Goal: Information Seeking & Learning: Learn about a topic

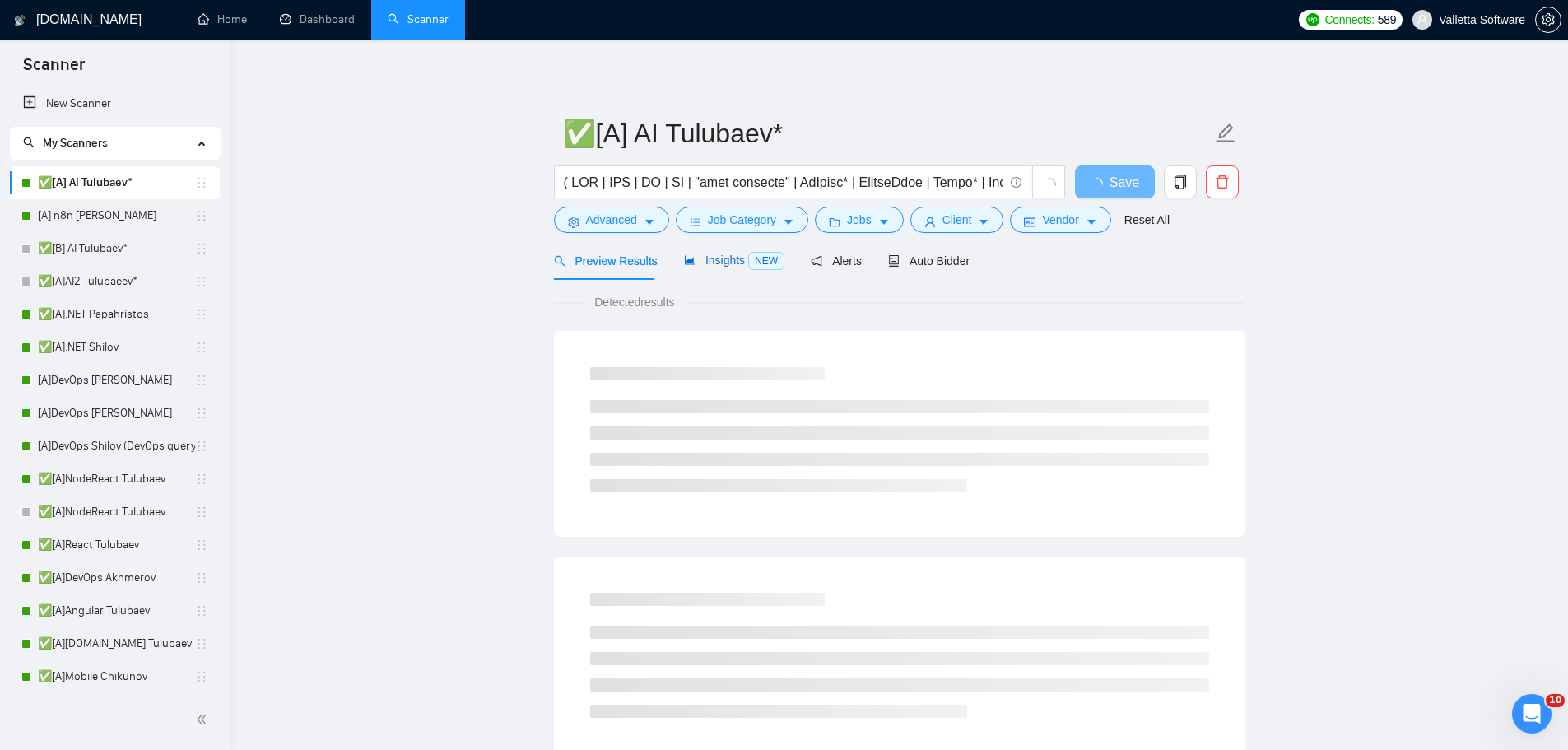
click at [717, 265] on span "Insights NEW" at bounding box center [734, 260] width 100 height 13
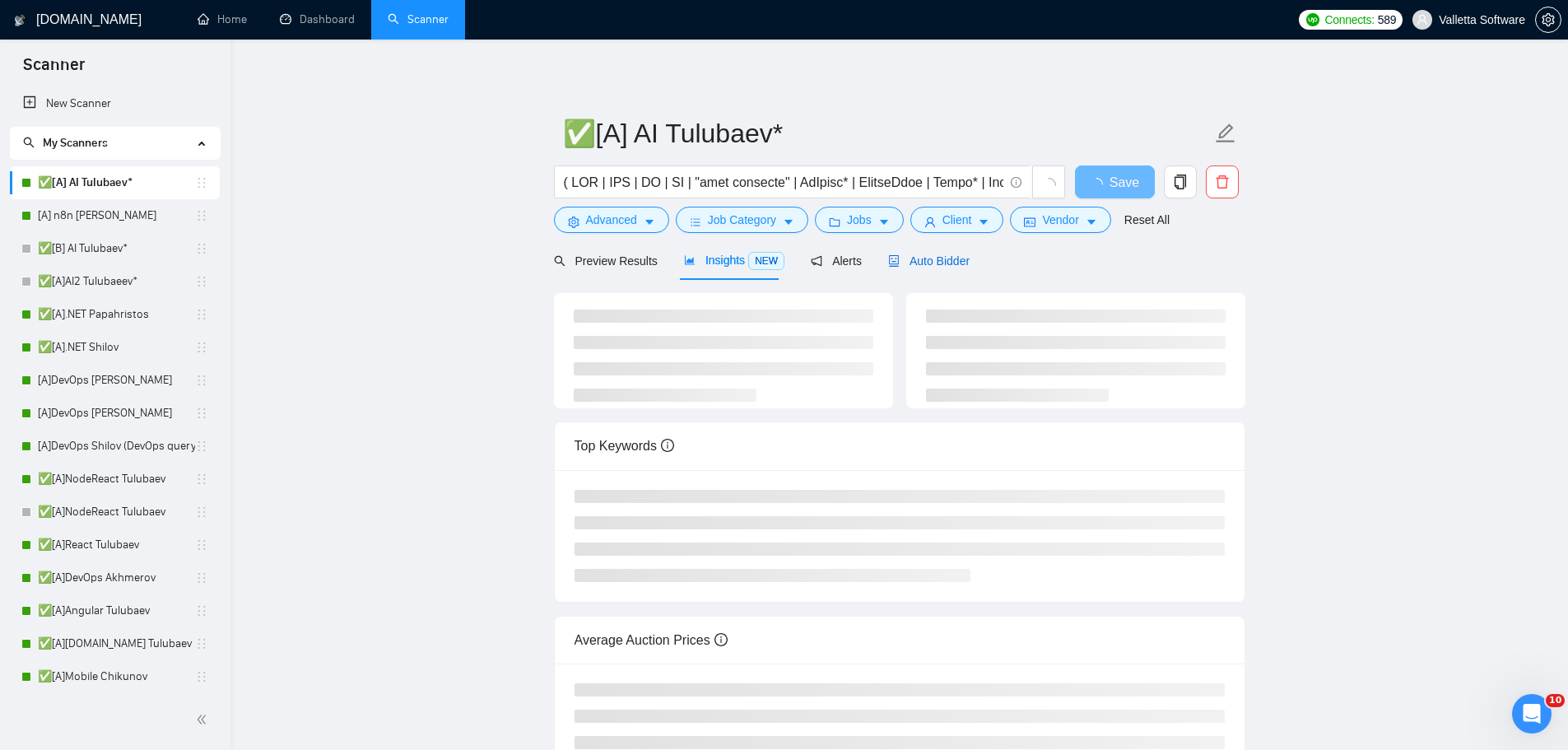
click at [911, 268] on div "Auto Bidder" at bounding box center [928, 261] width 82 height 18
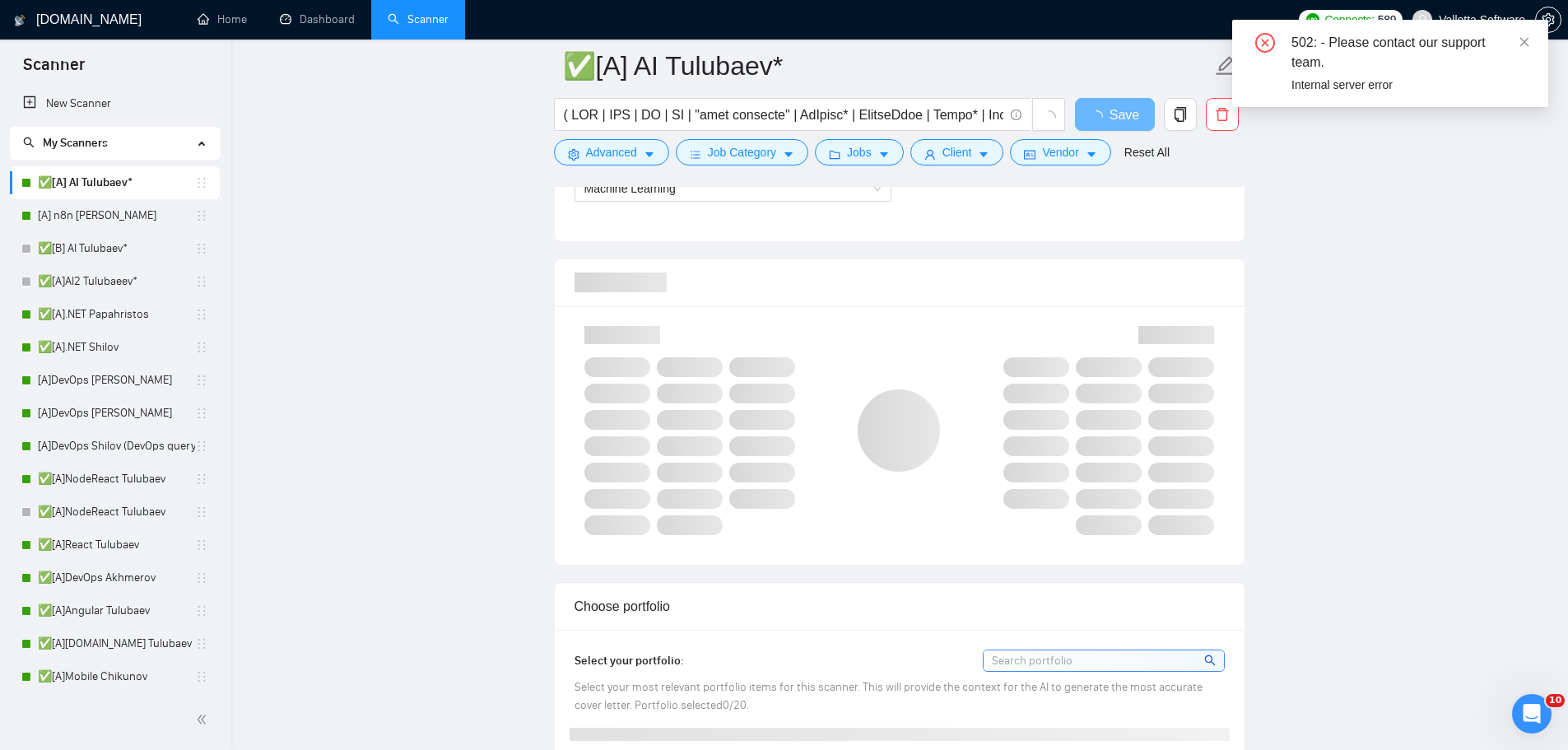
scroll to position [1152, 0]
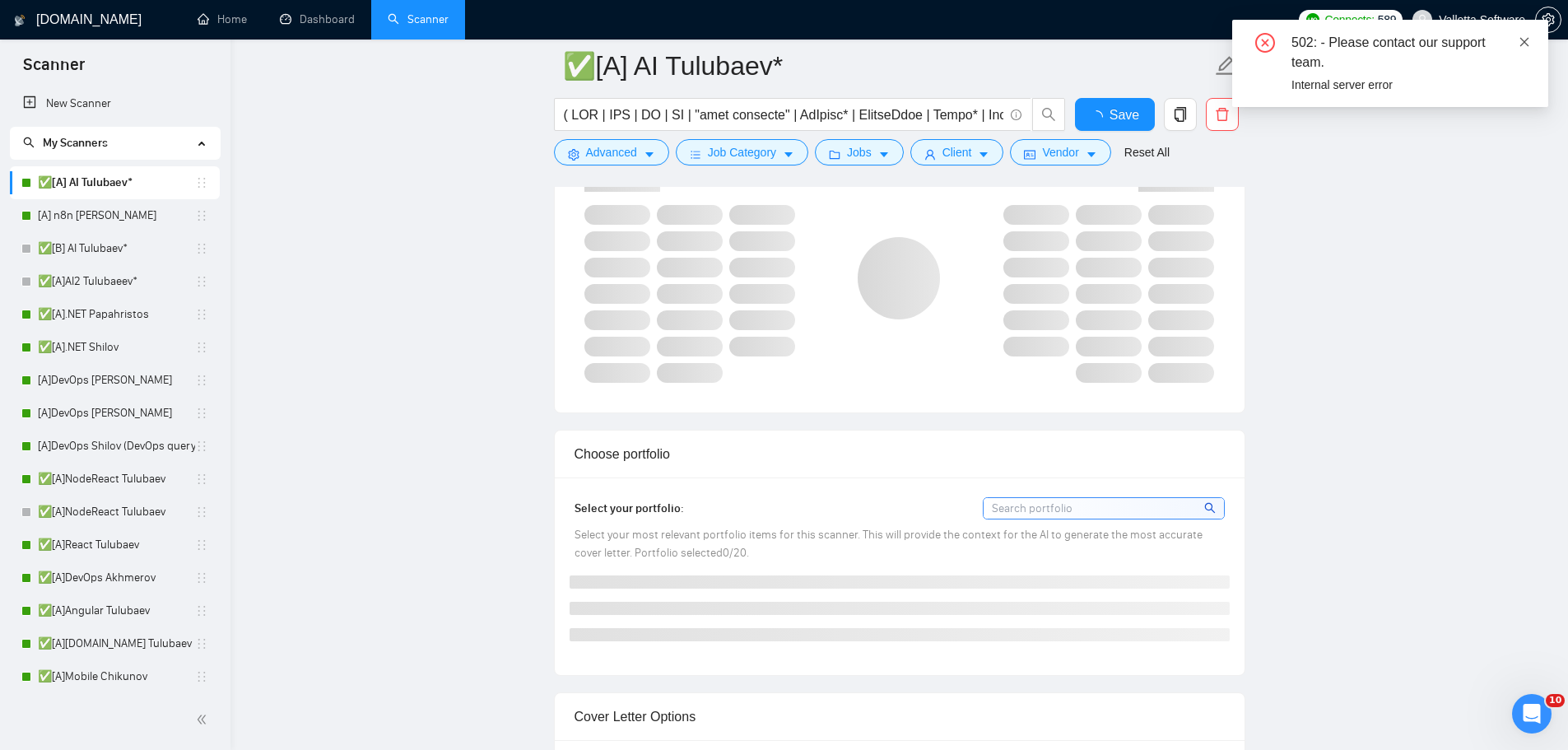
click at [1520, 40] on icon "close" at bounding box center [1524, 41] width 11 height 11
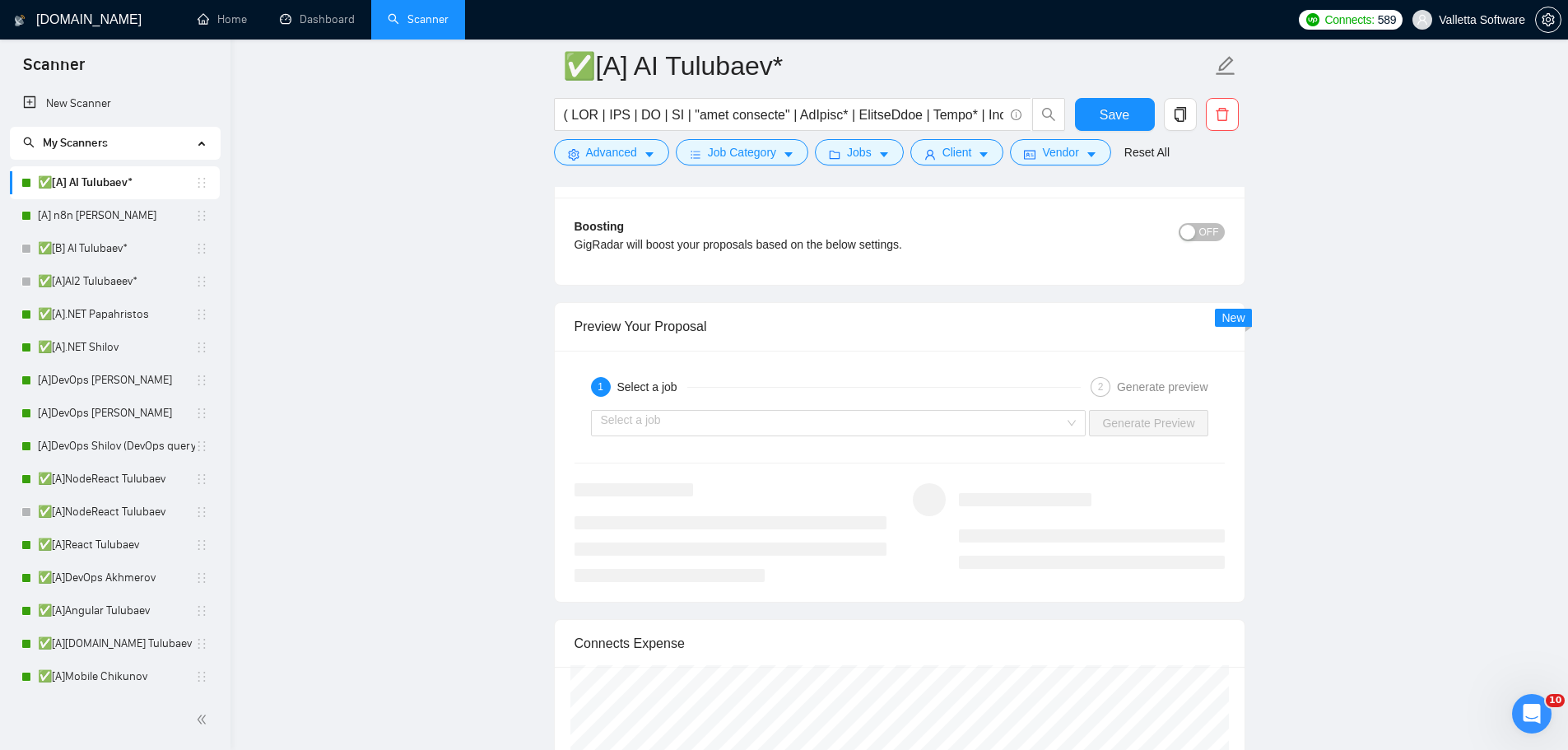
scroll to position [3376, 0]
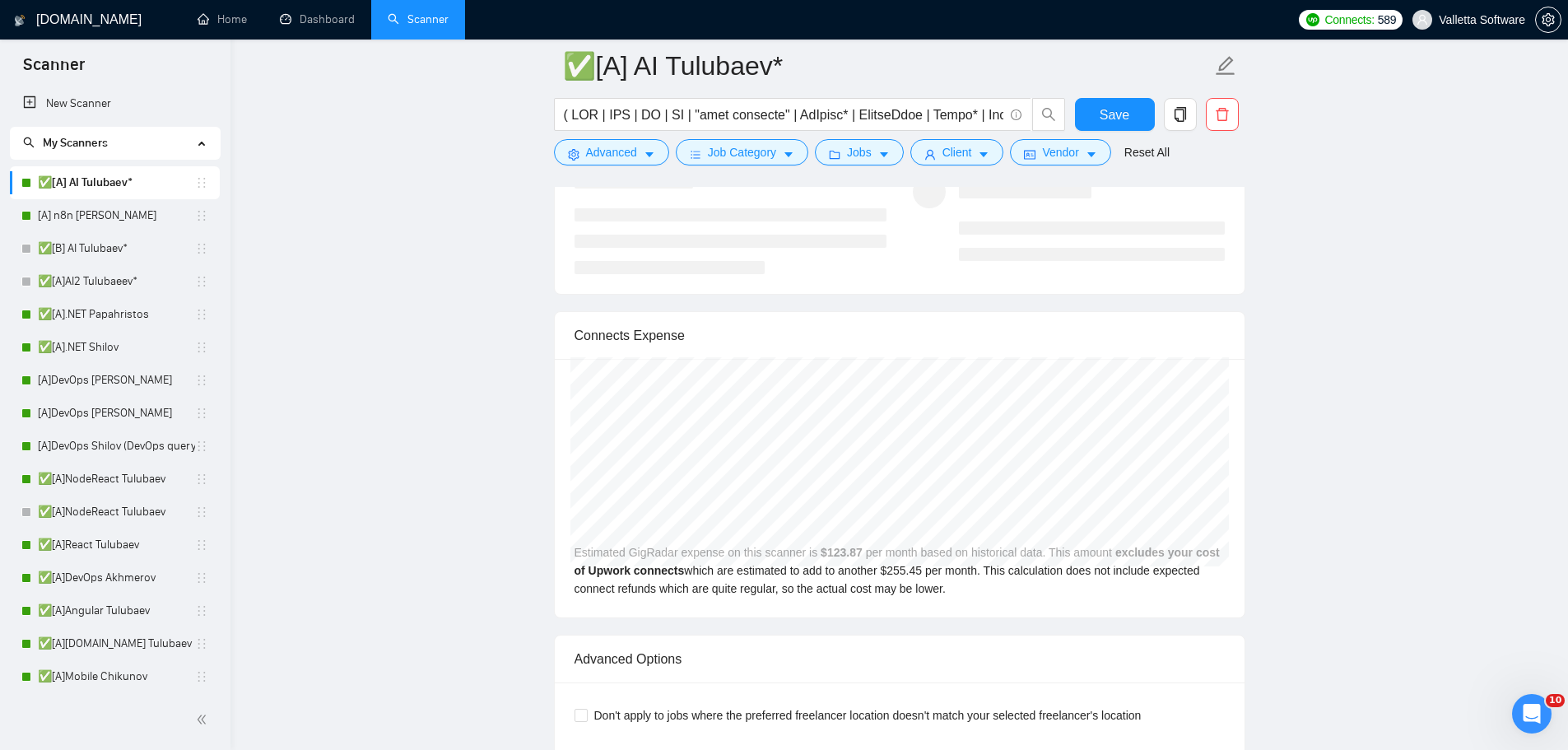
click at [1188, 522] on div "[DATE] GigRadar $116.80 Upwork Connects $240.88 Estimated GigRadar expense on t…" at bounding box center [899, 489] width 690 height 259
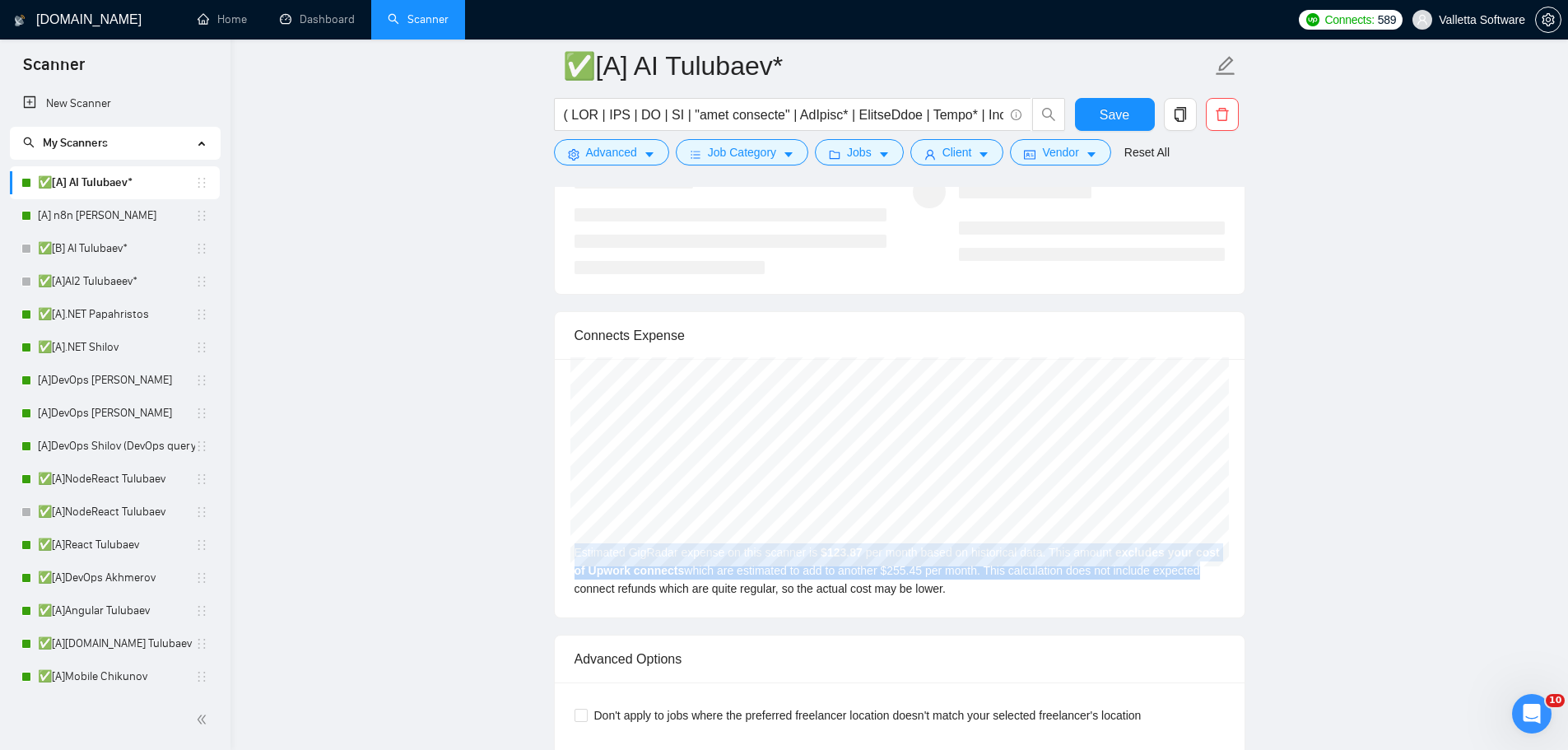
click at [884, 515] on div "[DATE] GigRadar $116.80 Upwork Connects $240.88 Estimated GigRadar expense on t…" at bounding box center [899, 489] width 690 height 259
click at [1020, 573] on div "[DATE] GigRadar $156.00 Upwork Connects $321.72 Estimated GigRadar expense on t…" at bounding box center [899, 489] width 690 height 259
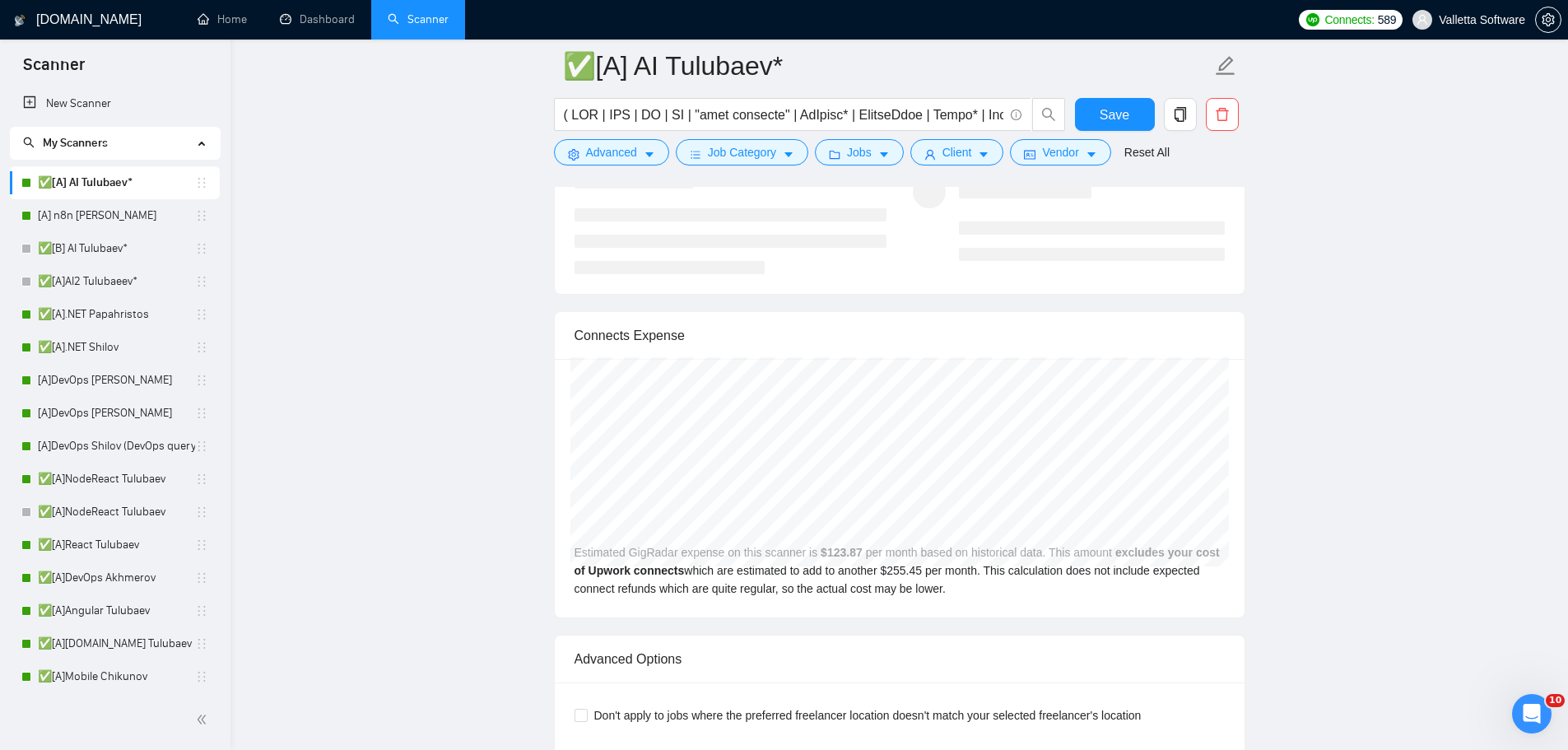
drag, startPoint x: 133, startPoint y: 223, endPoint x: 1575, endPoint y: 140, distance: 1444.4
click at [133, 223] on link "[A] n8n [PERSON_NAME]" at bounding box center [116, 215] width 158 height 33
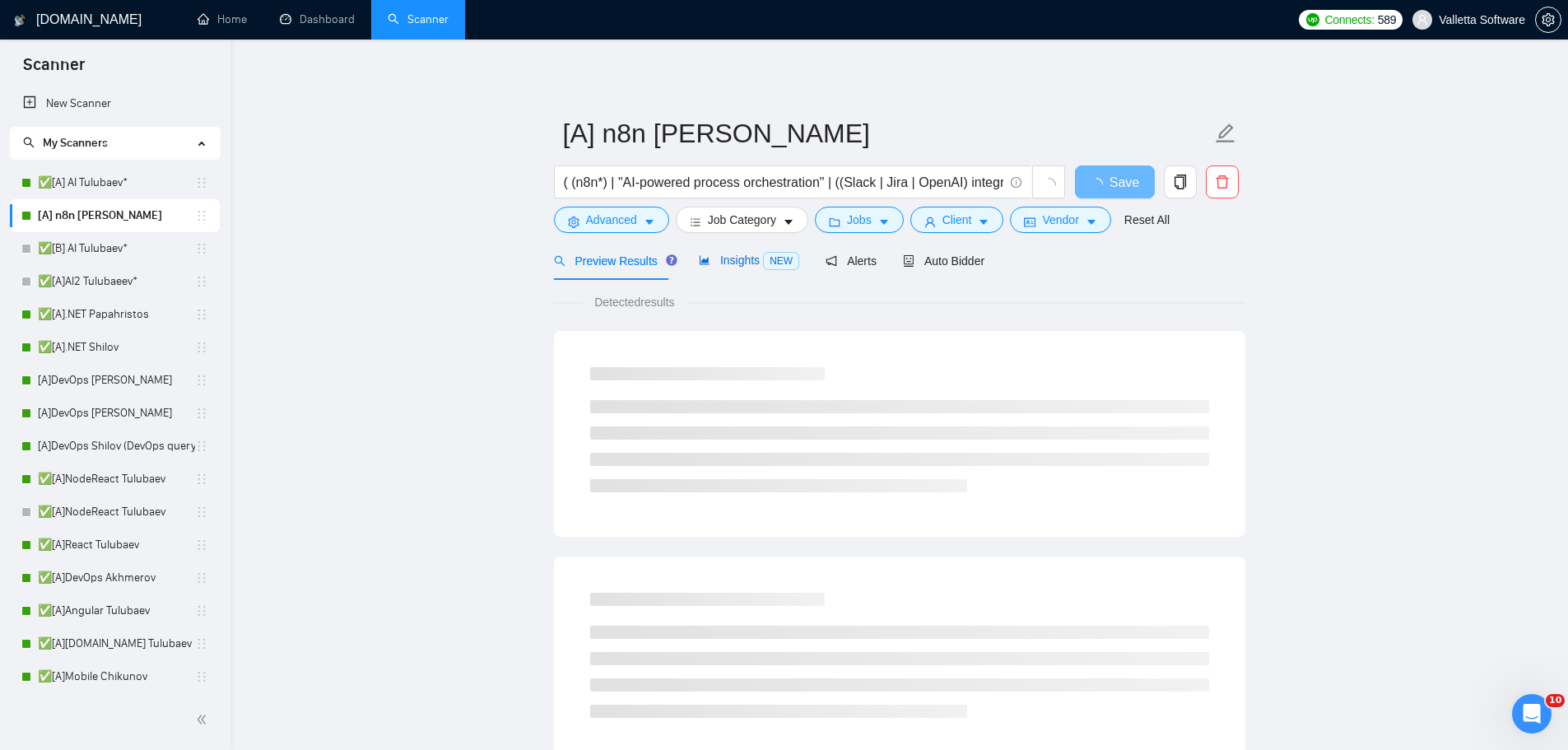
click at [763, 261] on span "NEW" at bounding box center [780, 261] width 36 height 18
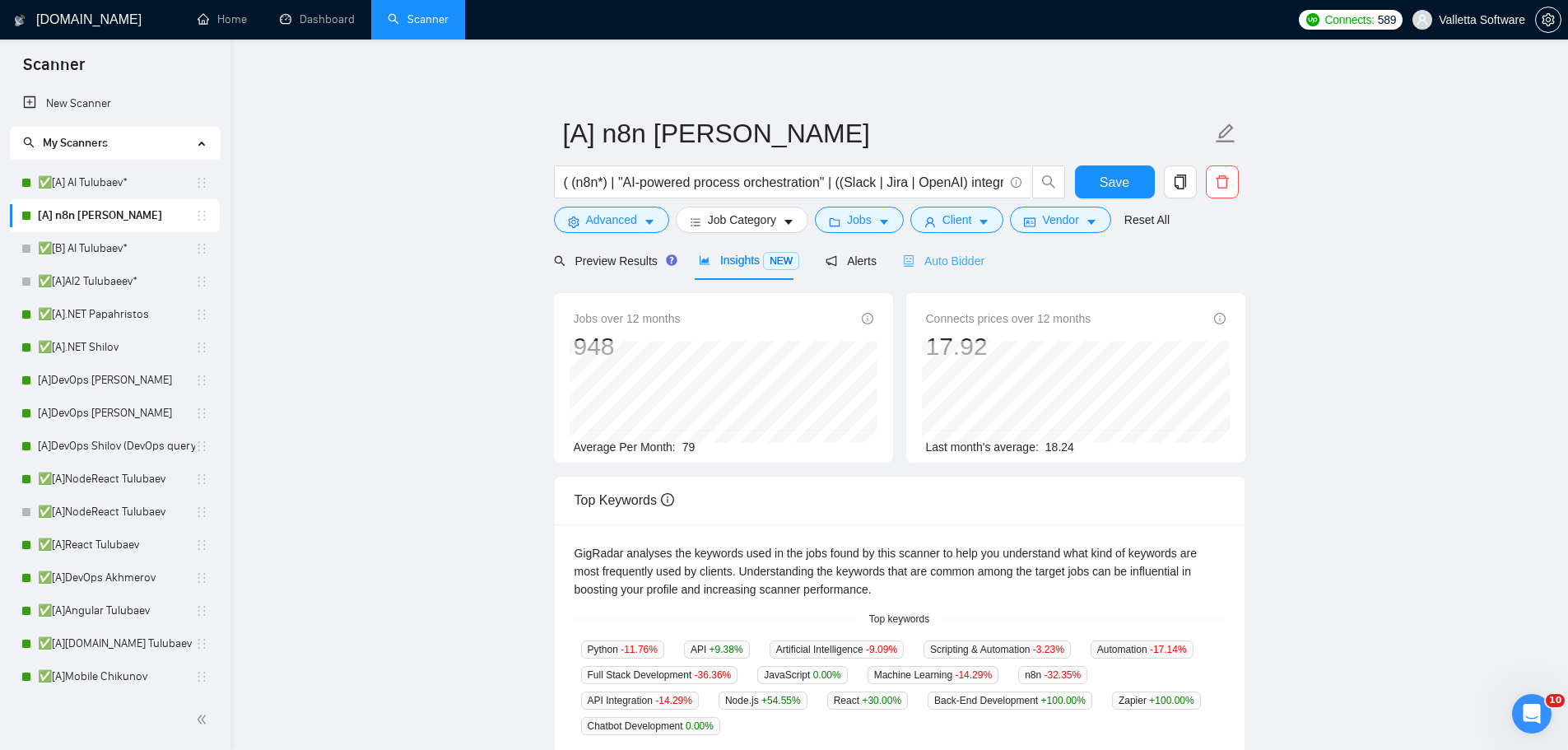
click at [973, 250] on div "Auto Bidder" at bounding box center [943, 261] width 82 height 39
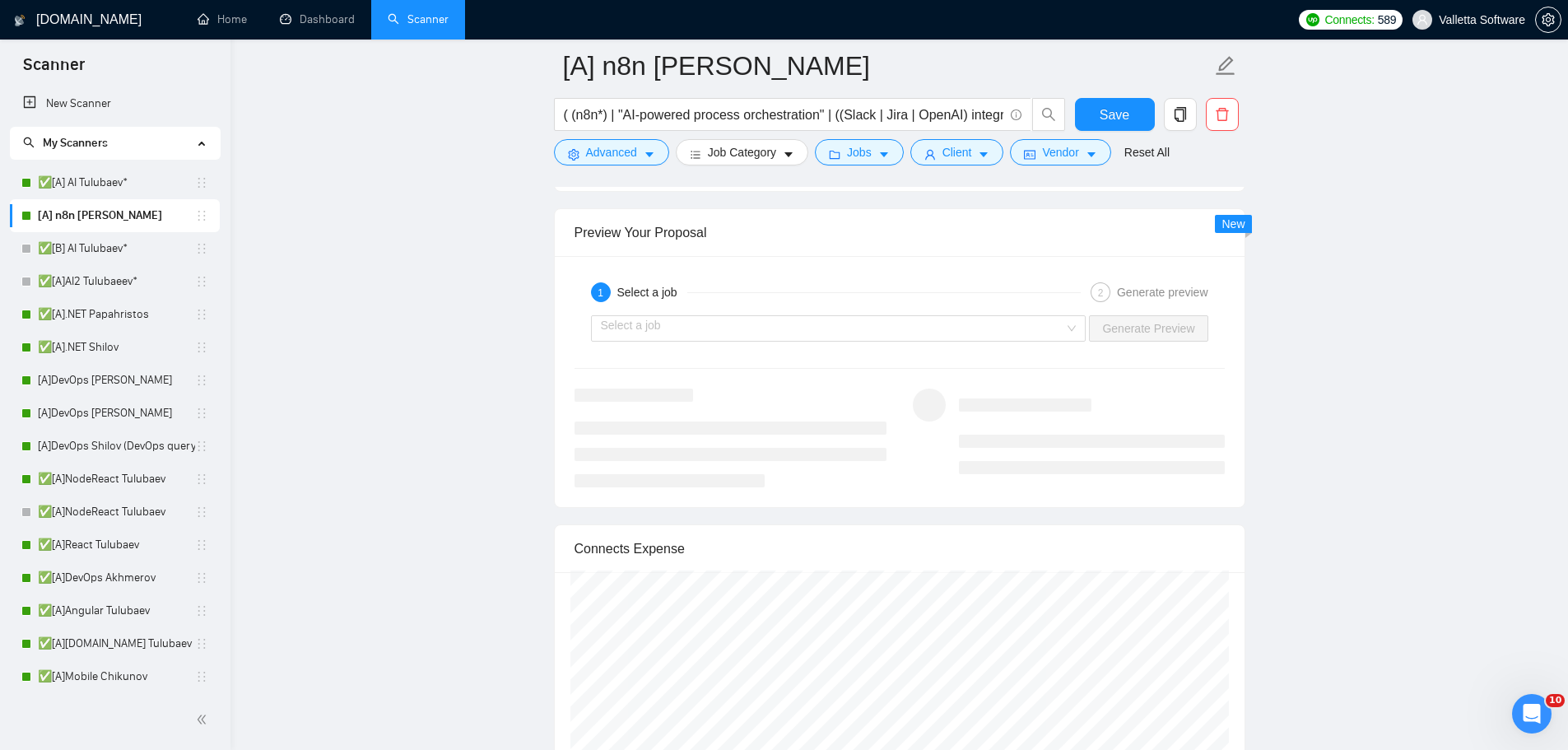
scroll to position [3211, 0]
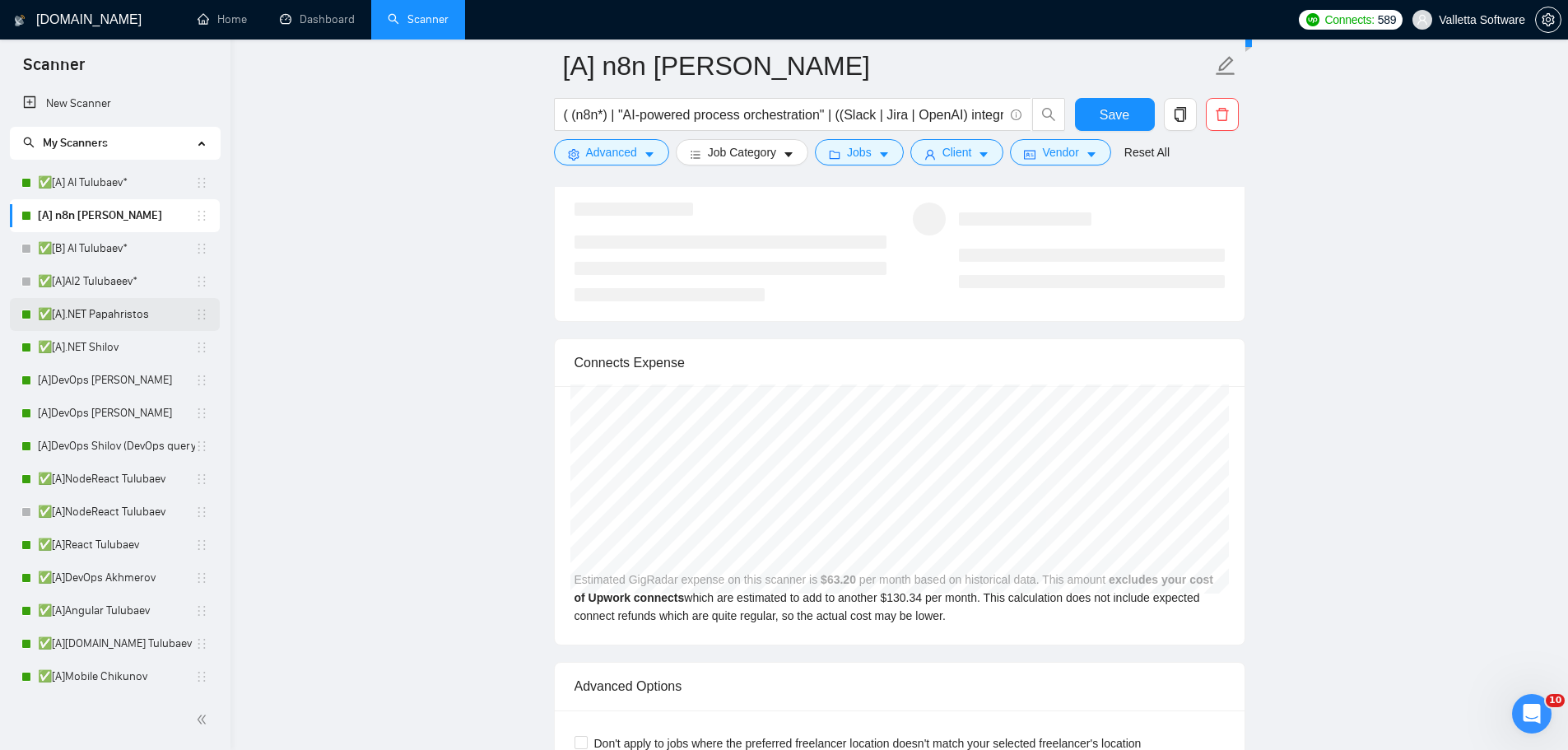
click at [104, 322] on link "✅[A].NET Papahristos" at bounding box center [116, 314] width 158 height 33
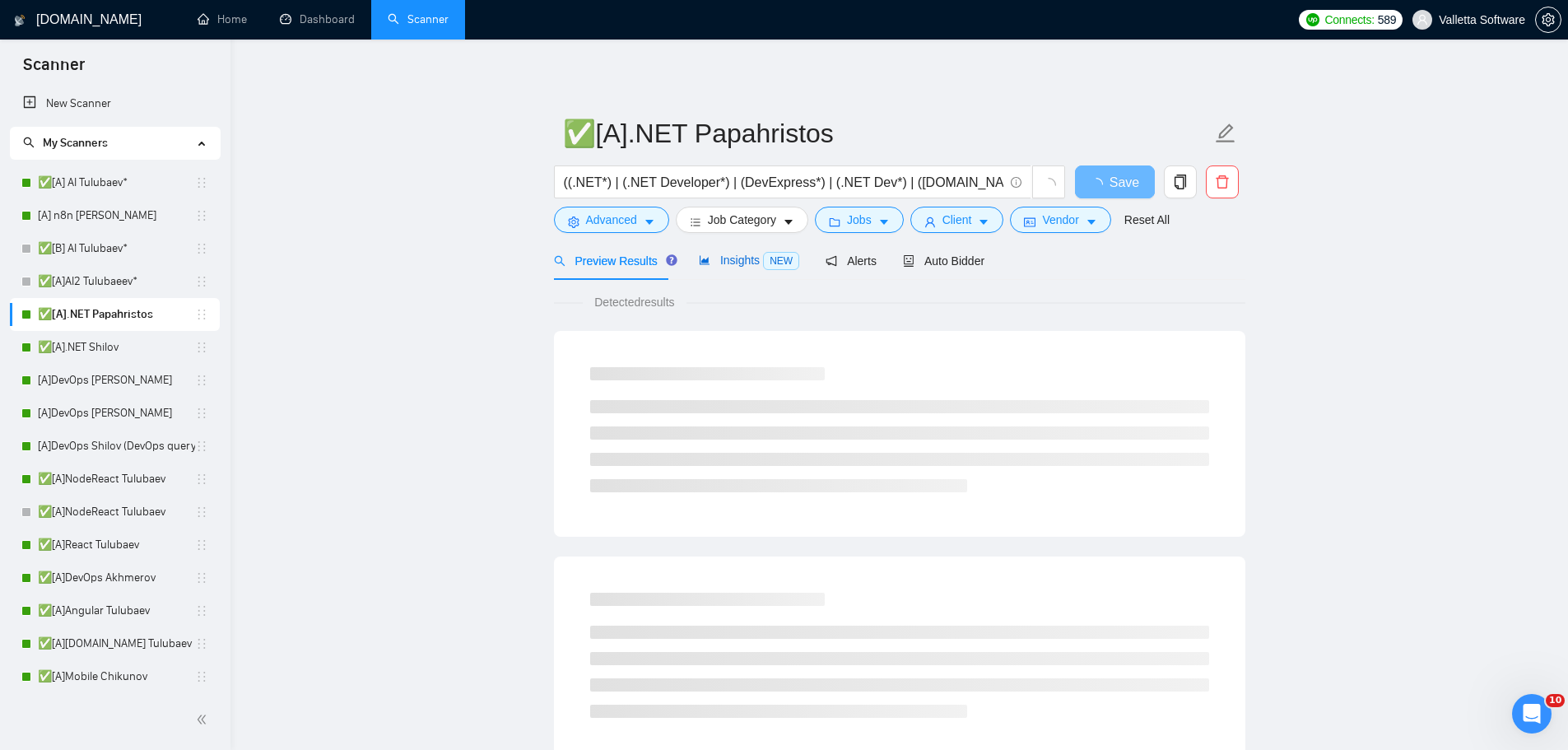
click at [728, 263] on span "Insights NEW" at bounding box center [749, 260] width 100 height 13
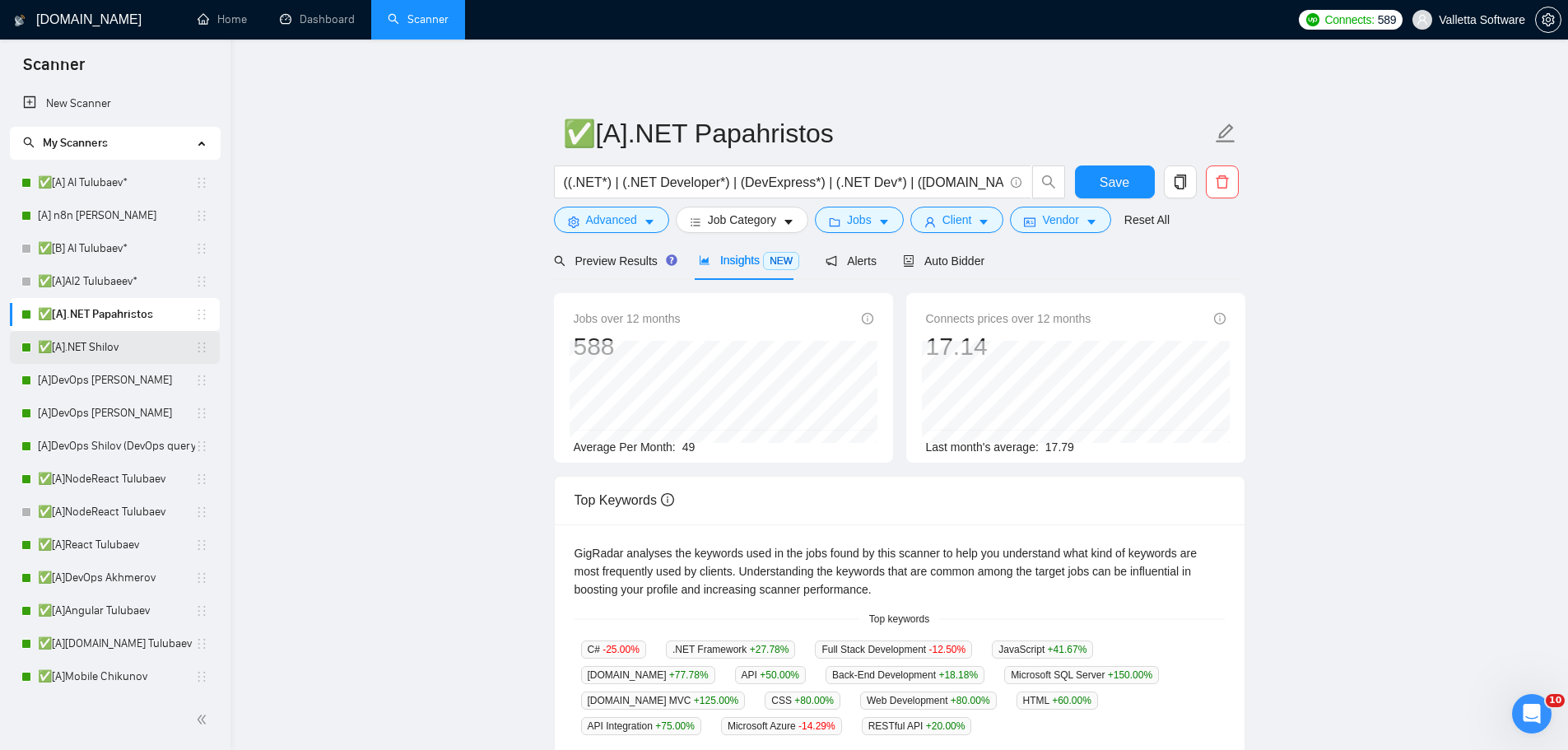
click at [115, 342] on link "✅[A].NET Shilov" at bounding box center [116, 347] width 158 height 33
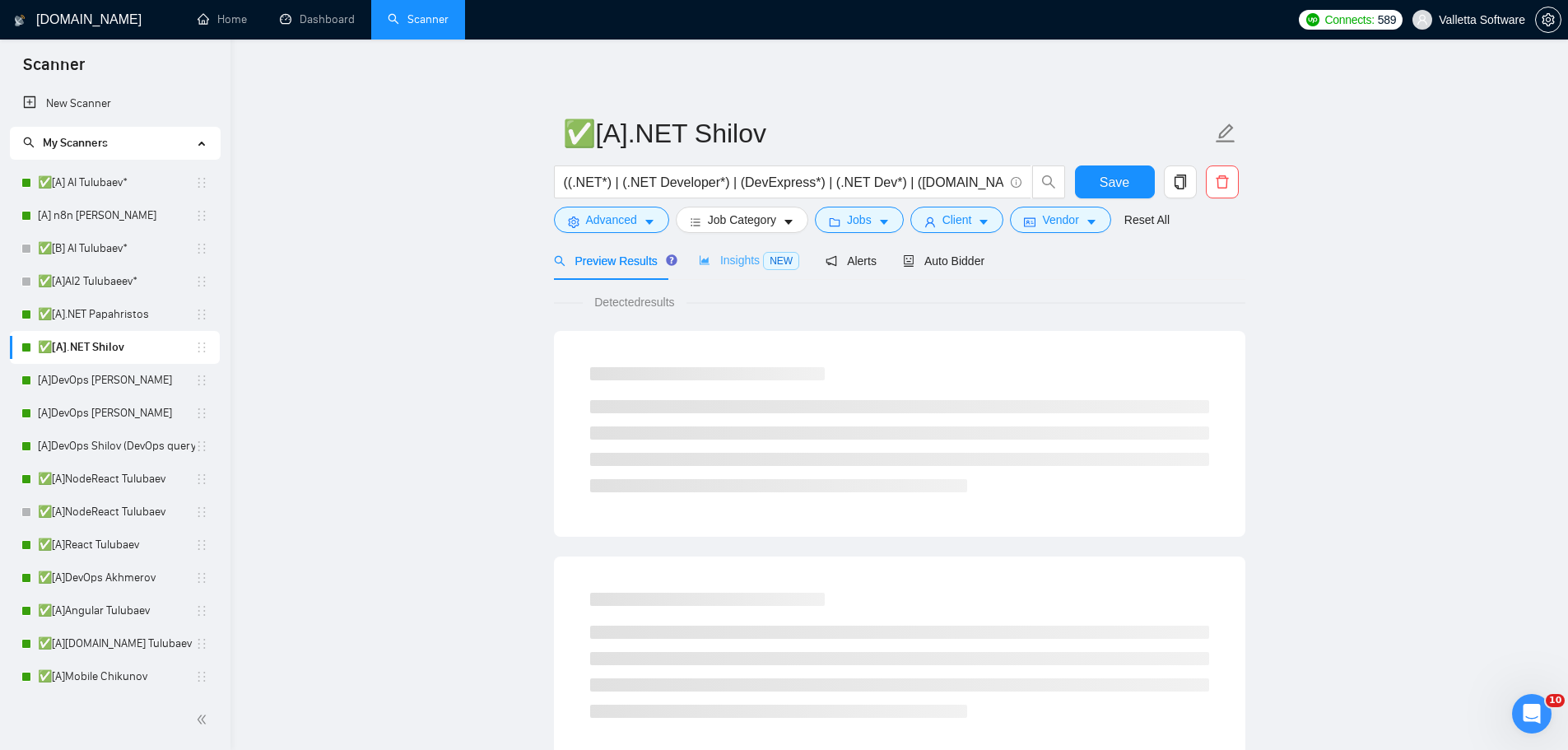
click at [719, 269] on div "Insights NEW" at bounding box center [749, 261] width 100 height 39
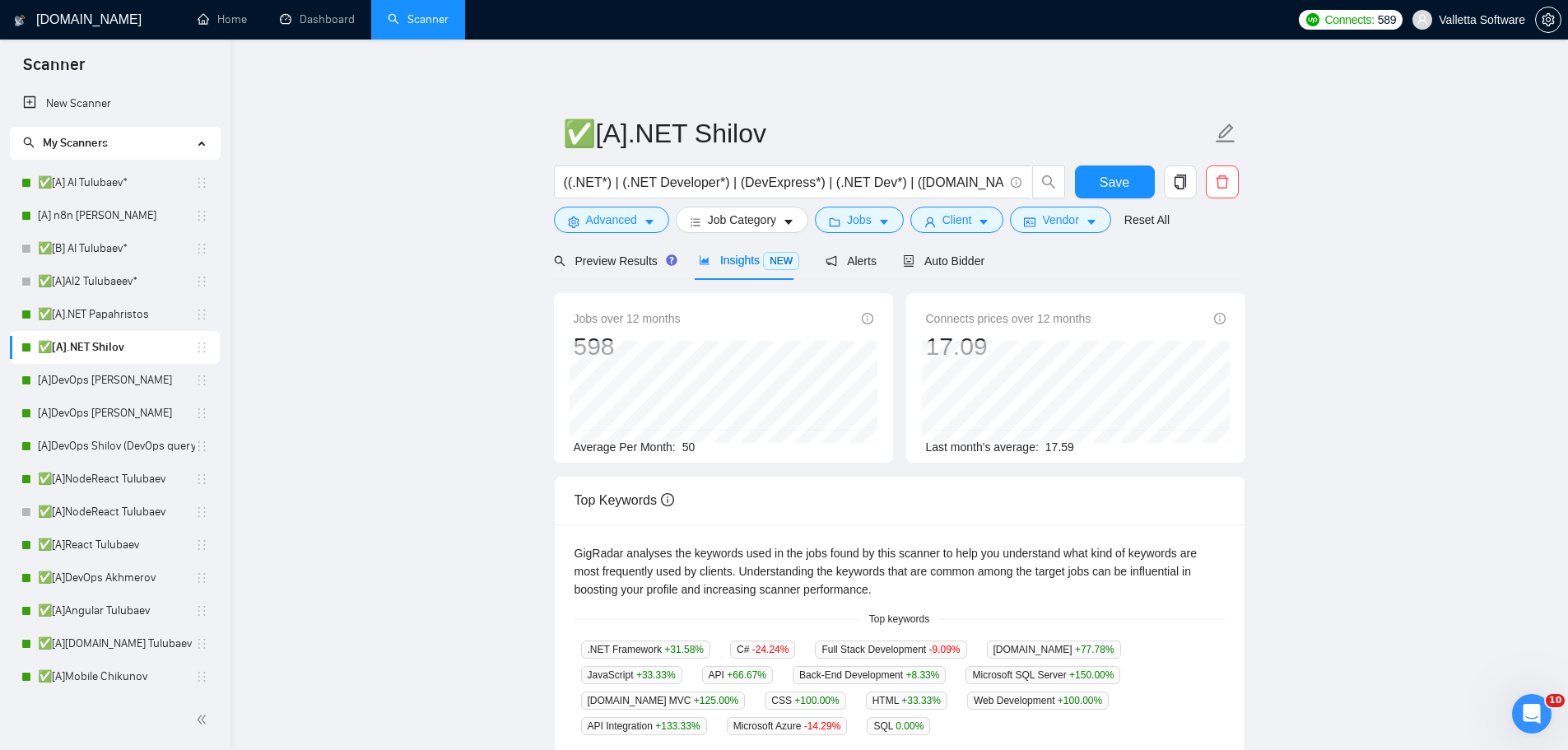
click at [956, 235] on form "✅[A].NET Shilov ((.NET*) | (.NET Developer*) | (DevExpress*) | (.NET Dev*) | ([…" at bounding box center [899, 174] width 692 height 134
click at [960, 254] on span "Auto Bidder" at bounding box center [943, 261] width 82 height 13
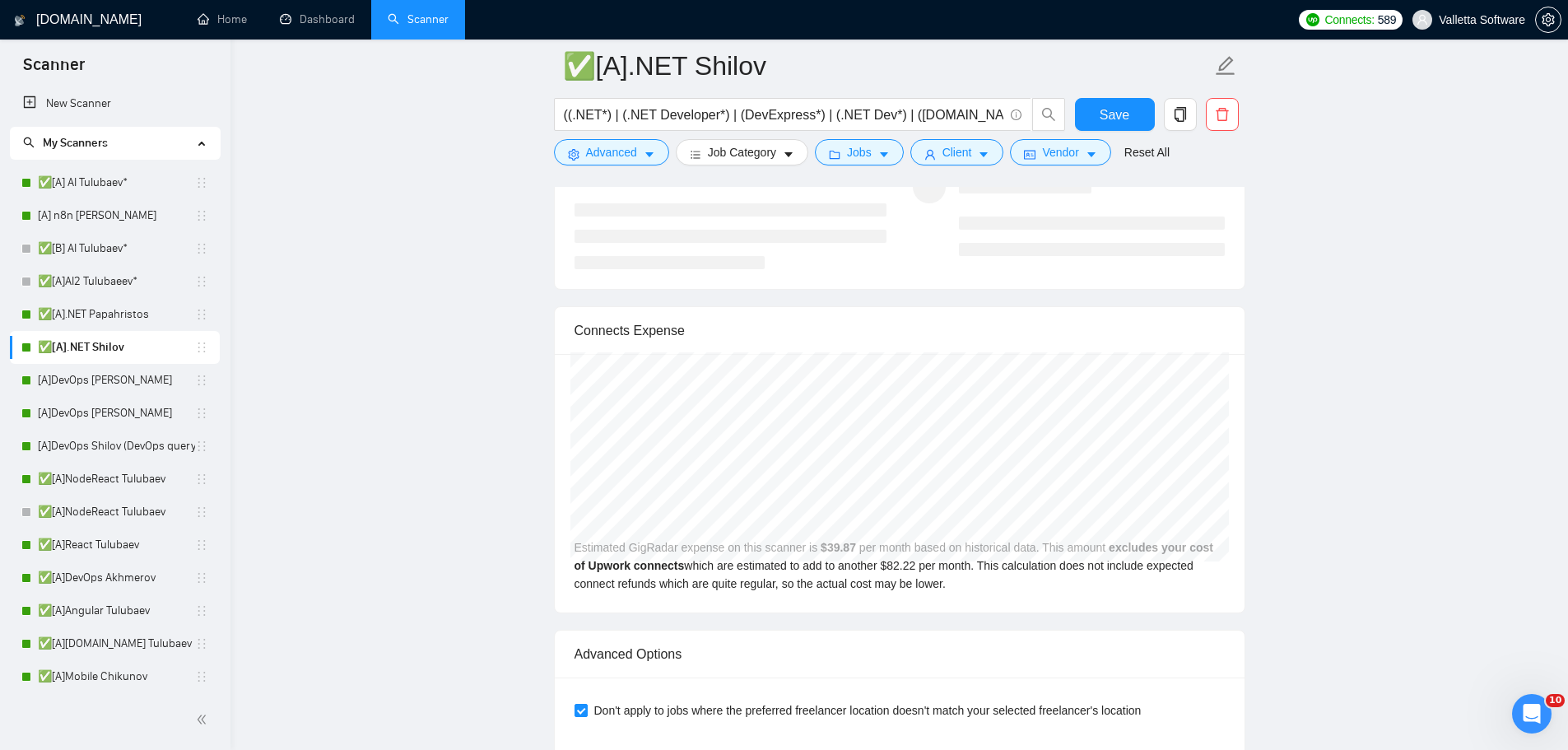
scroll to position [3376, 0]
drag, startPoint x: 113, startPoint y: 374, endPoint x: 641, endPoint y: 291, distance: 534.5
click at [113, 374] on link "[A]DevOps [PERSON_NAME]" at bounding box center [116, 379] width 158 height 33
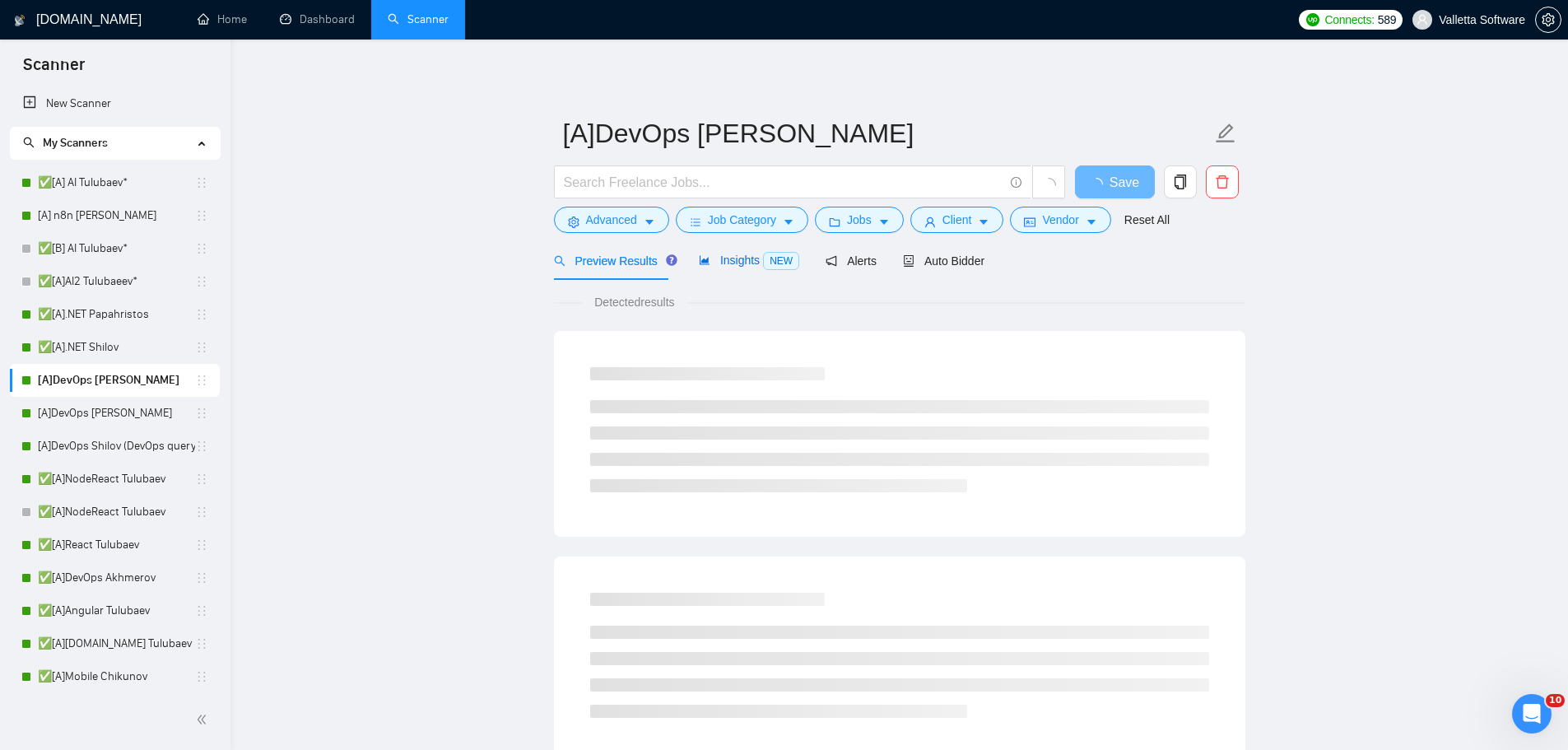
click at [714, 254] on span "Insights NEW" at bounding box center [749, 260] width 100 height 13
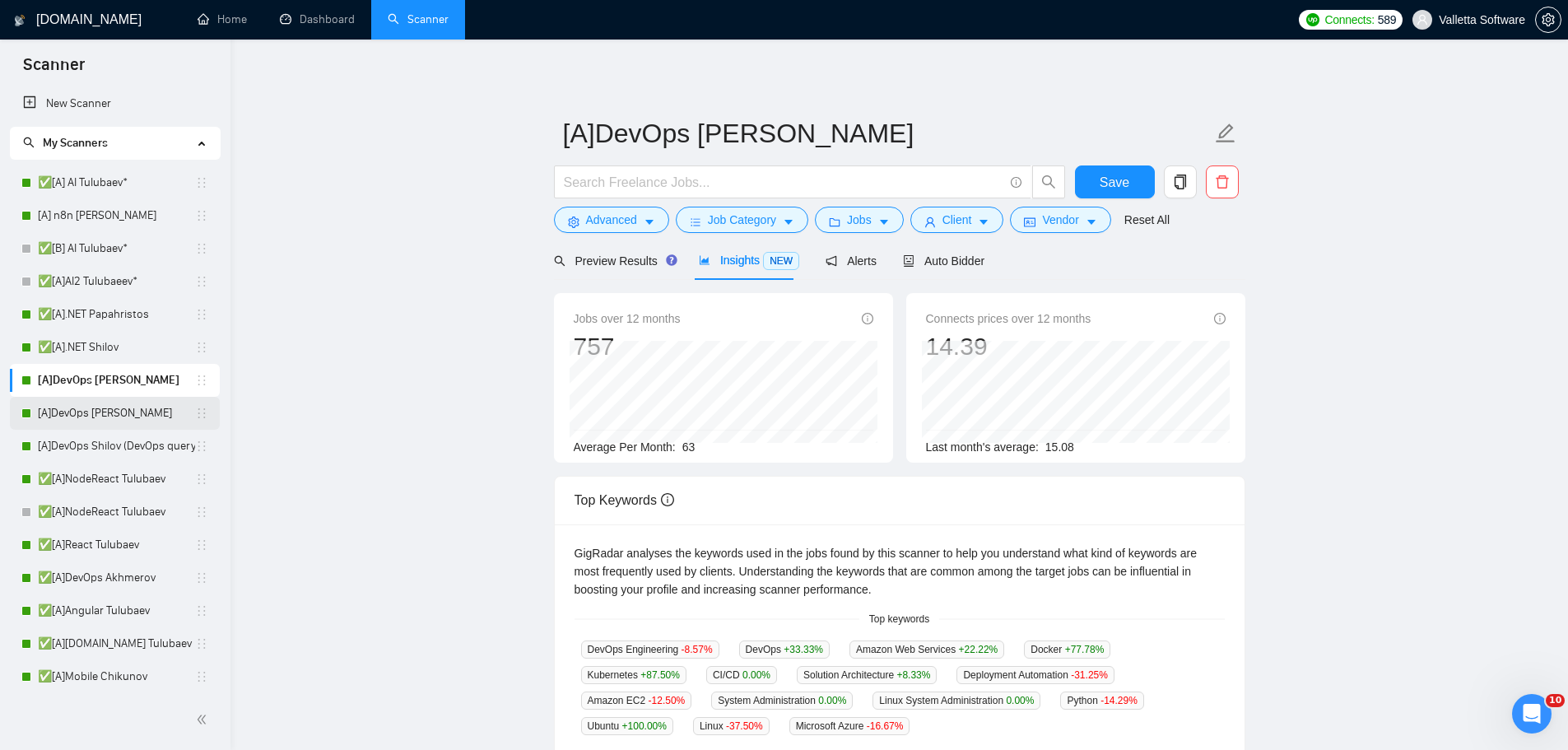
click at [122, 401] on link "[A]DevOps [PERSON_NAME]" at bounding box center [116, 413] width 158 height 33
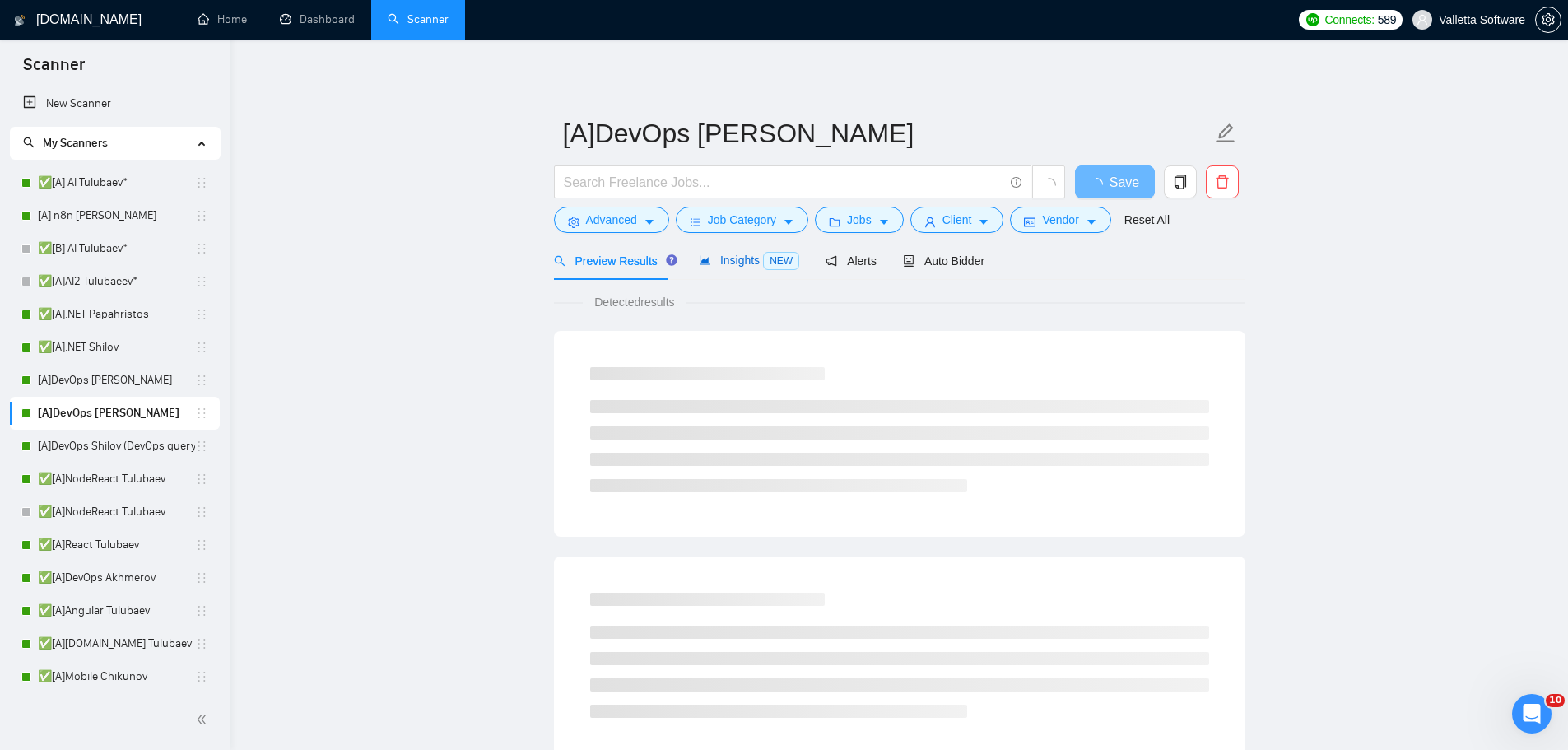
click at [729, 258] on span "Insights NEW" at bounding box center [749, 260] width 100 height 13
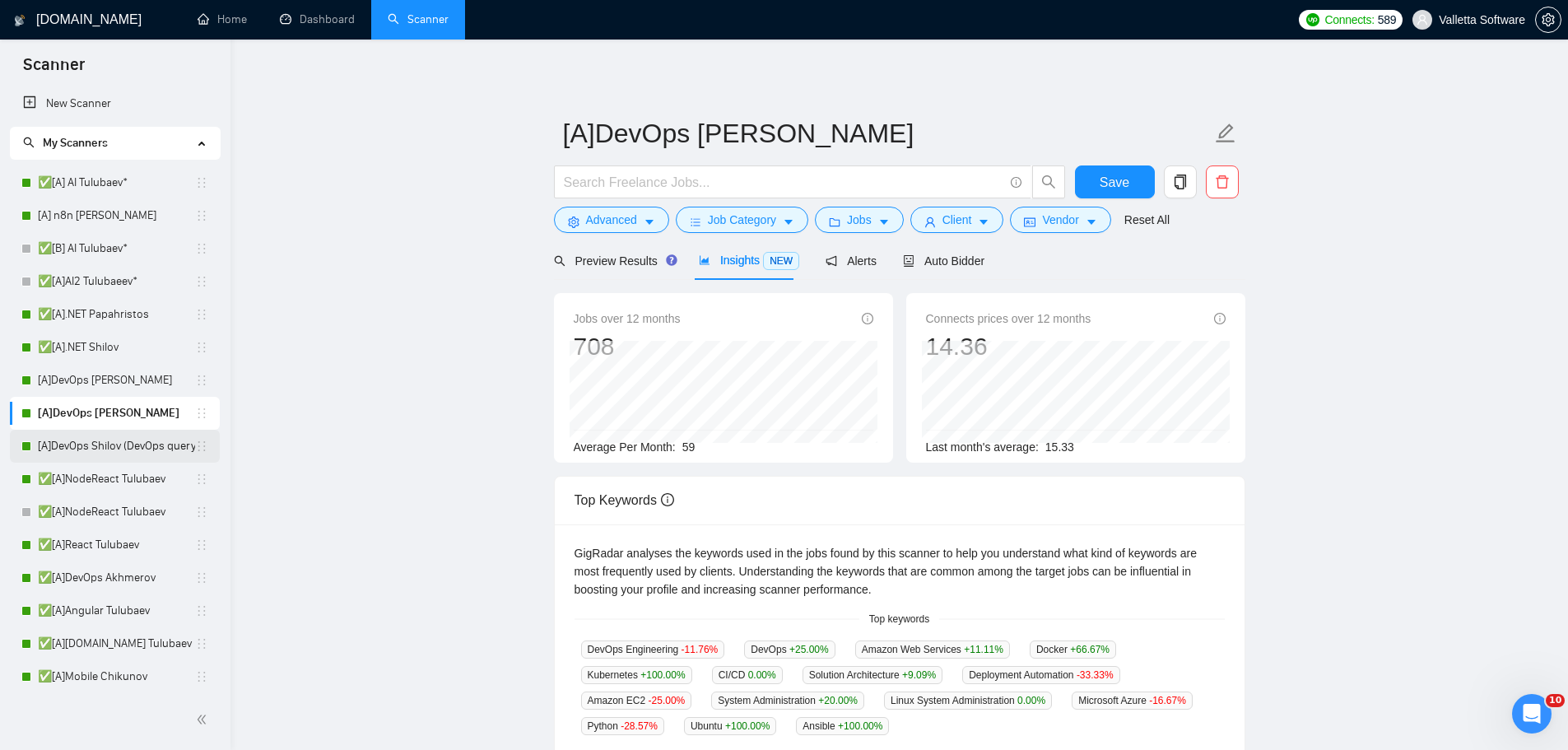
click at [124, 452] on link "[A]DevOps Shilov (DevOps query)" at bounding box center [116, 445] width 158 height 33
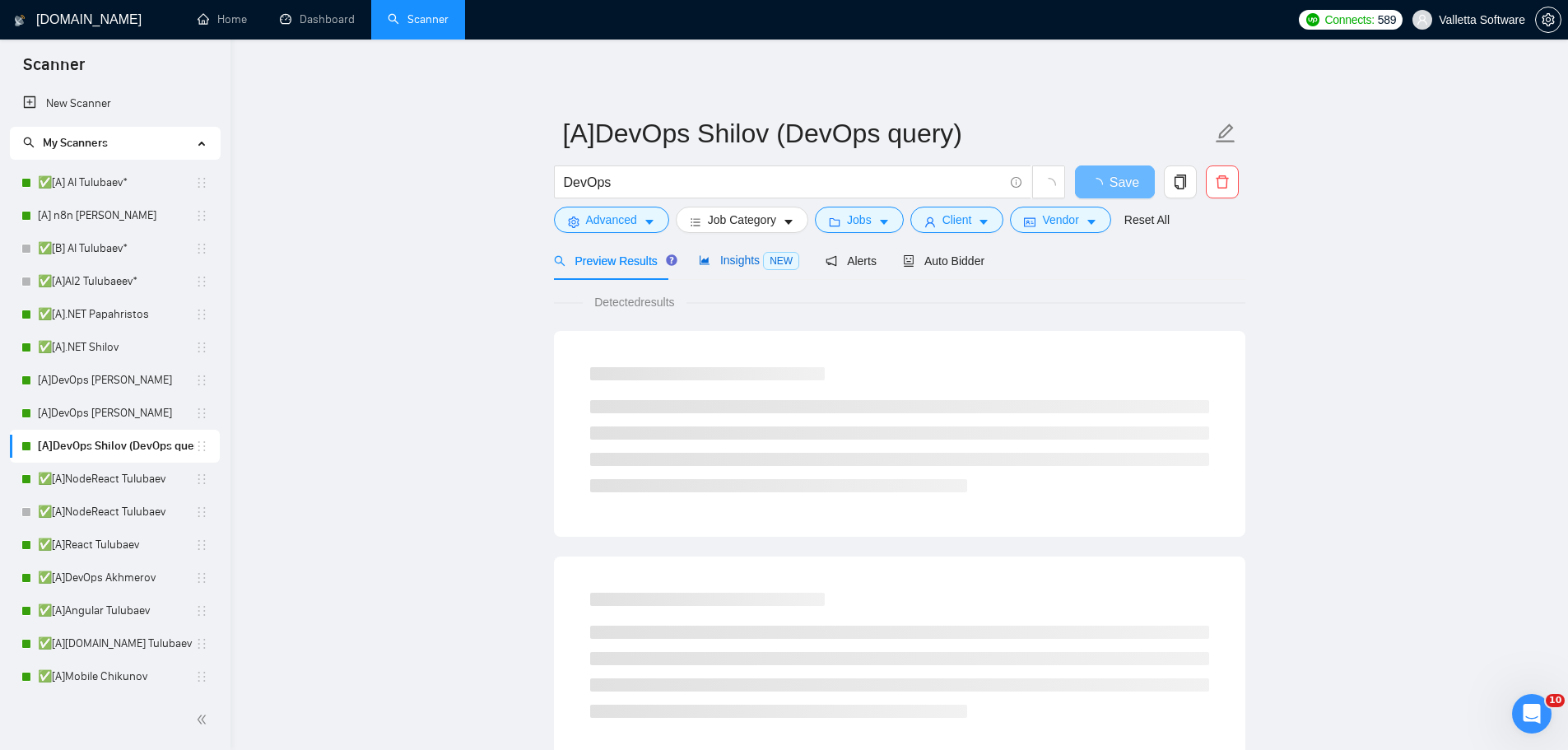
click at [720, 259] on span "Insights NEW" at bounding box center [749, 260] width 100 height 13
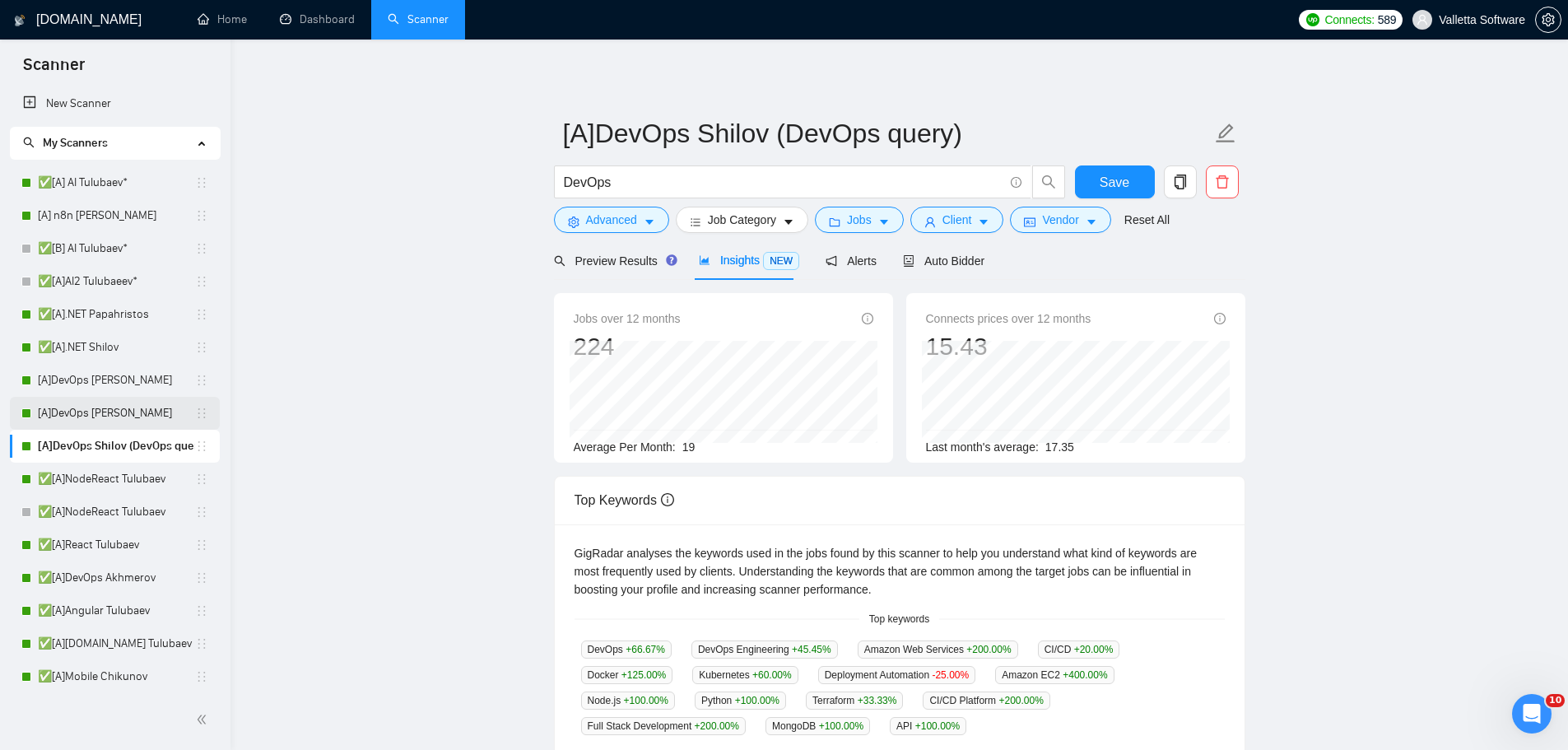
click at [100, 398] on link "[A]DevOps [PERSON_NAME]" at bounding box center [116, 413] width 158 height 33
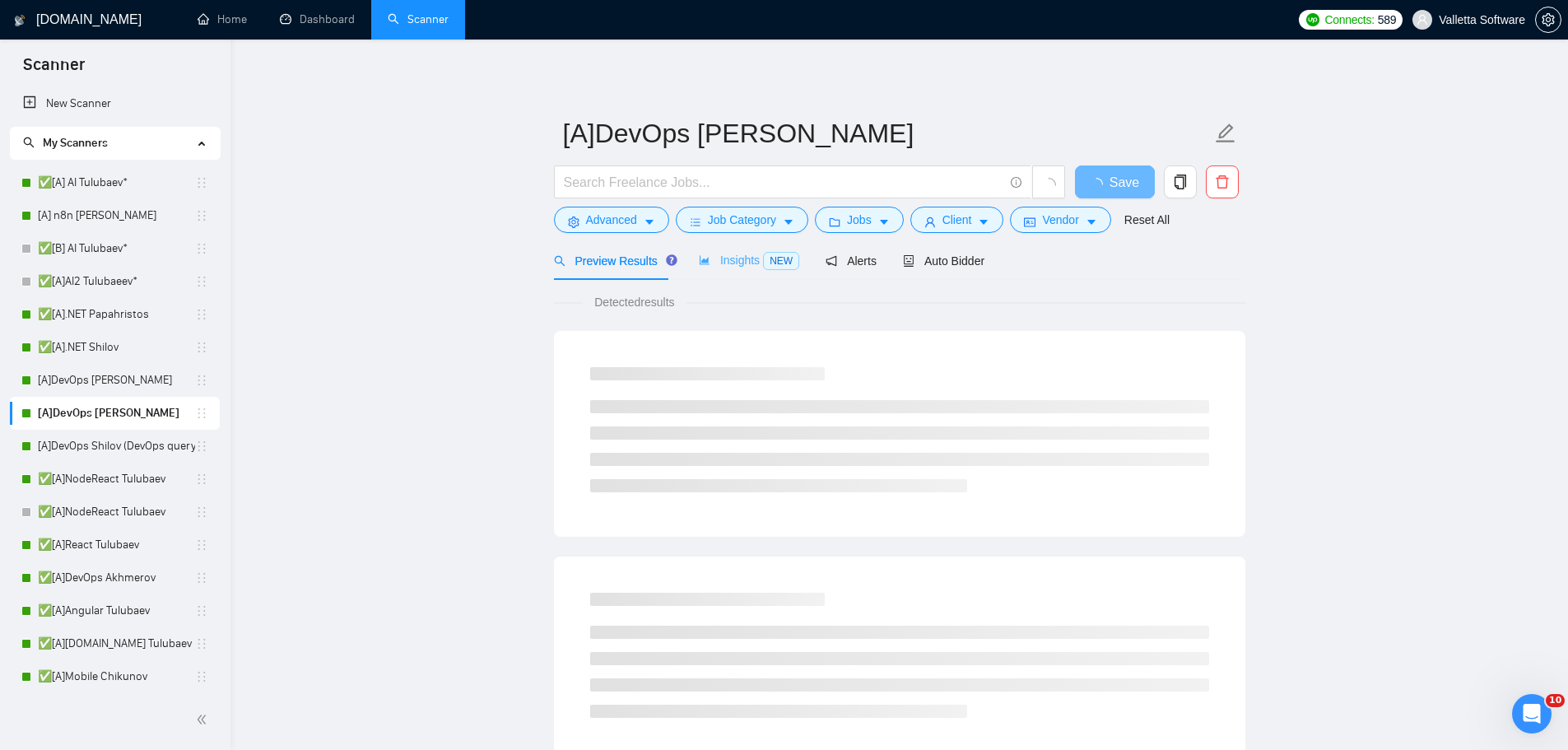
click at [730, 270] on div "Insights NEW" at bounding box center [749, 261] width 100 height 39
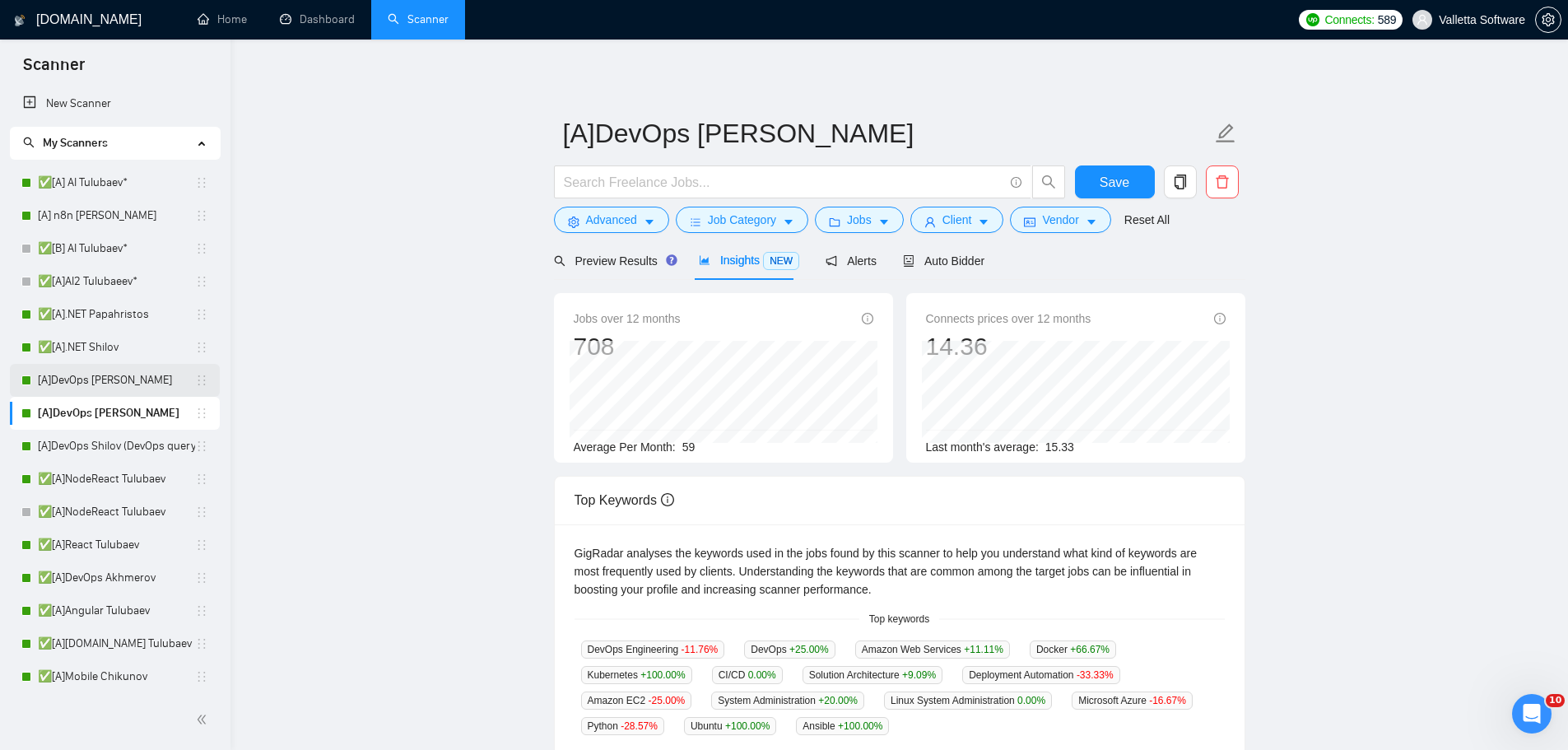
click at [106, 376] on link "[A]DevOps [PERSON_NAME]" at bounding box center [116, 379] width 158 height 33
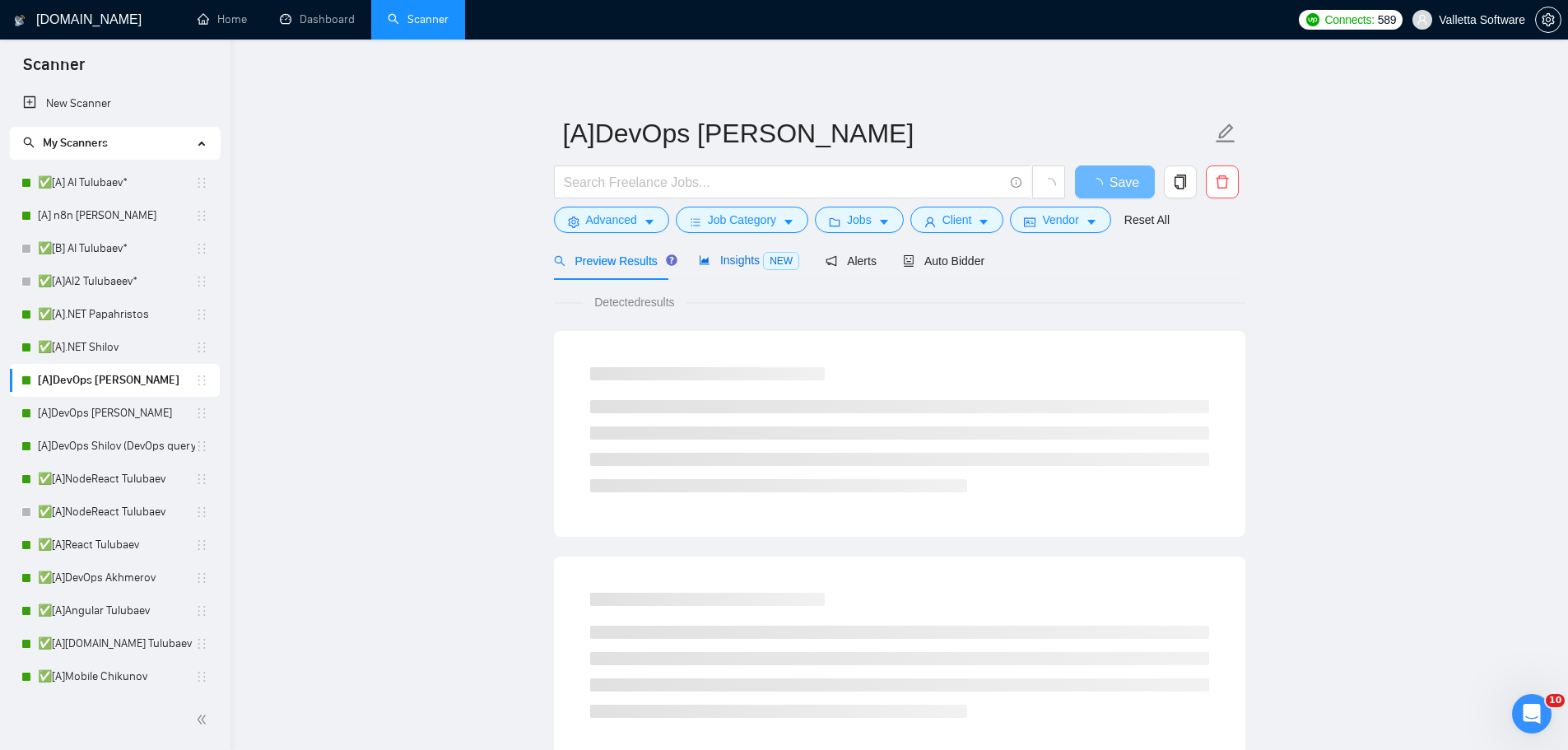
click at [727, 268] on div "Insights NEW" at bounding box center [749, 261] width 100 height 19
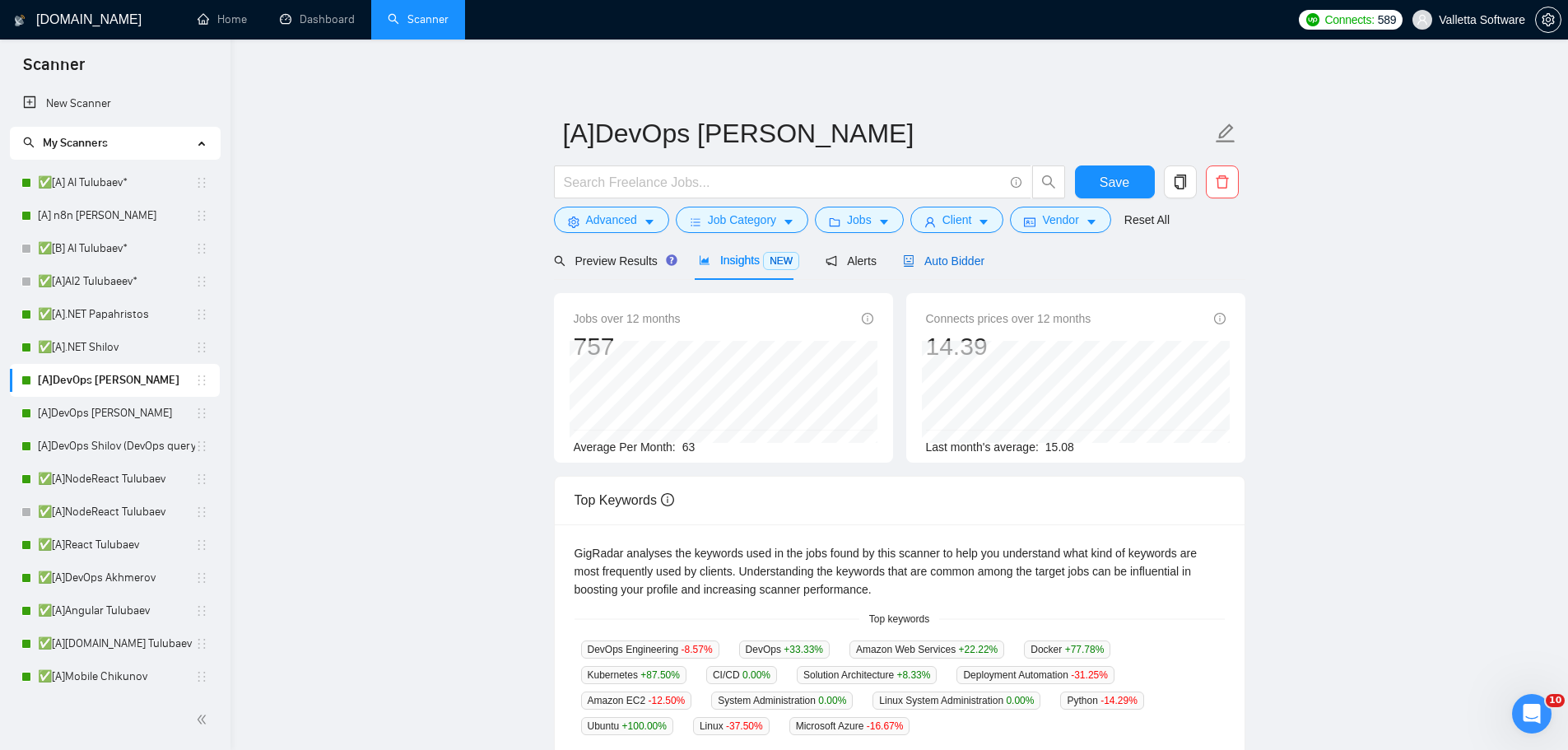
click at [971, 261] on span "Auto Bidder" at bounding box center [943, 261] width 82 height 13
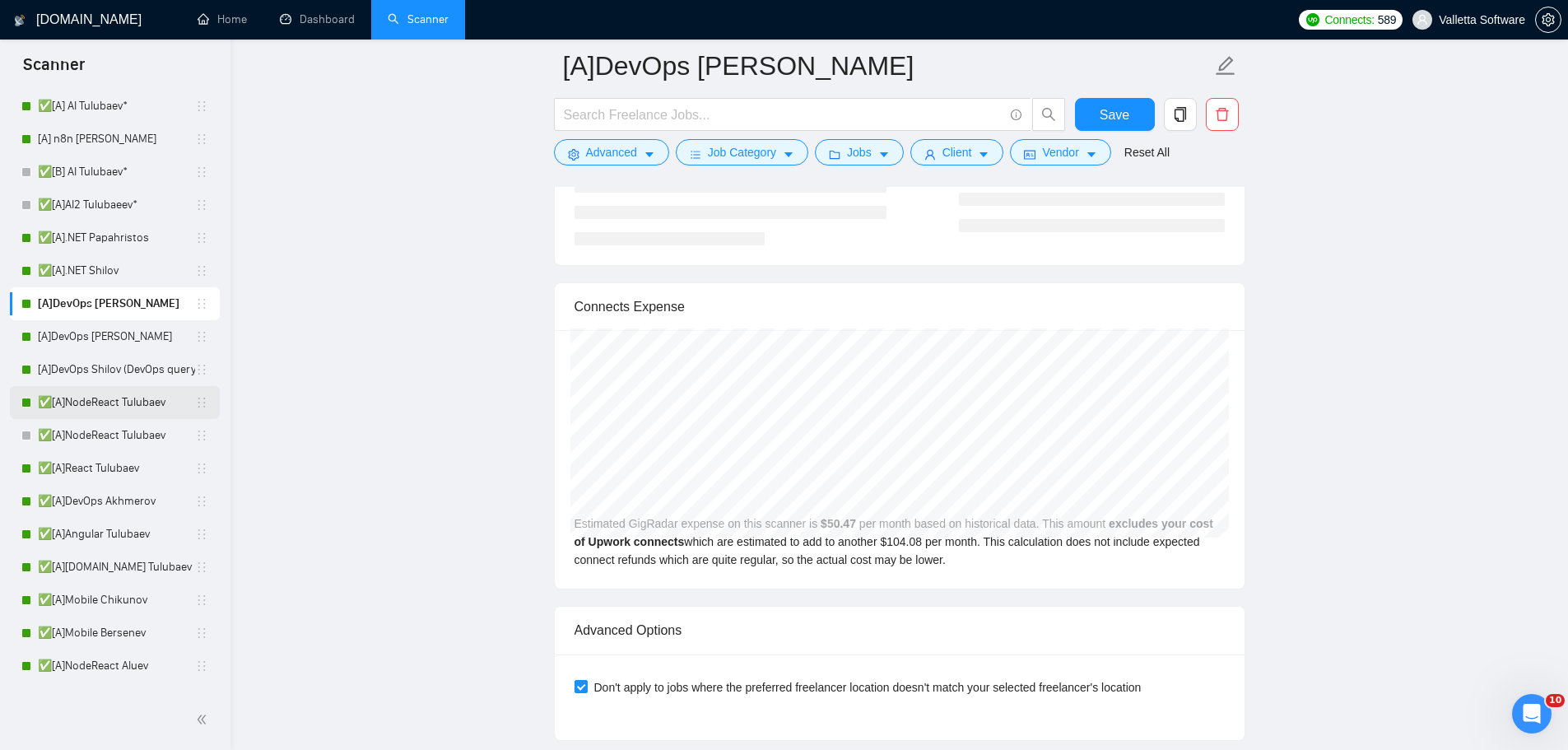
scroll to position [83, 0]
click at [136, 391] on link "✅[A]NodeReact Tulubaev" at bounding box center [116, 396] width 158 height 33
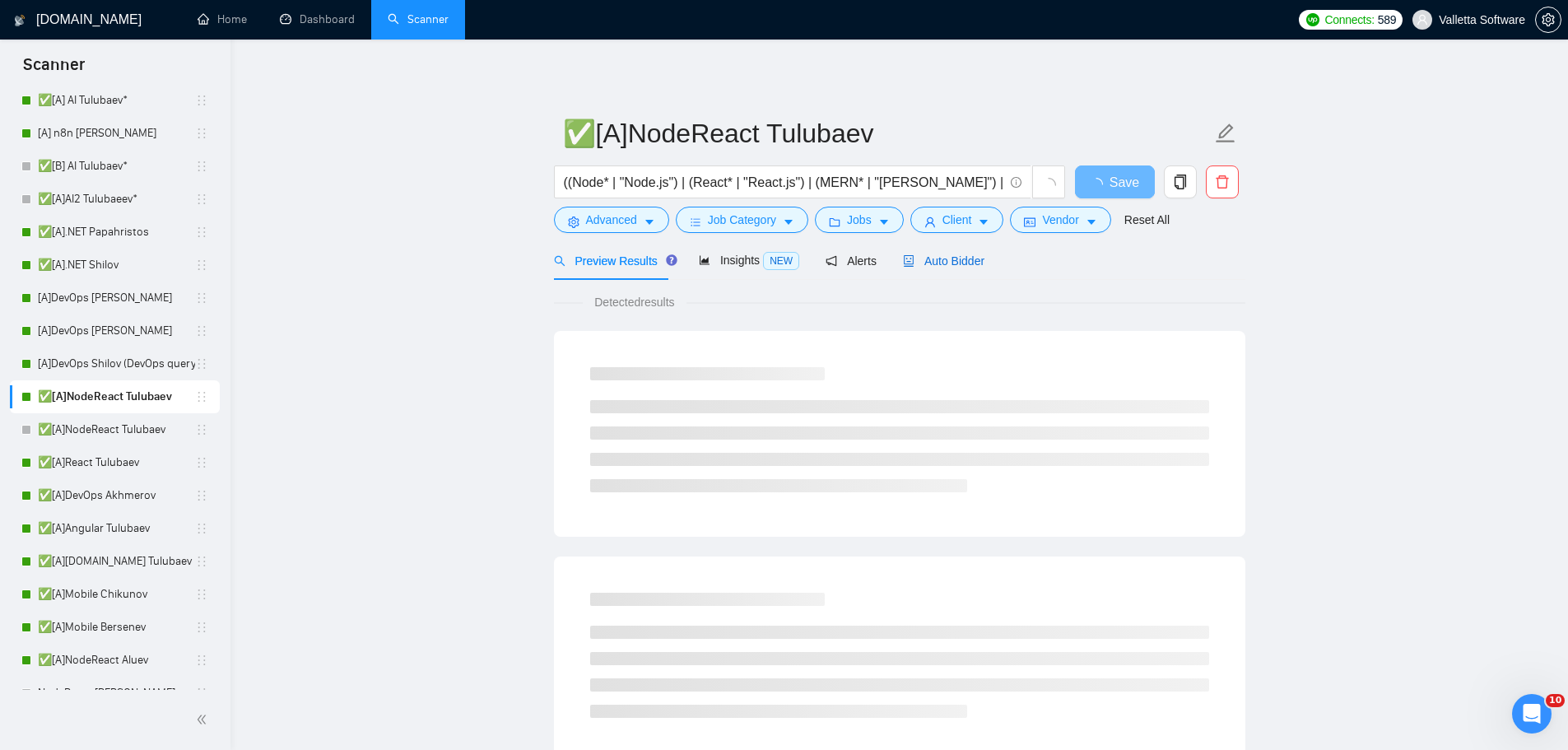
click at [934, 254] on span "Auto Bidder" at bounding box center [943, 261] width 82 height 13
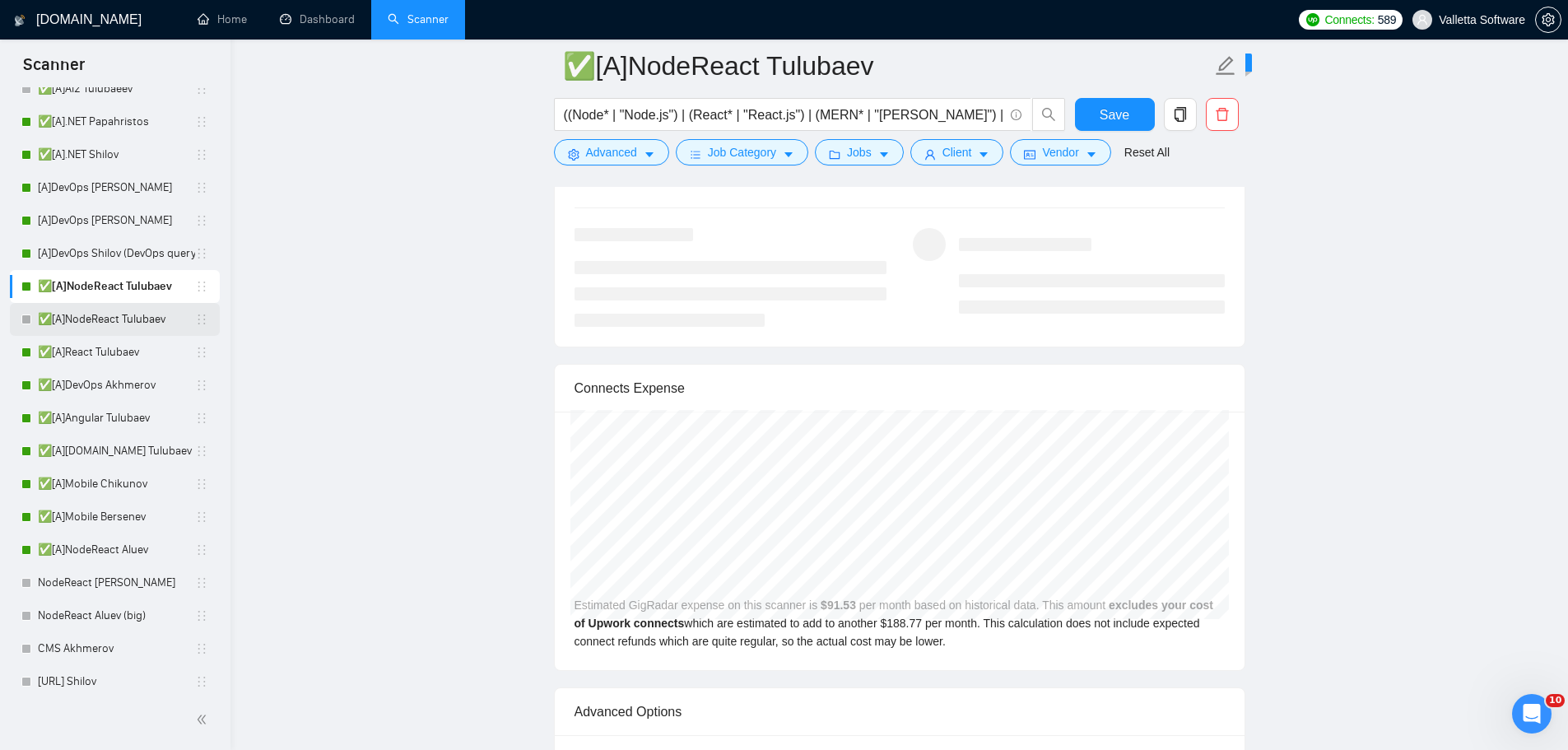
scroll to position [247, 0]
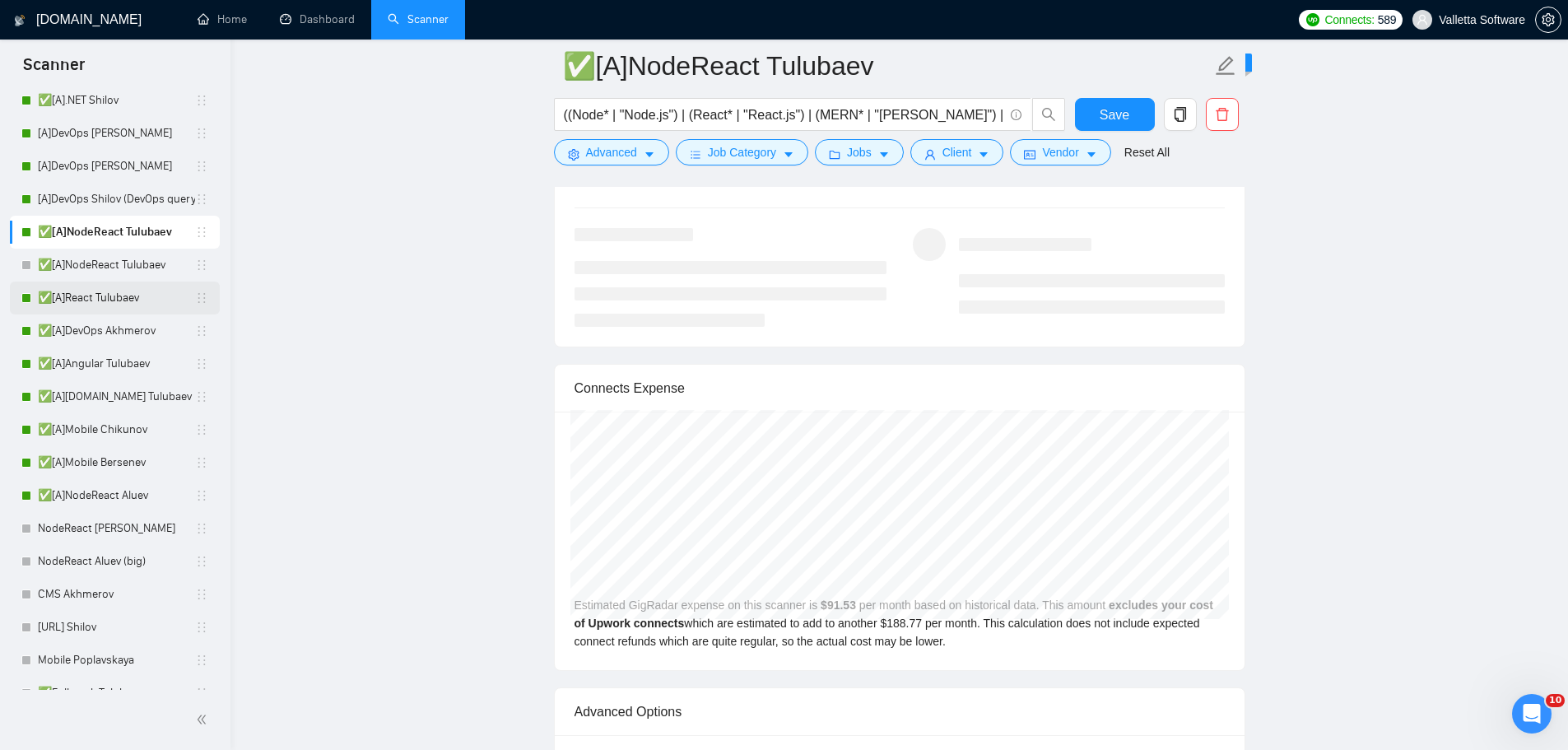
click at [80, 289] on link "✅[A]React Tulubaev" at bounding box center [116, 298] width 158 height 33
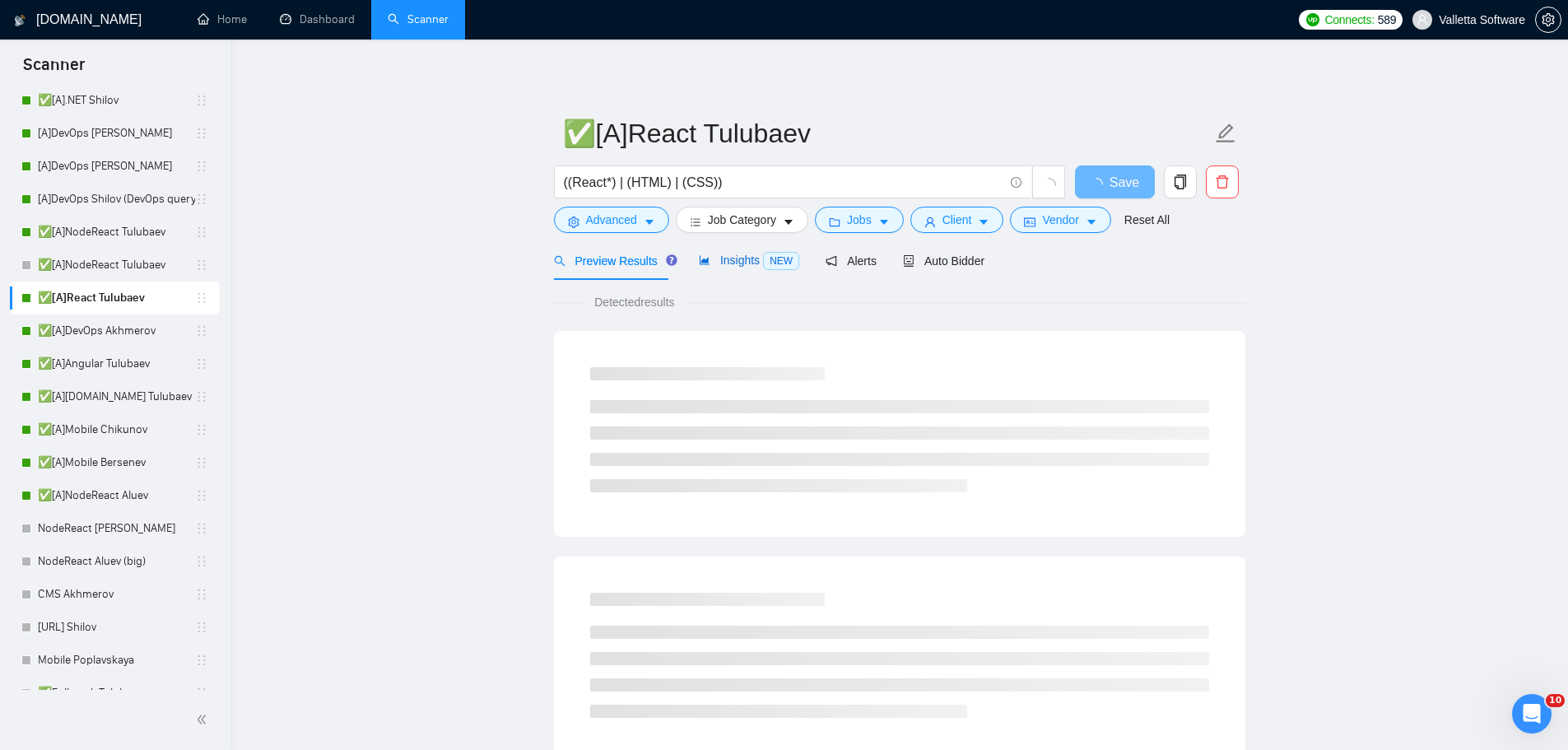
click at [727, 251] on div "Insights NEW" at bounding box center [749, 261] width 100 height 19
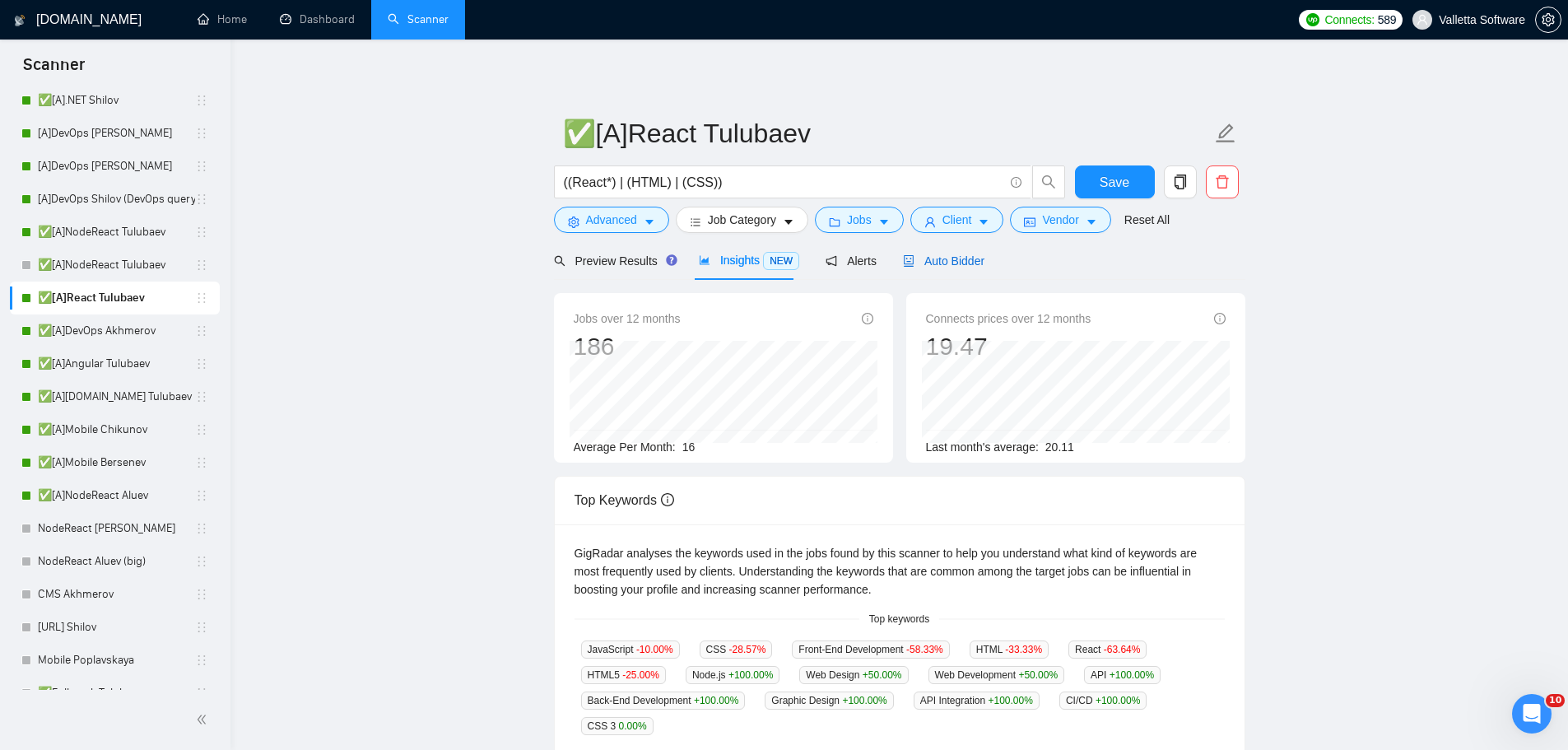
click at [956, 257] on span "Auto Bidder" at bounding box center [943, 261] width 82 height 13
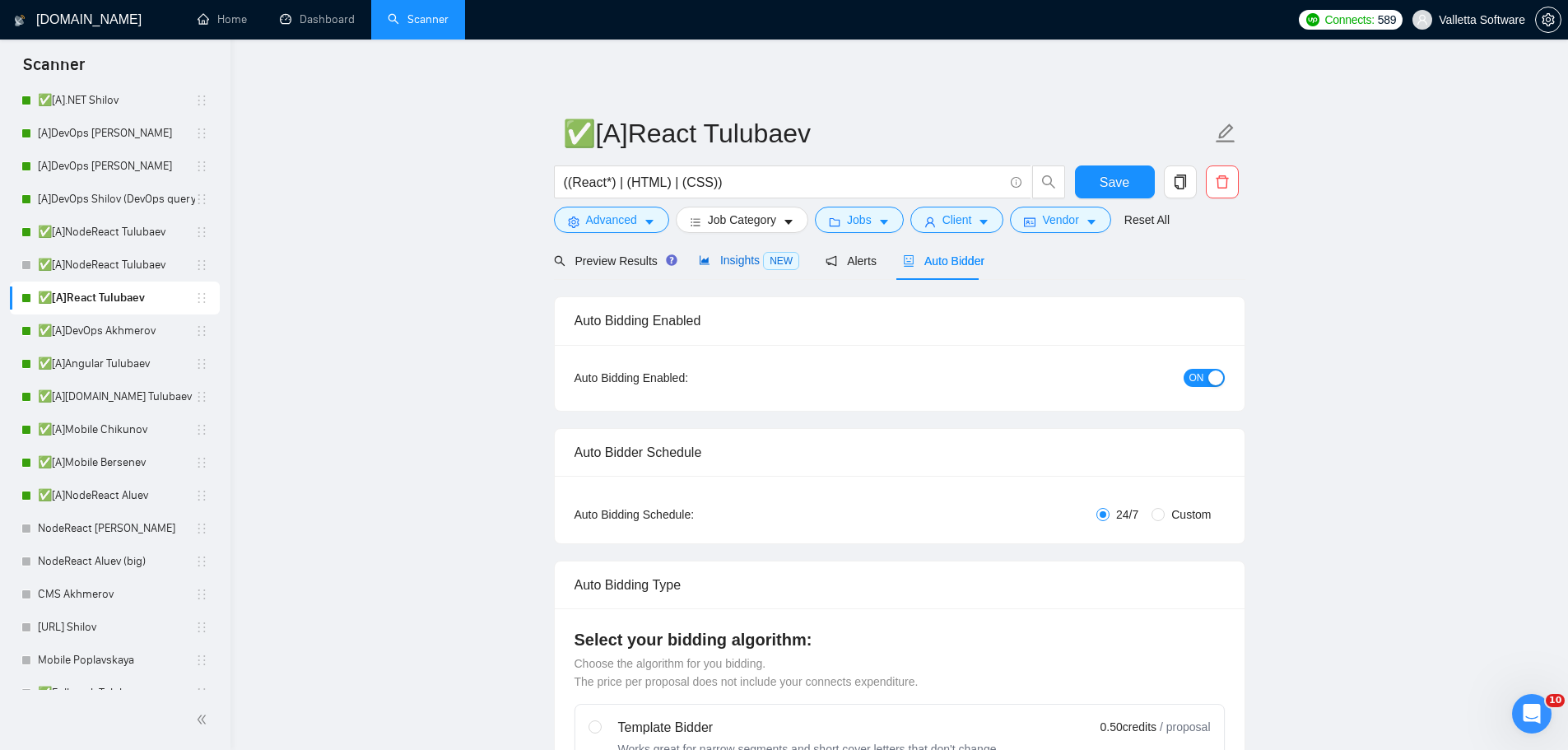
click at [722, 261] on span "Insights NEW" at bounding box center [749, 260] width 100 height 13
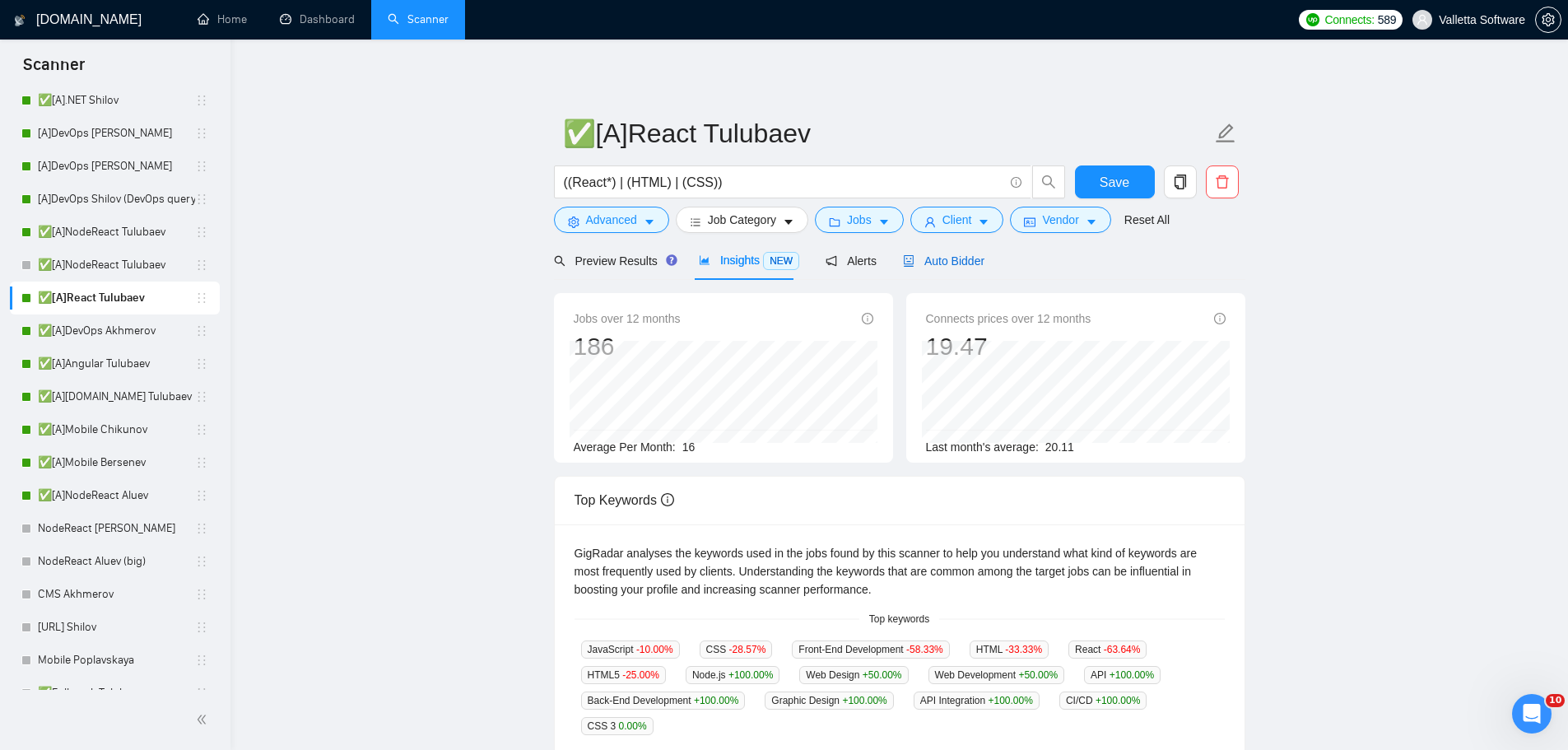
click at [934, 258] on span "Auto Bidder" at bounding box center [943, 261] width 82 height 13
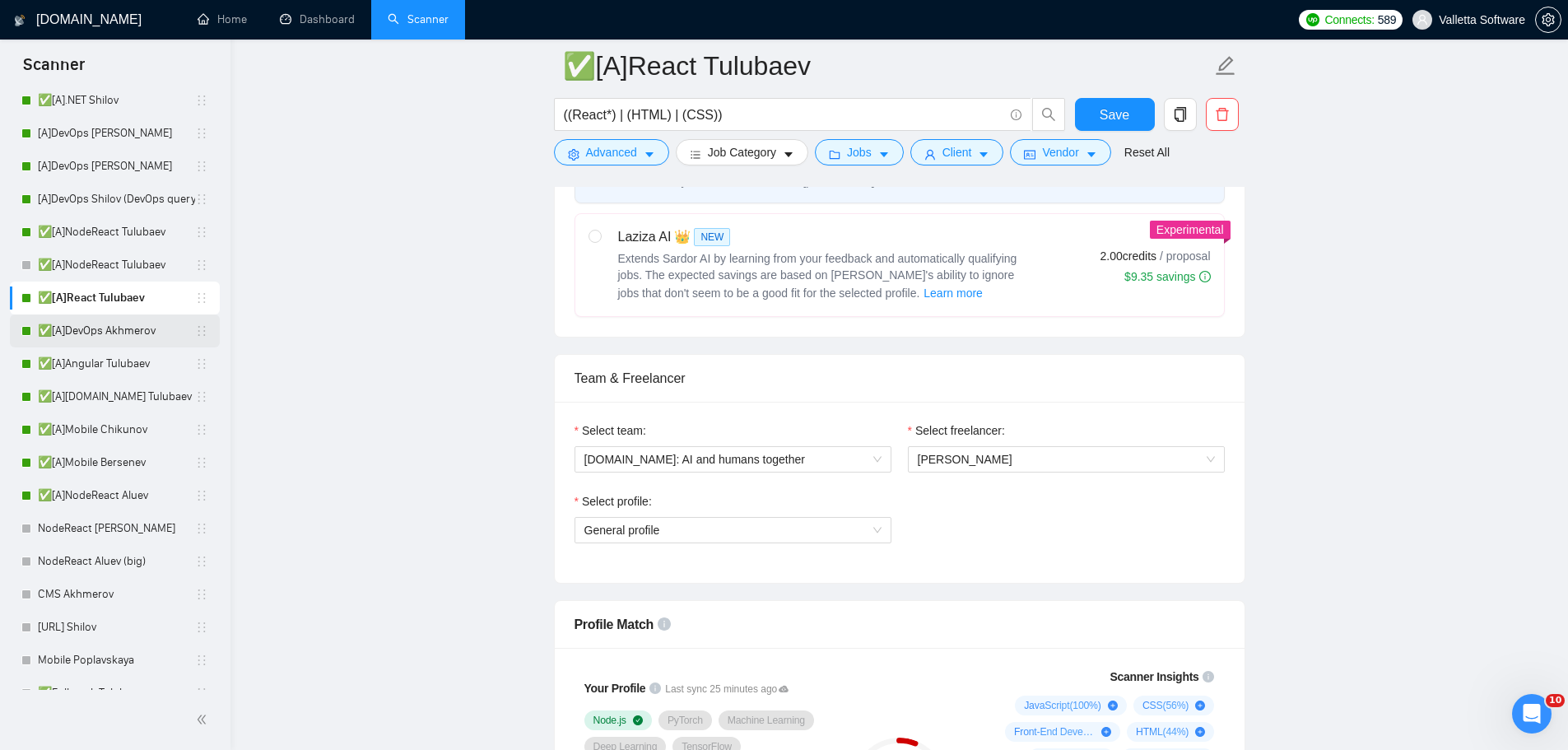
scroll to position [1235, 0]
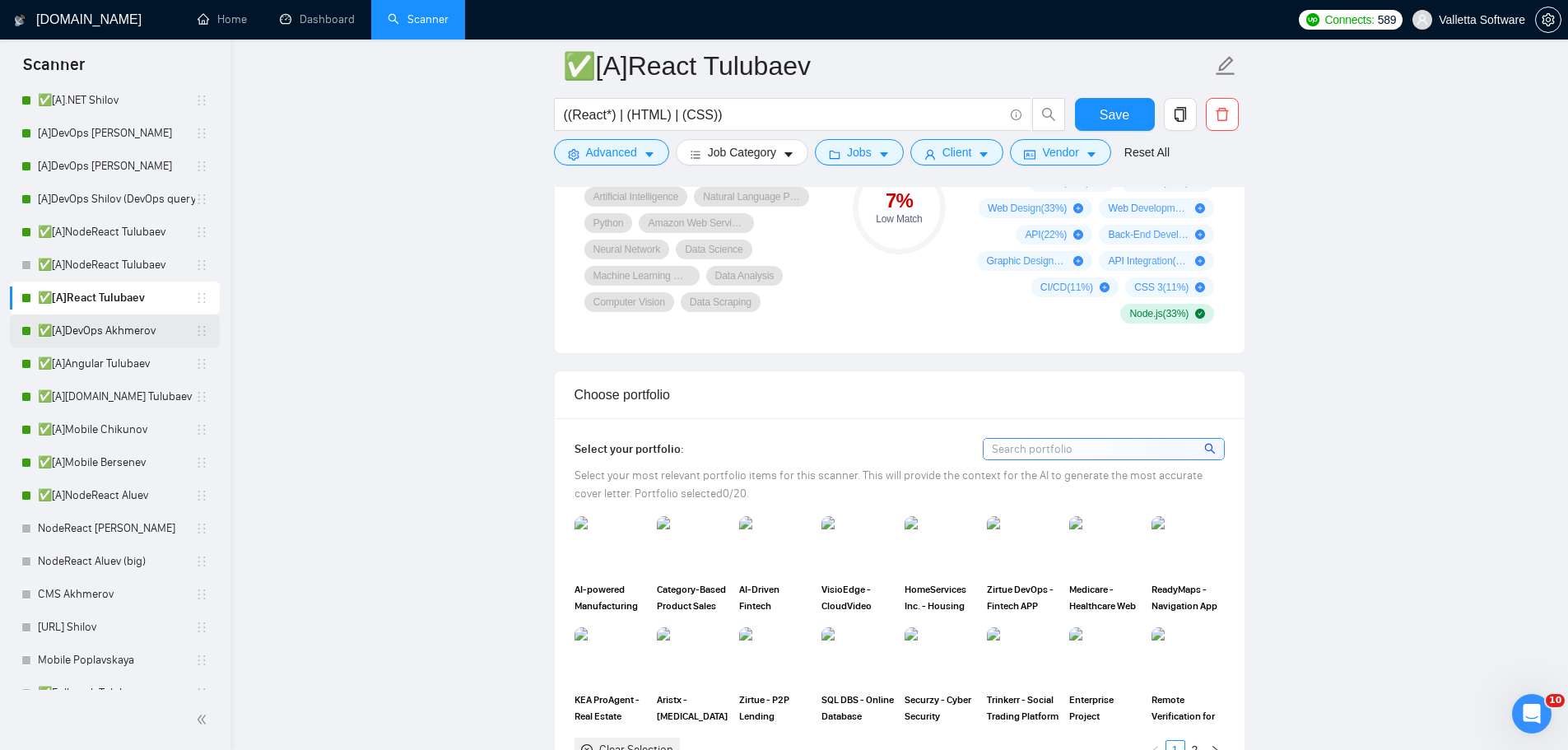
click at [134, 328] on link "✅[A]DevOps Akhmerov" at bounding box center [116, 330] width 158 height 33
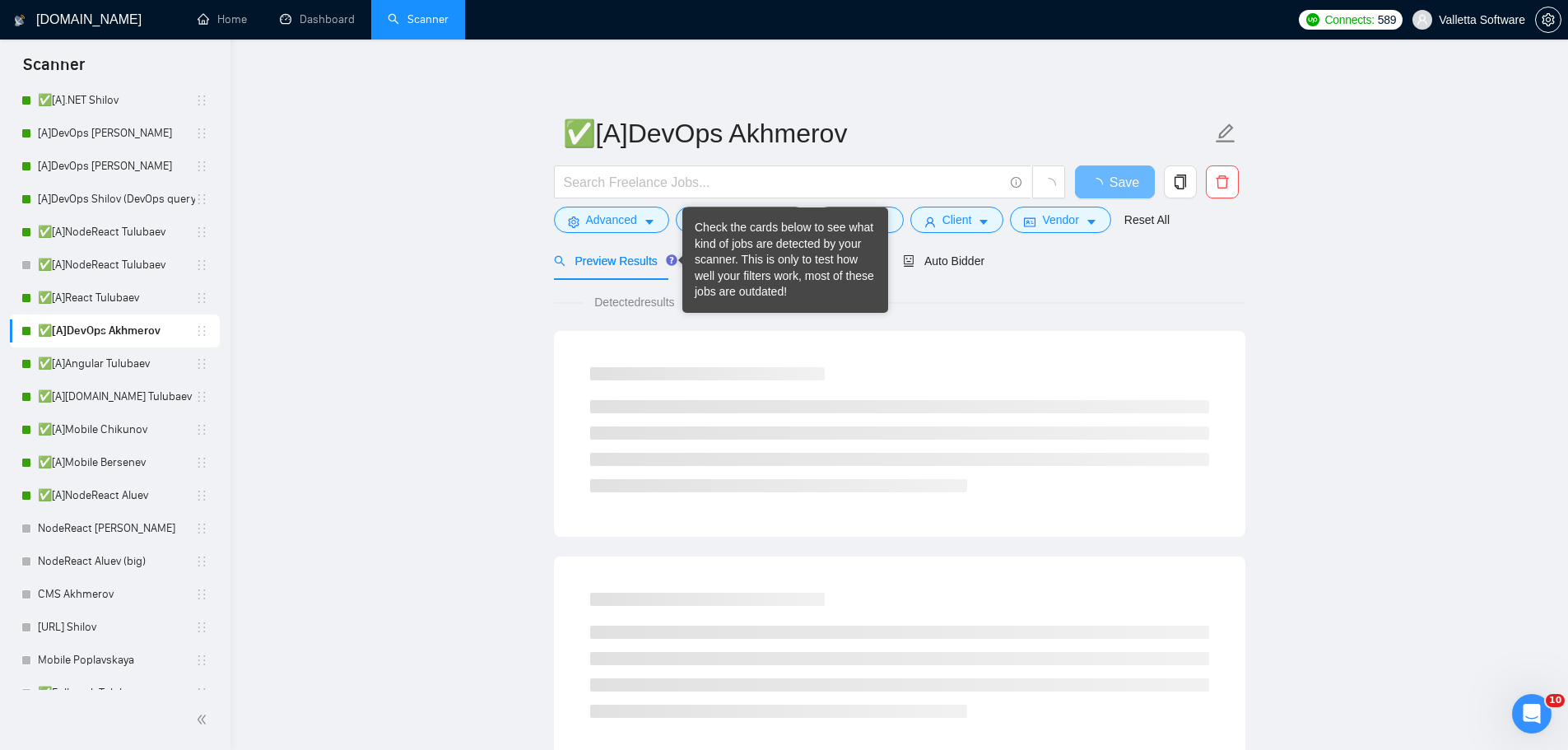
click at [732, 260] on div "Check the cards below to see what kind of jobs are detected by your scanner. Th…" at bounding box center [785, 261] width 181 height 81
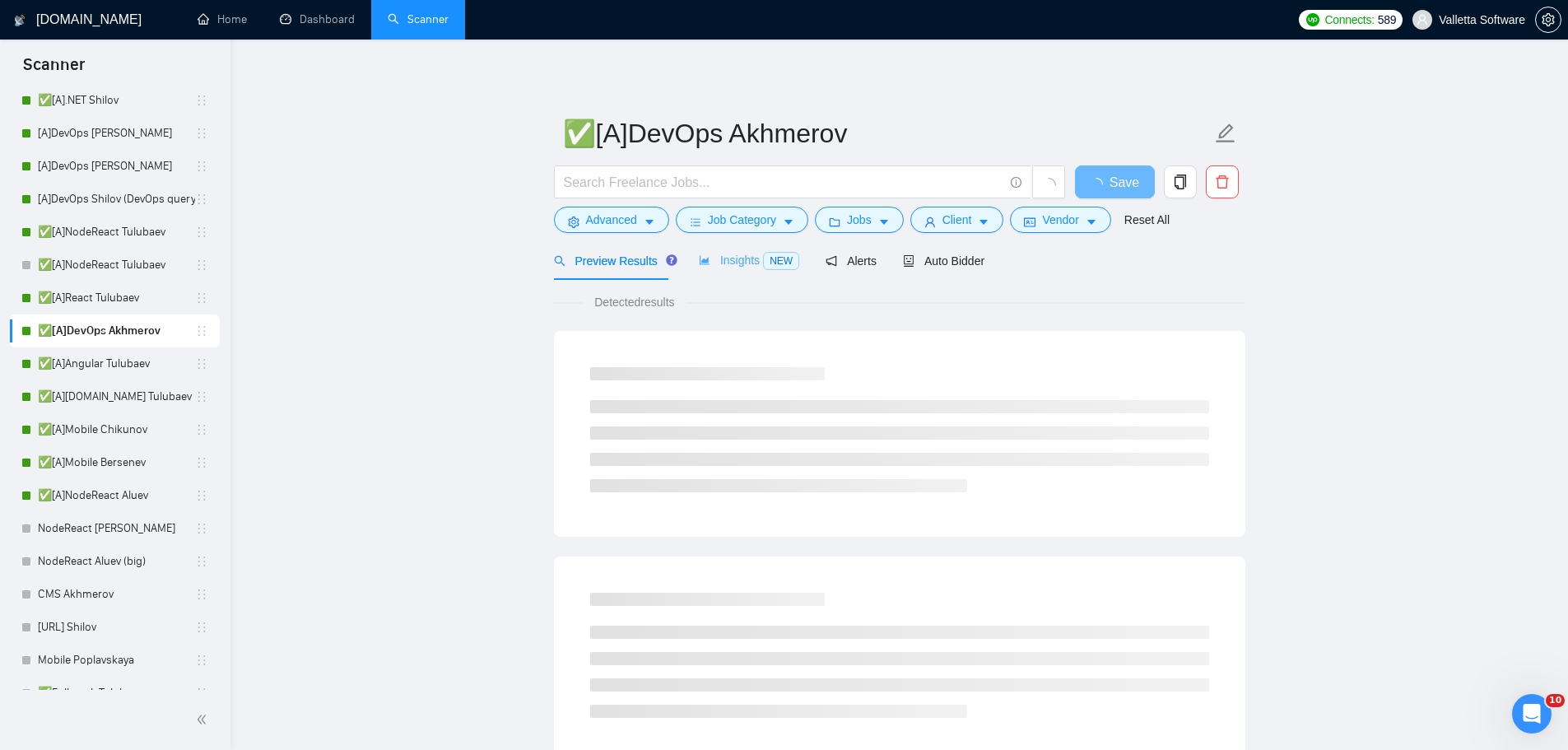
click at [728, 274] on div "Insights NEW" at bounding box center [749, 261] width 100 height 39
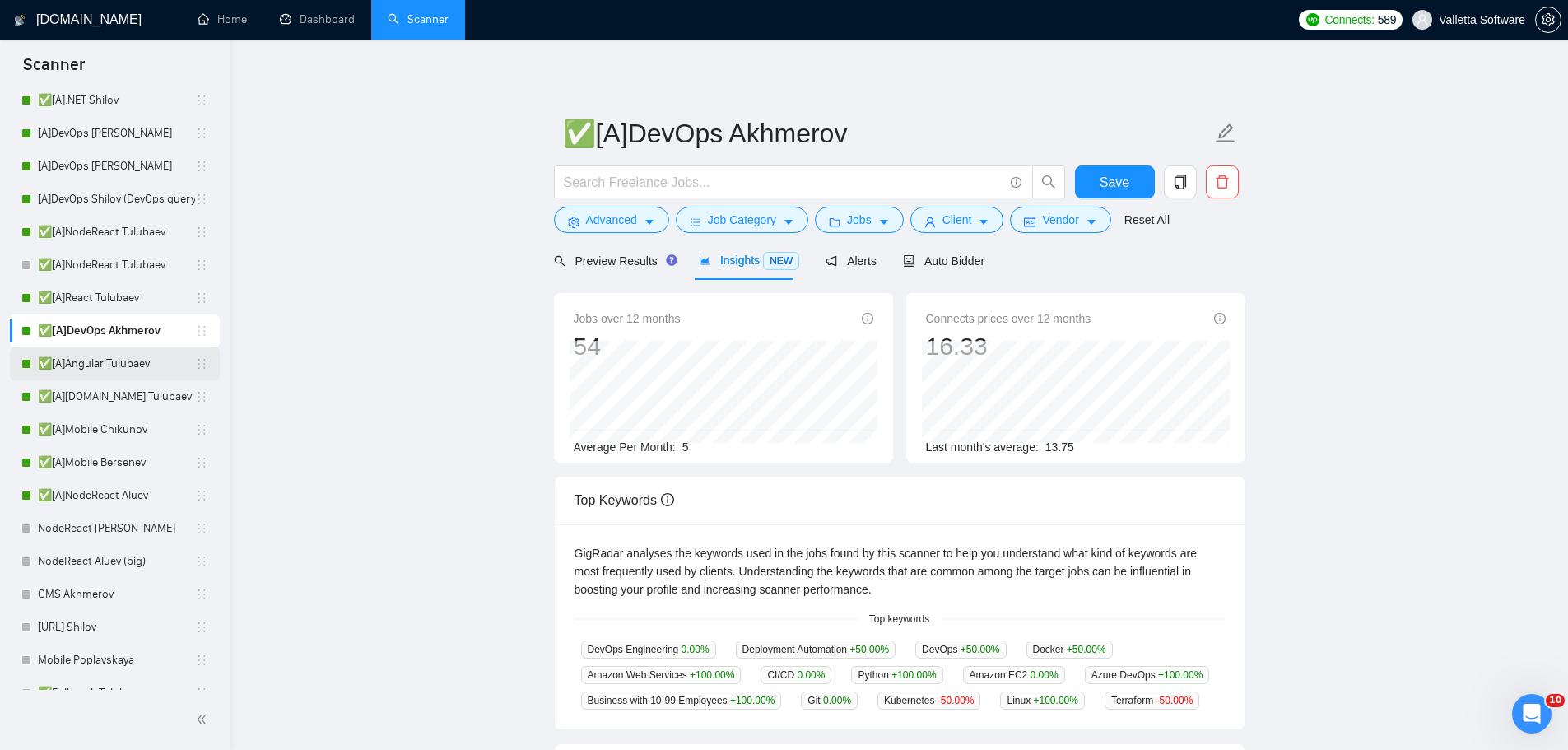
click at [72, 368] on link "✅[A]Angular Tulubaev" at bounding box center [116, 364] width 158 height 33
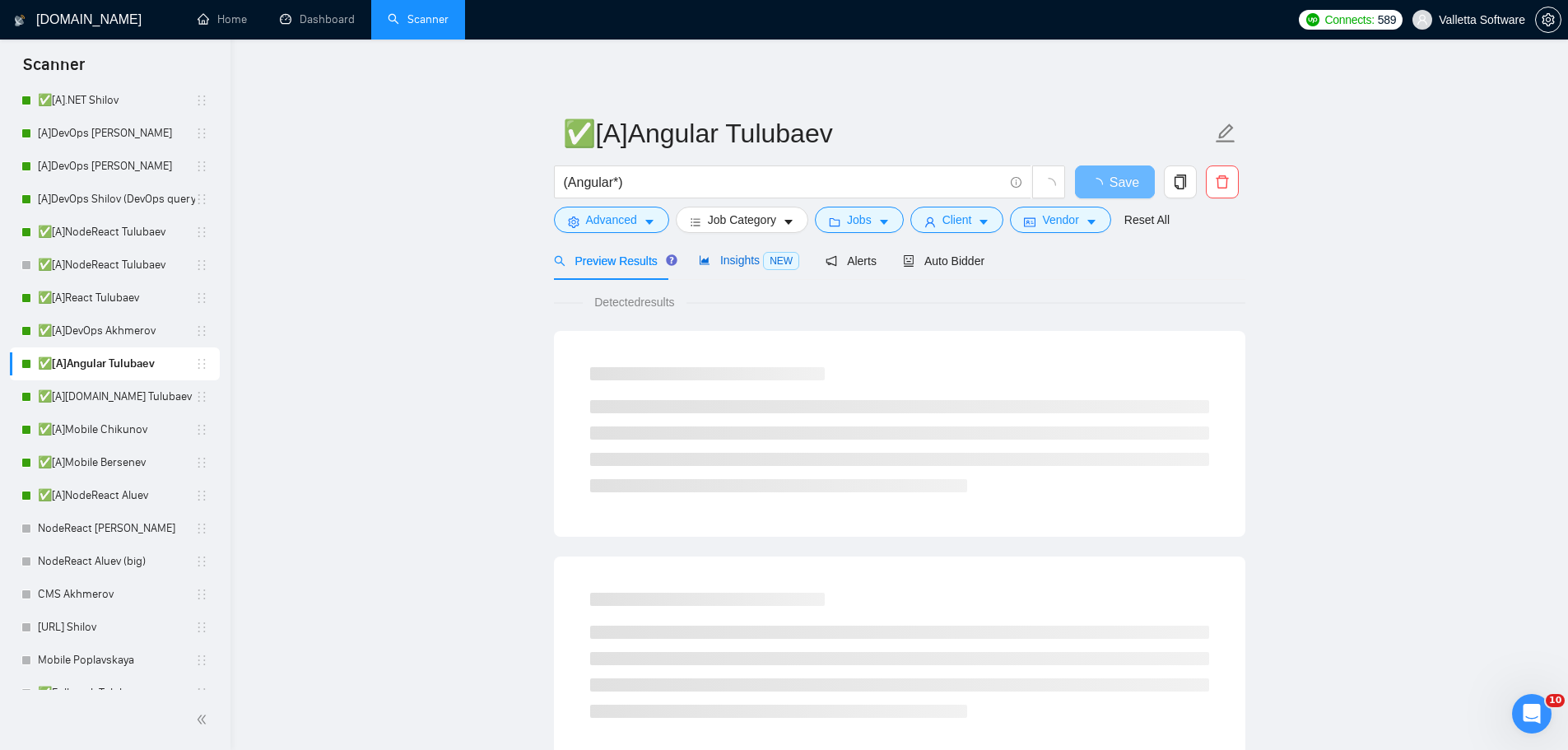
click at [771, 259] on span "NEW" at bounding box center [780, 261] width 36 height 18
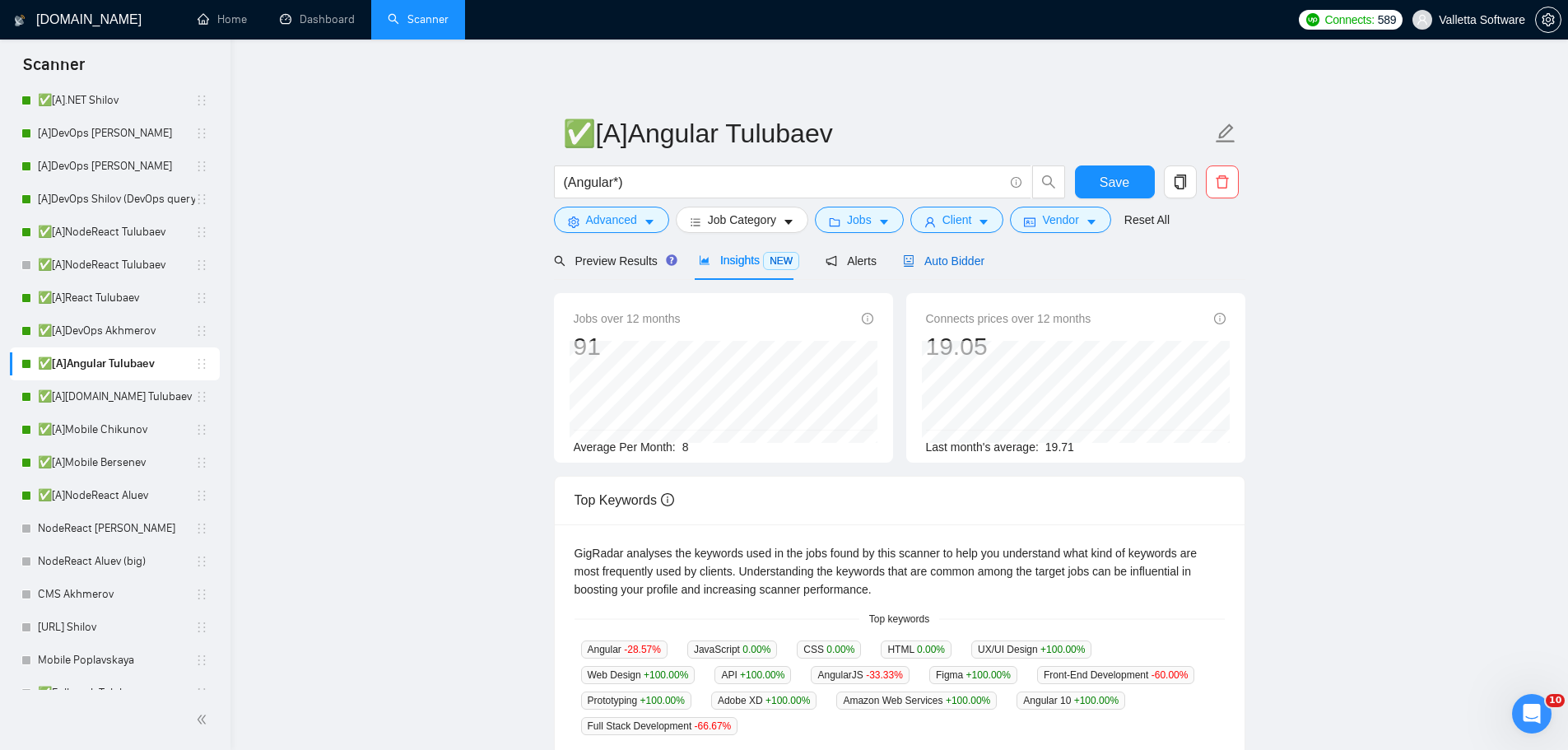
click at [943, 263] on span "Auto Bidder" at bounding box center [943, 261] width 82 height 13
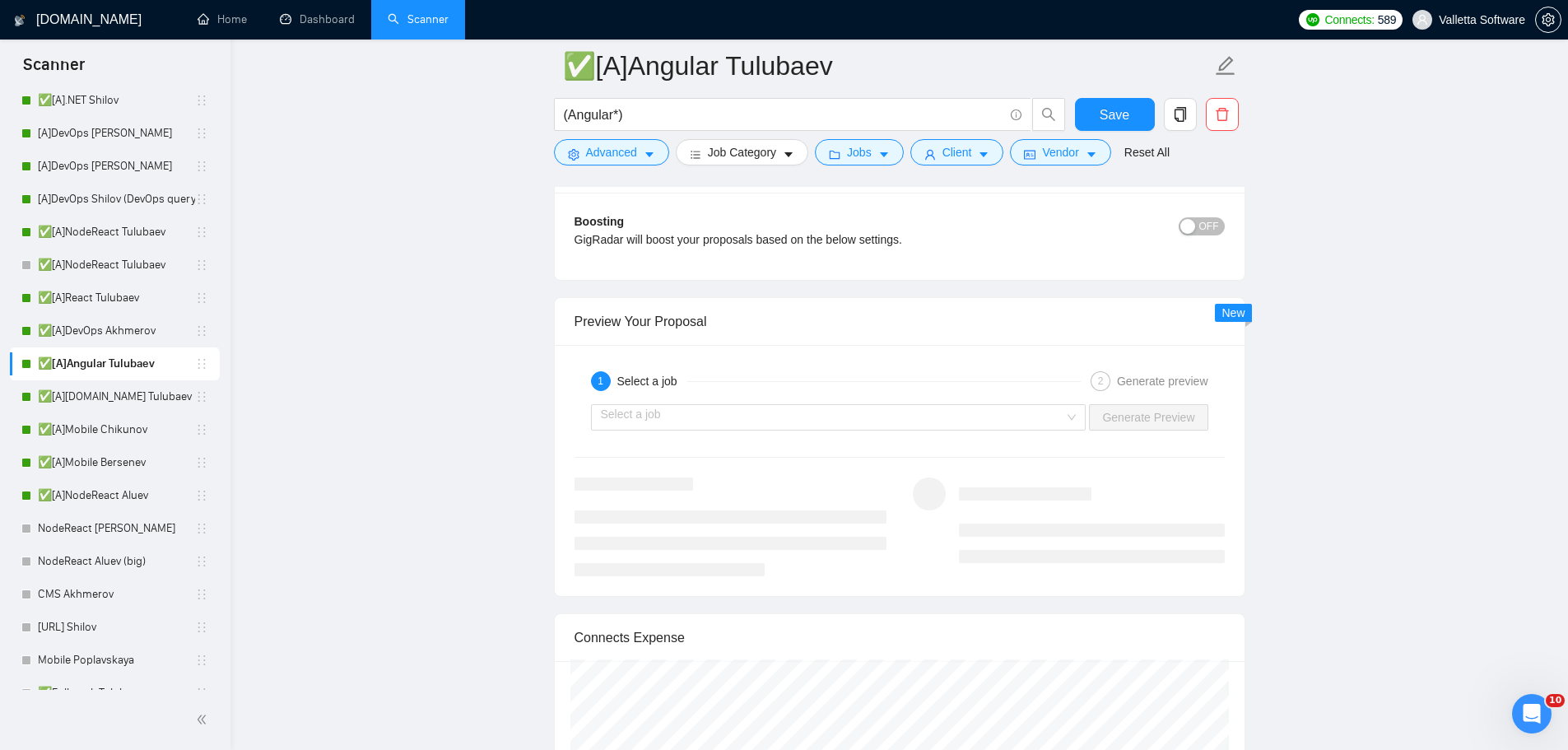
scroll to position [3293, 0]
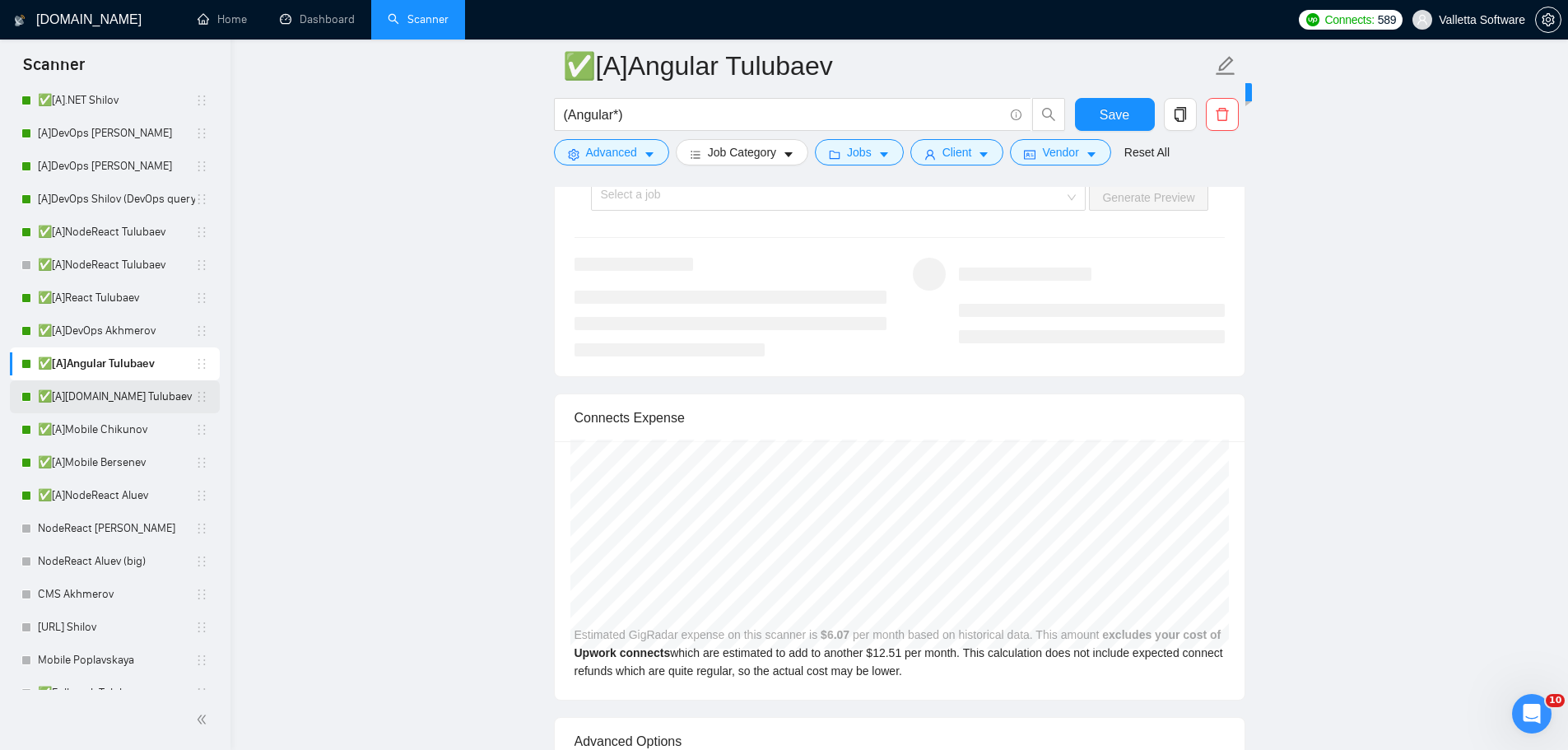
click at [119, 399] on link "✅[A][DOMAIN_NAME] Tulubaev" at bounding box center [116, 396] width 158 height 33
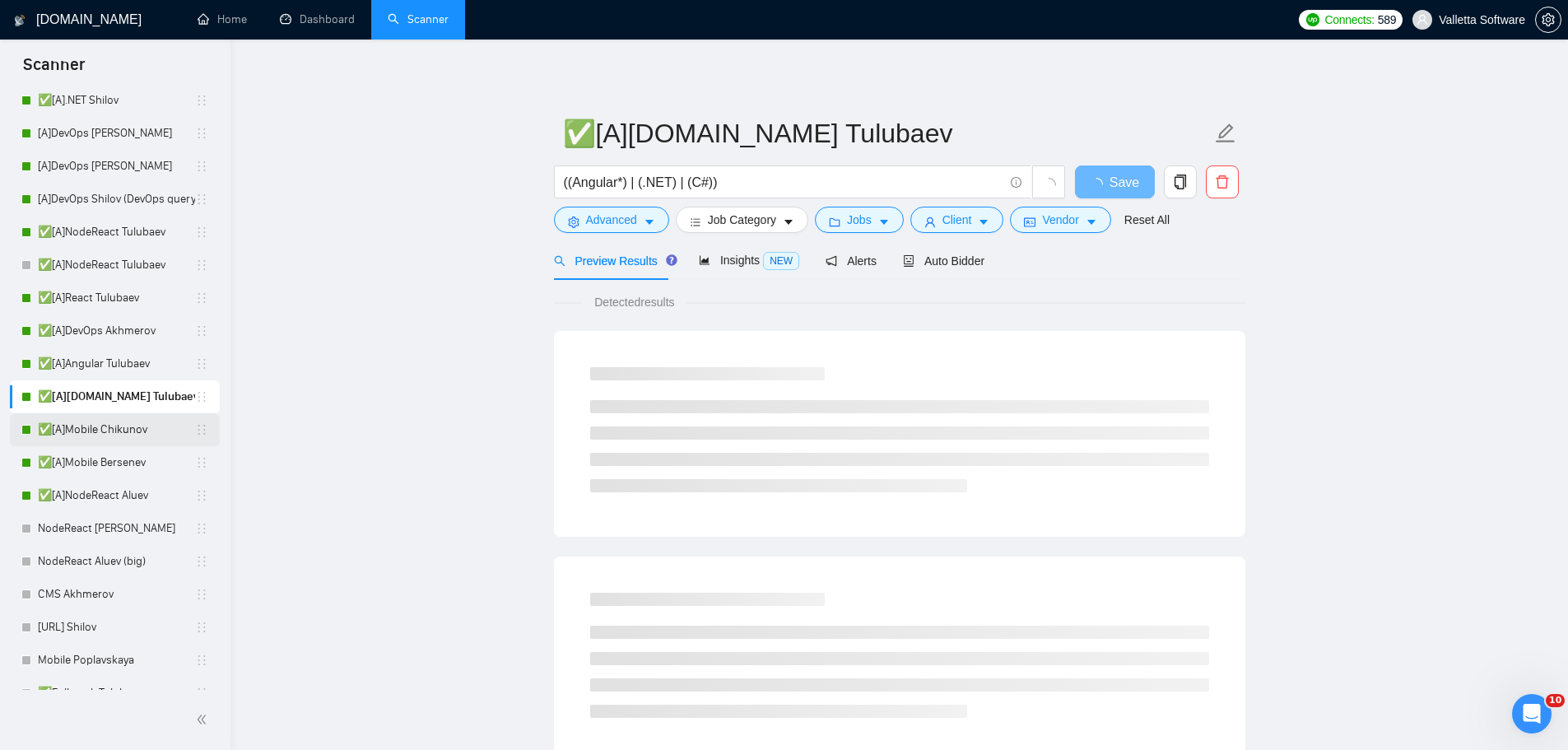
click at [139, 432] on link "✅[A]Mobile Chikunov" at bounding box center [116, 430] width 158 height 33
click at [731, 278] on div "Insights NEW" at bounding box center [749, 261] width 100 height 39
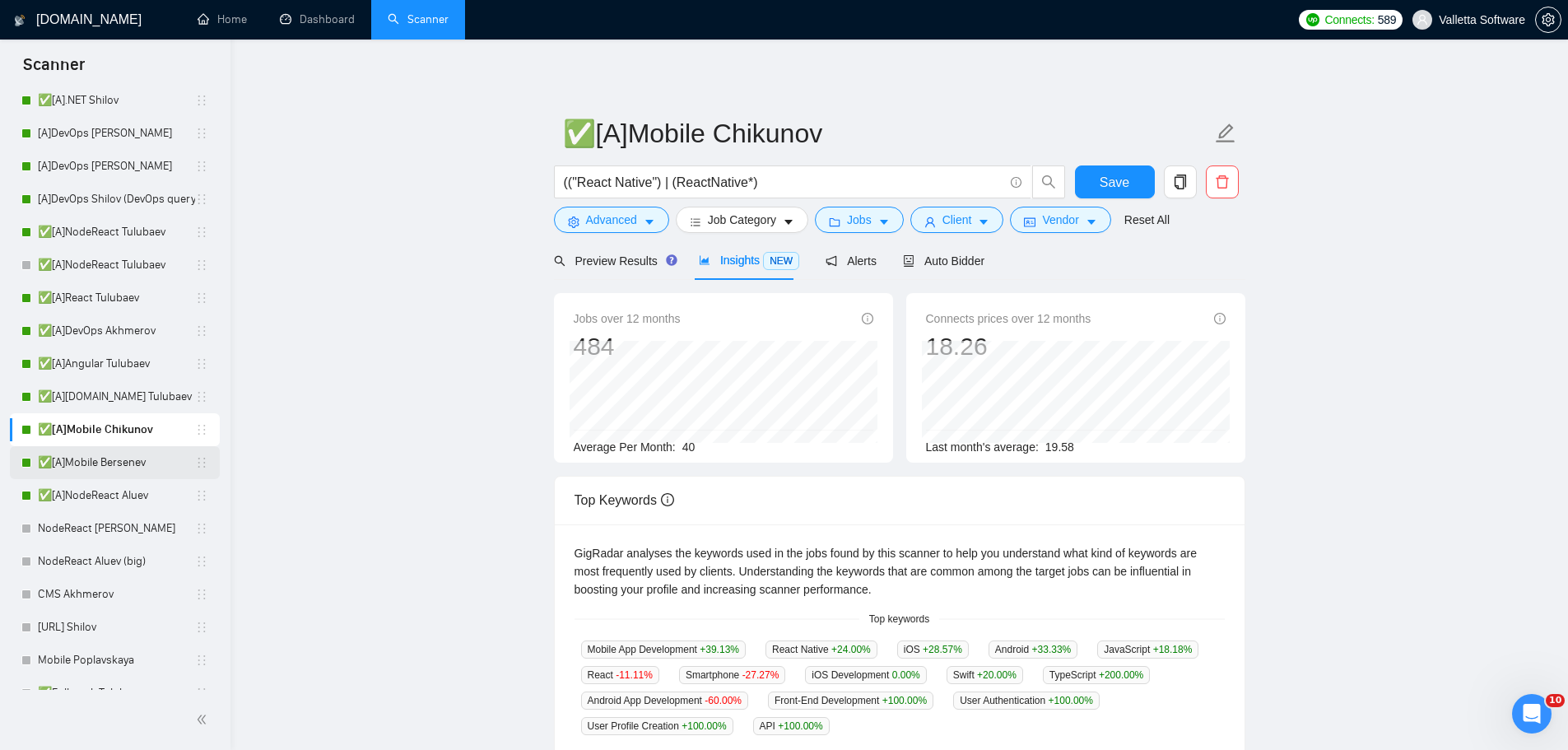
click at [86, 471] on link "✅[A]Mobile Bersenev" at bounding box center [116, 462] width 158 height 33
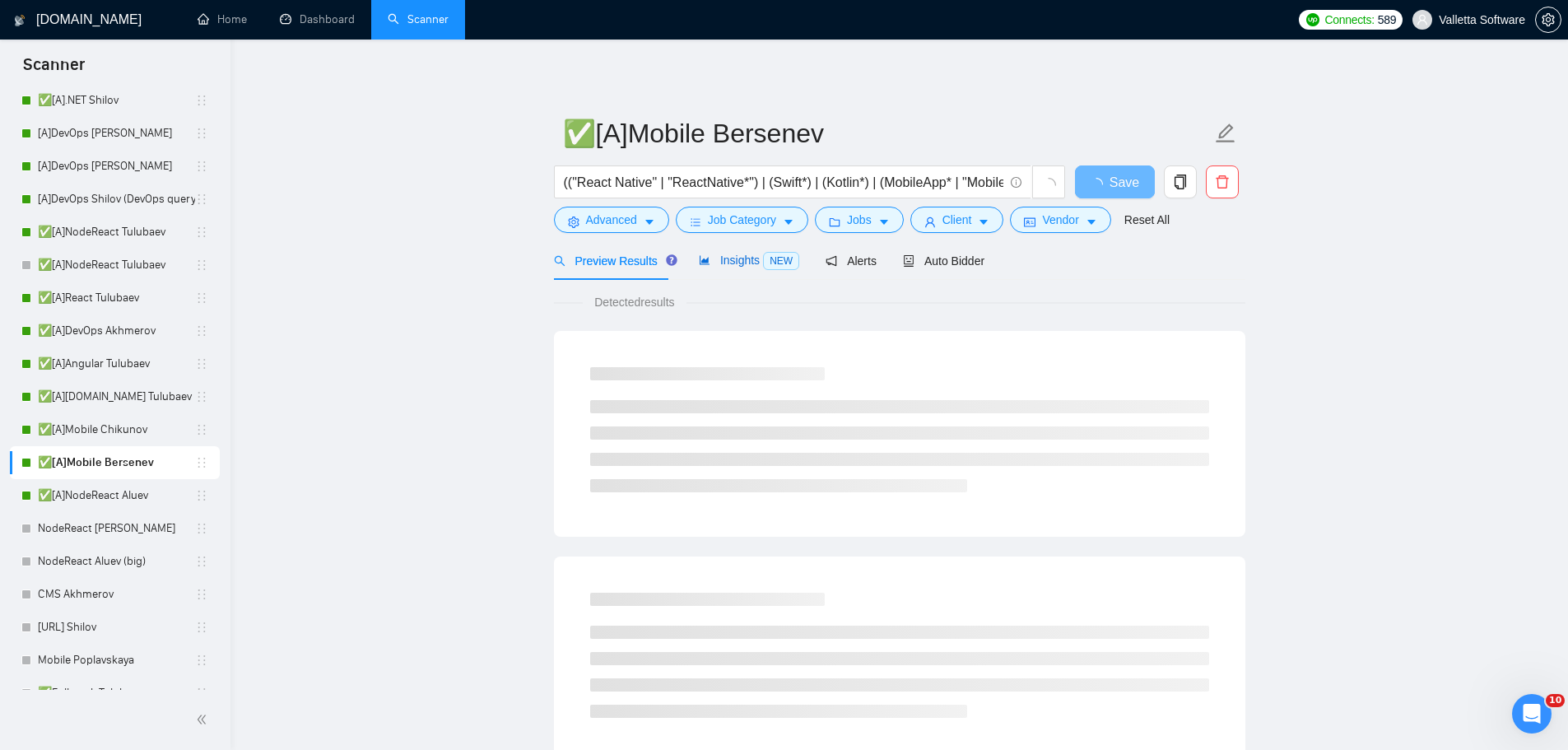
click at [740, 260] on span "Insights NEW" at bounding box center [749, 260] width 100 height 13
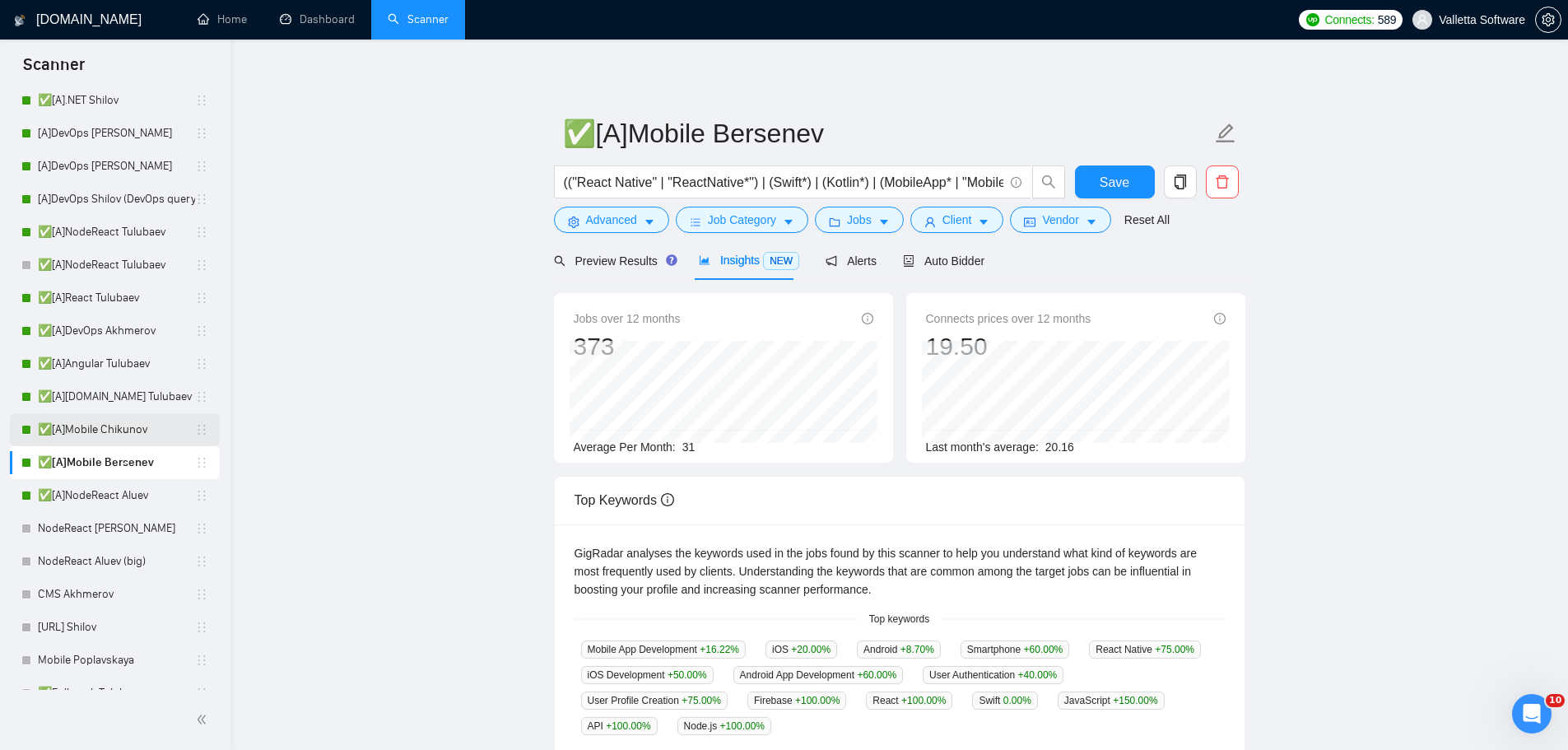
click at [136, 429] on link "✅[A]Mobile Chikunov" at bounding box center [116, 430] width 158 height 33
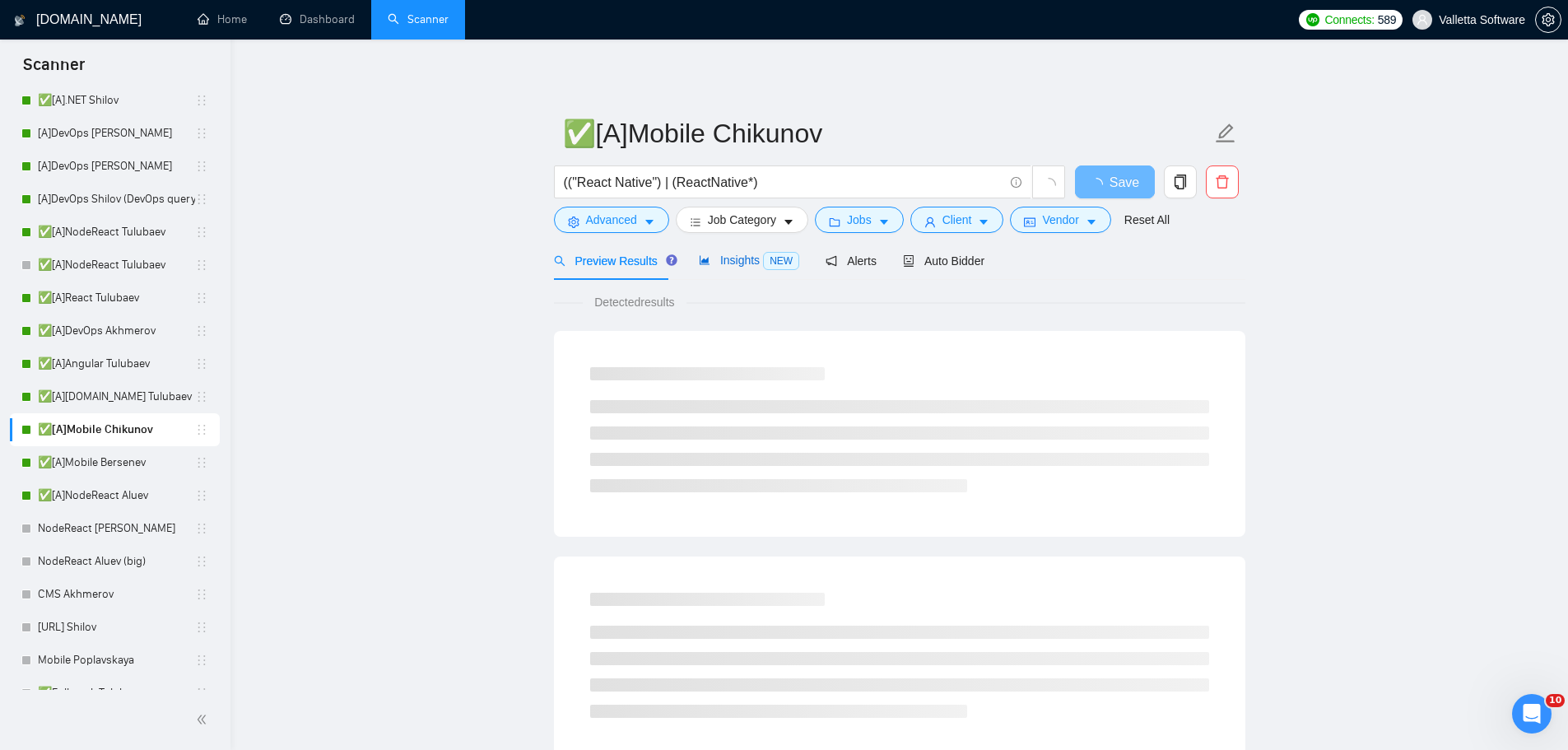
click at [727, 267] on span "Insights NEW" at bounding box center [749, 260] width 100 height 13
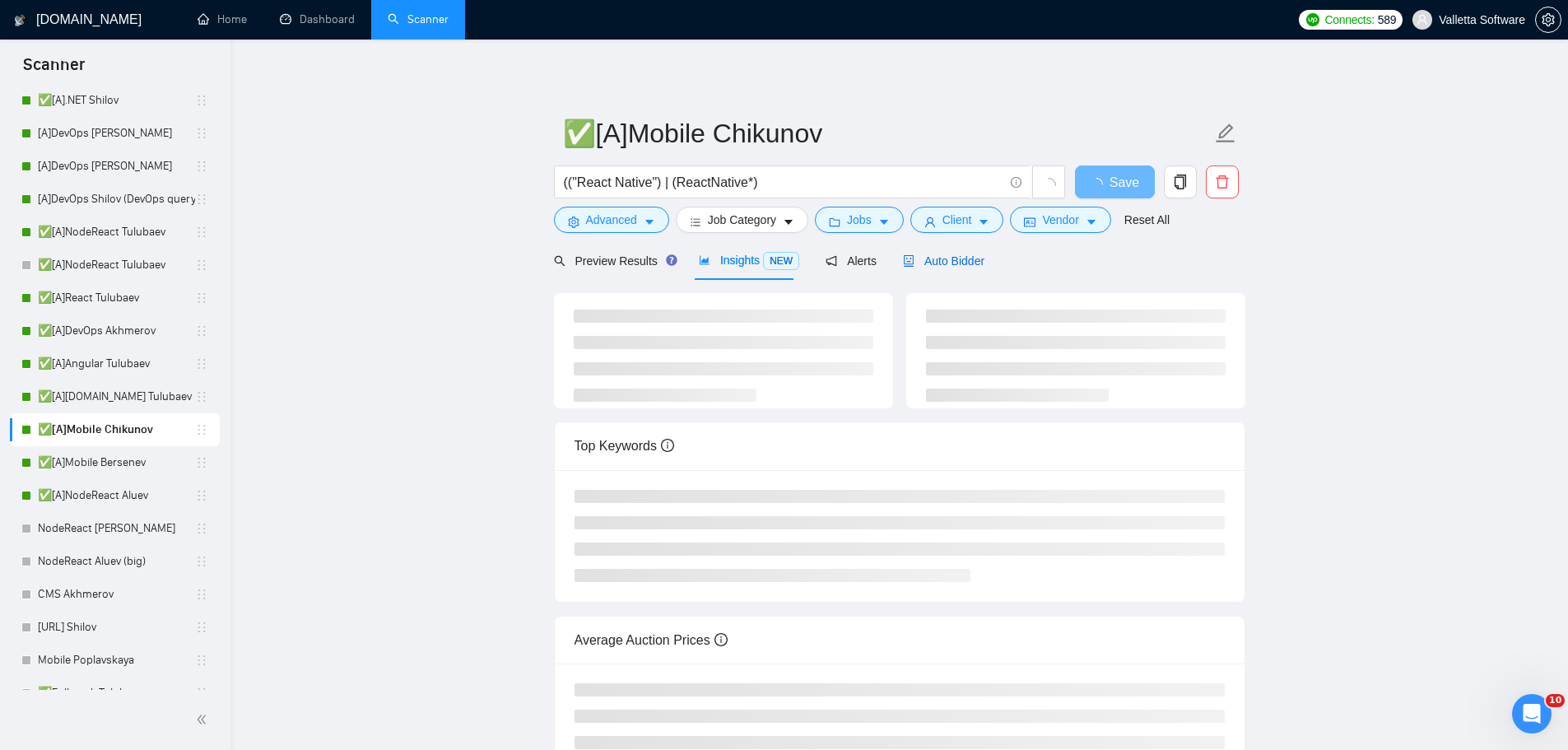
click at [922, 252] on div "Auto Bidder" at bounding box center [943, 261] width 82 height 18
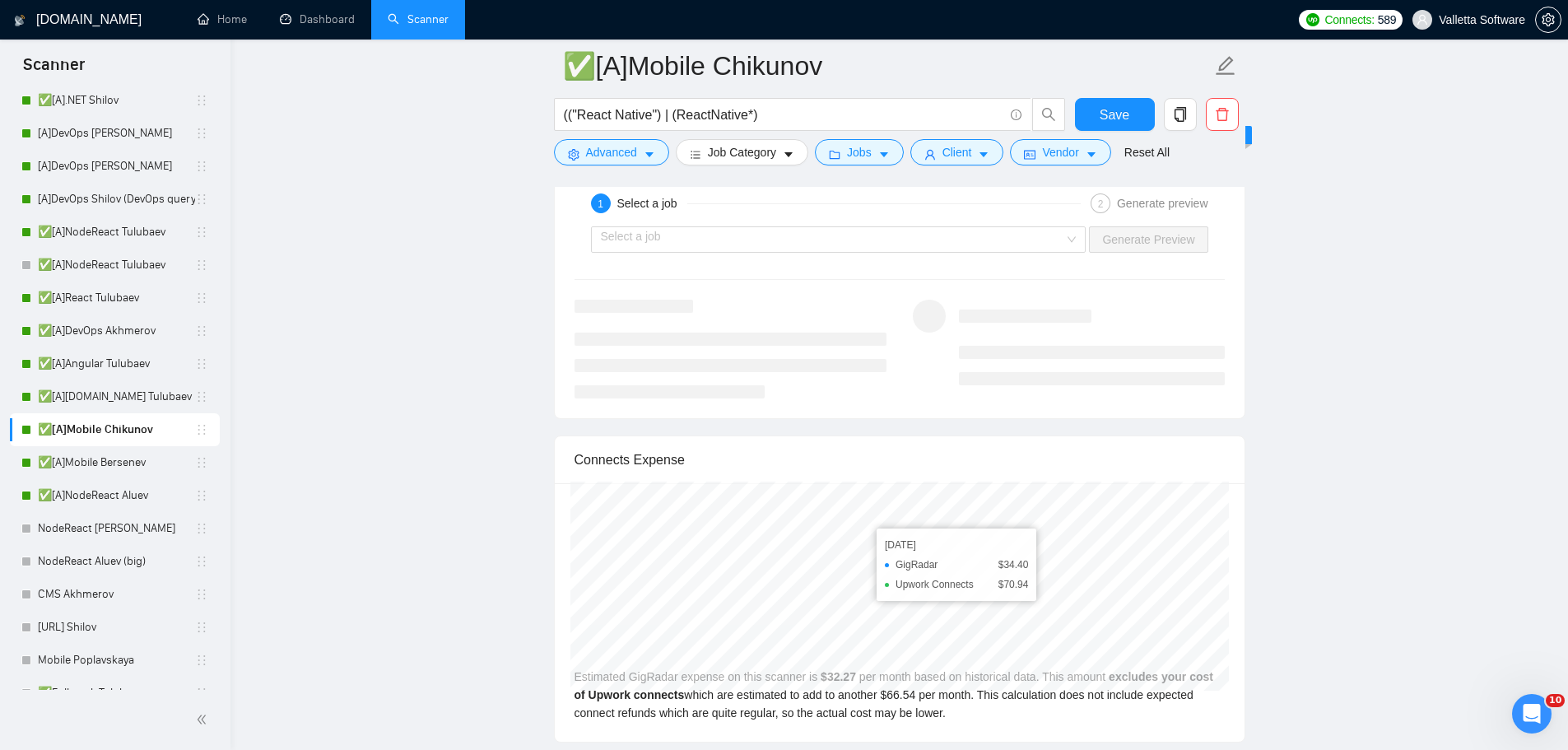
scroll to position [3129, 0]
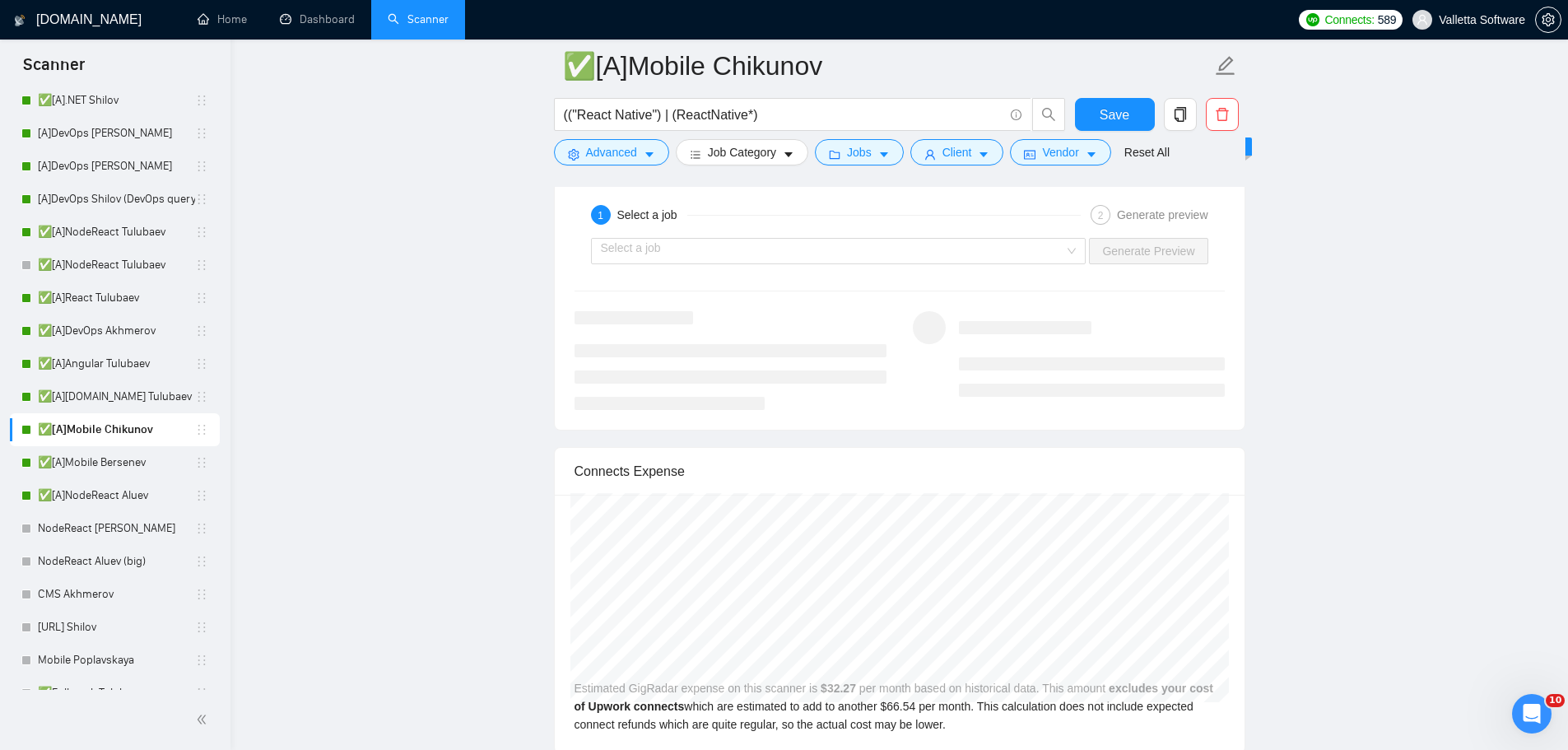
drag, startPoint x: 1295, startPoint y: 401, endPoint x: 1310, endPoint y: 403, distance: 15.1
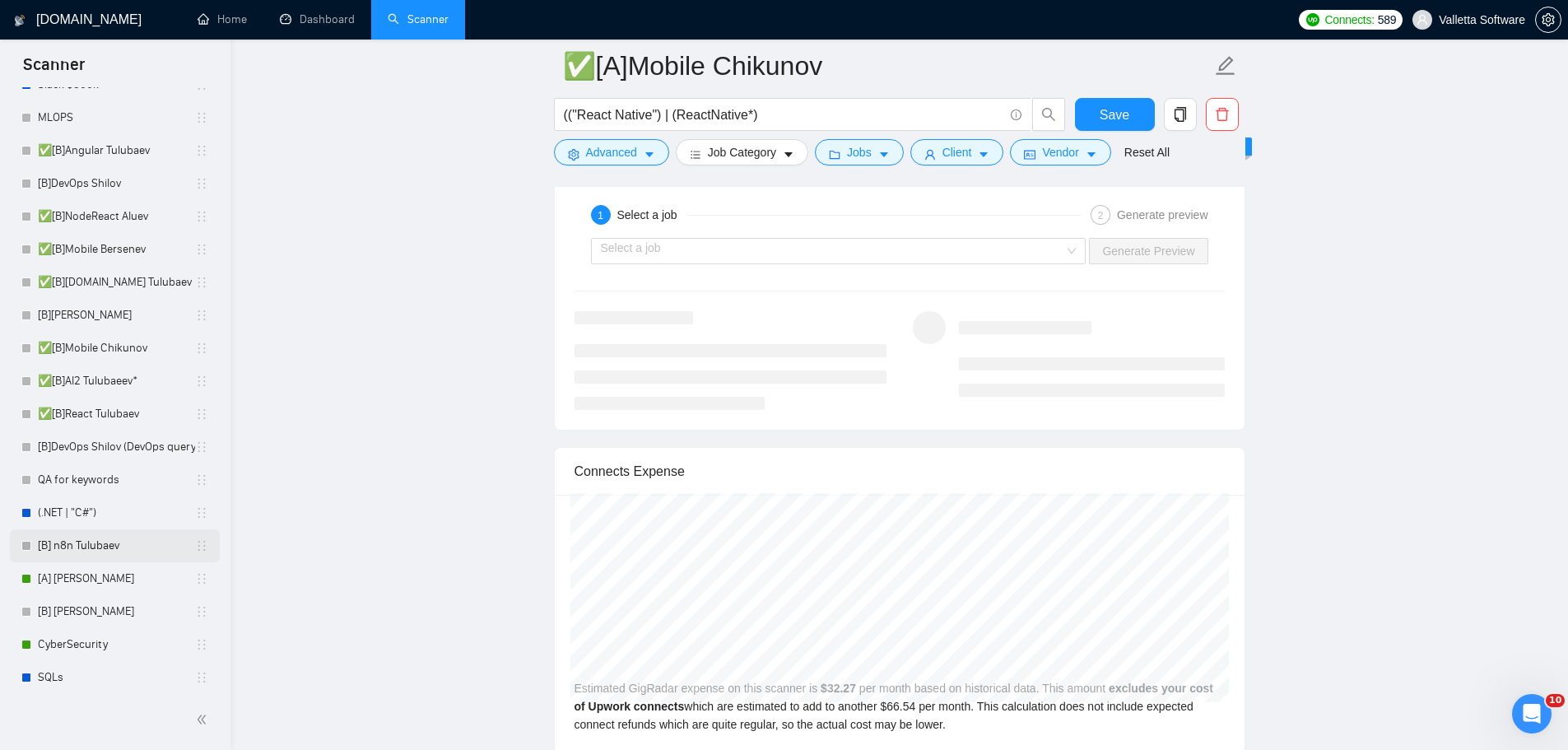
scroll to position [1189, 0]
drag, startPoint x: 86, startPoint y: 578, endPoint x: 304, endPoint y: 479, distance: 239.4
click at [85, 578] on link "[A] [PERSON_NAME]" at bounding box center [116, 574] width 158 height 33
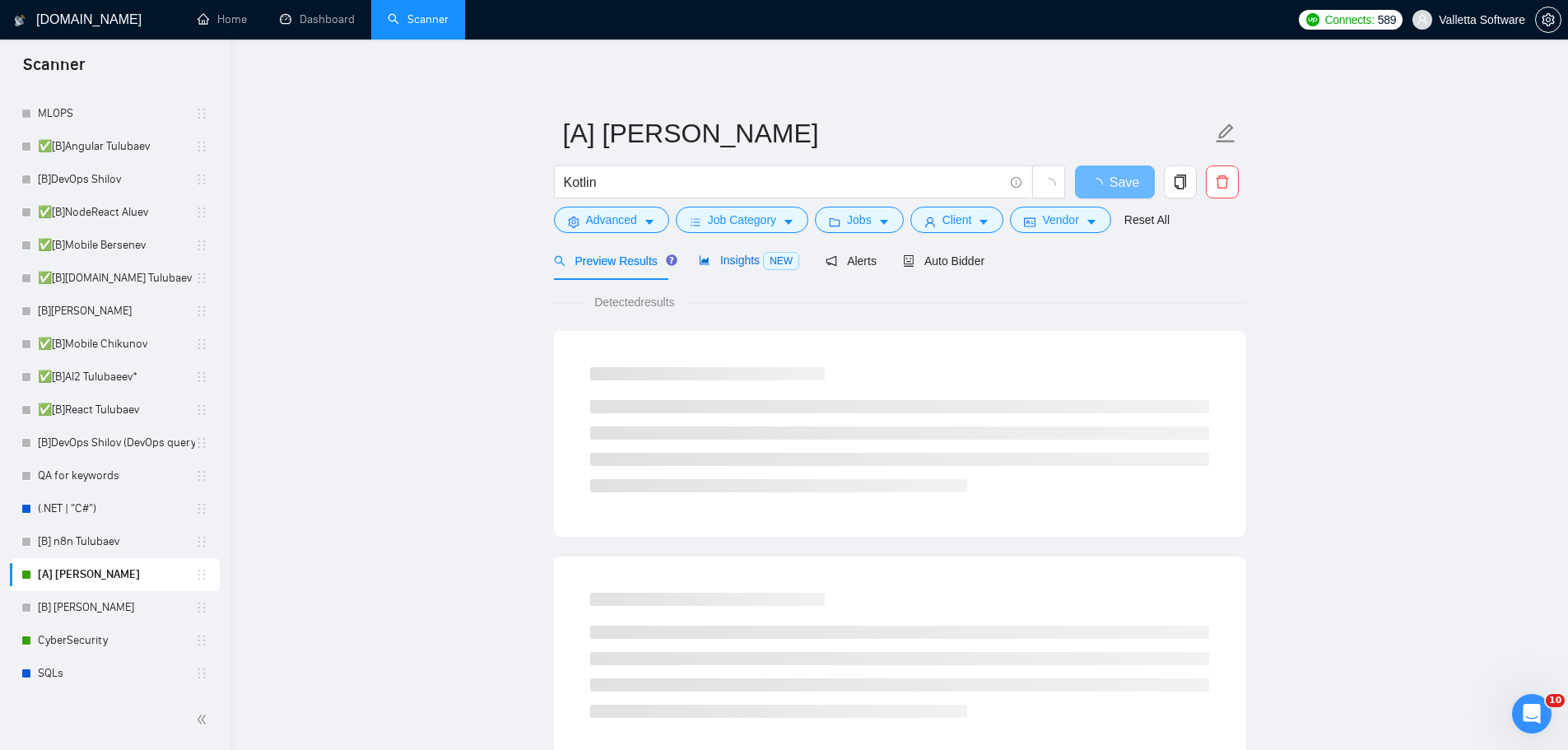
click at [727, 261] on span "Insights NEW" at bounding box center [749, 260] width 100 height 13
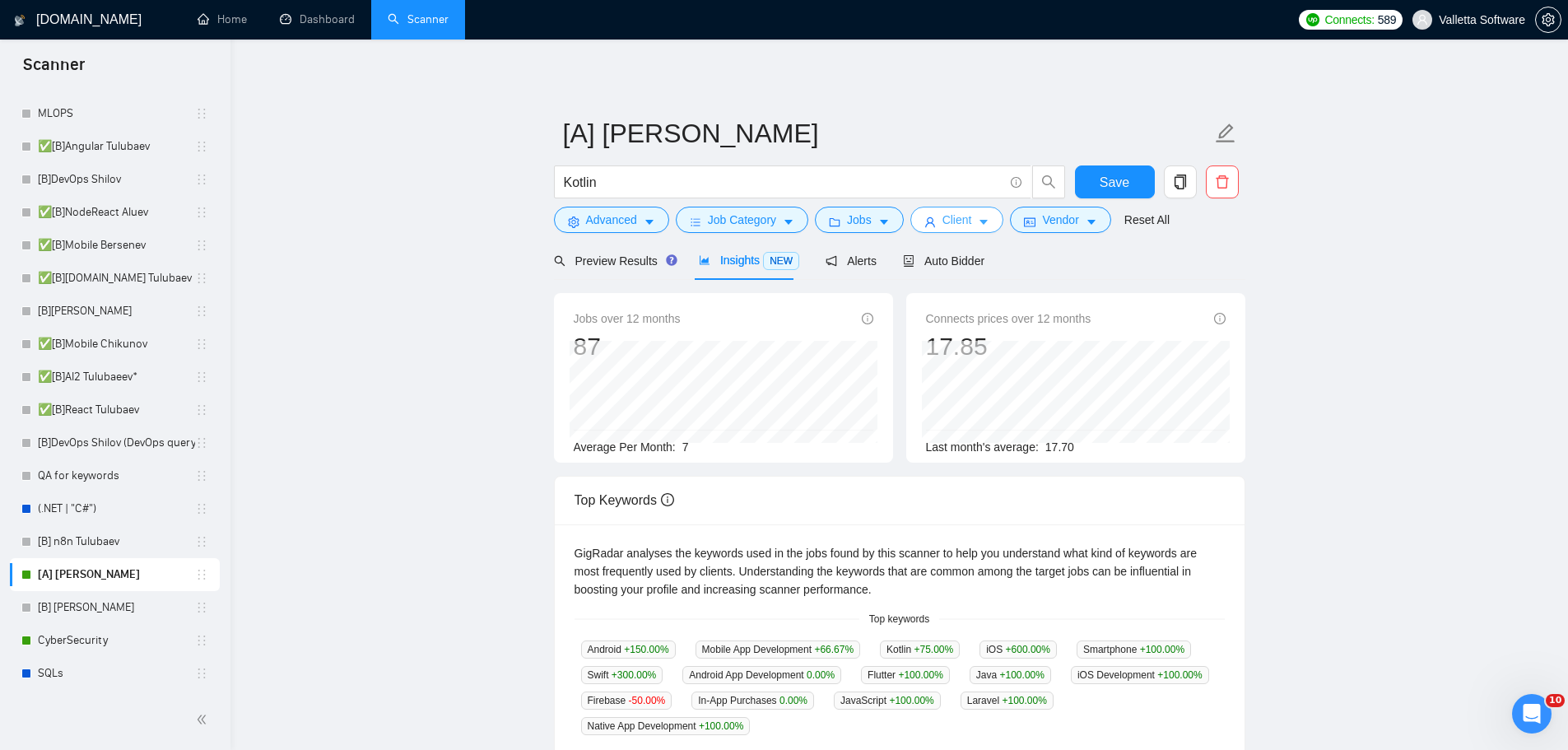
click at [948, 233] on button "Client" at bounding box center [956, 220] width 94 height 26
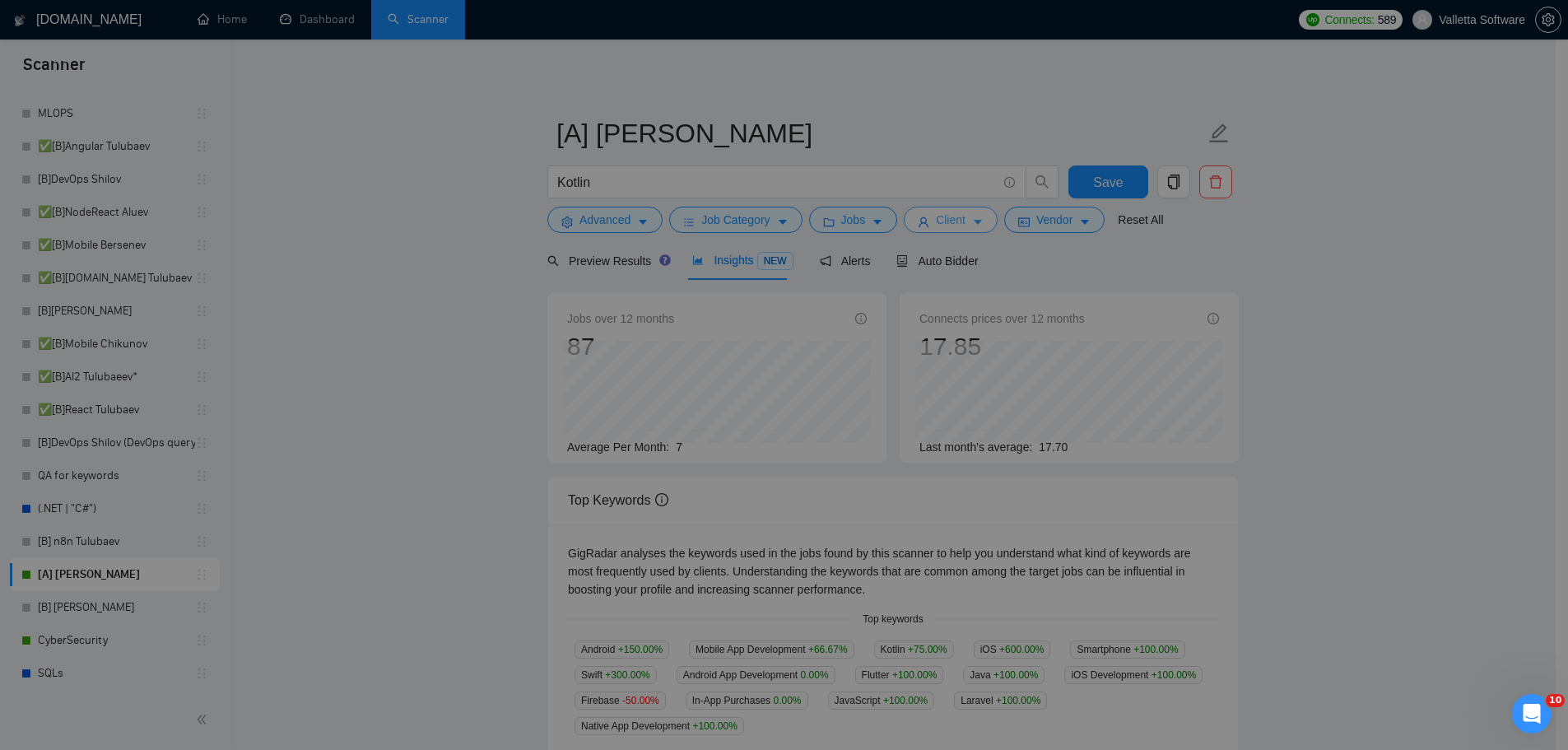
click at [947, 218] on div "Client Parameters Client Location Include Client Countries Select Exclude Clien…" at bounding box center [784, 375] width 1568 height 750
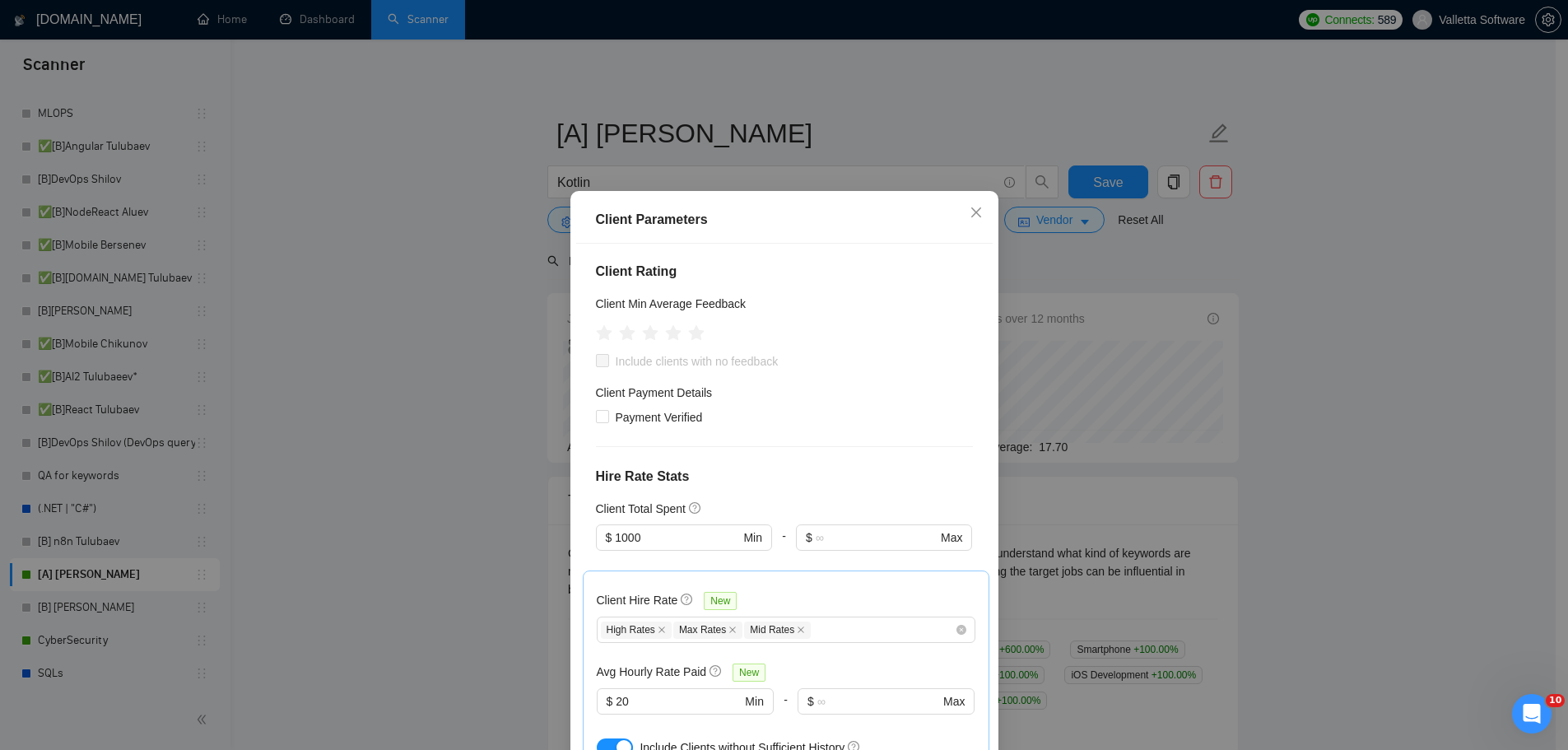
scroll to position [247, 0]
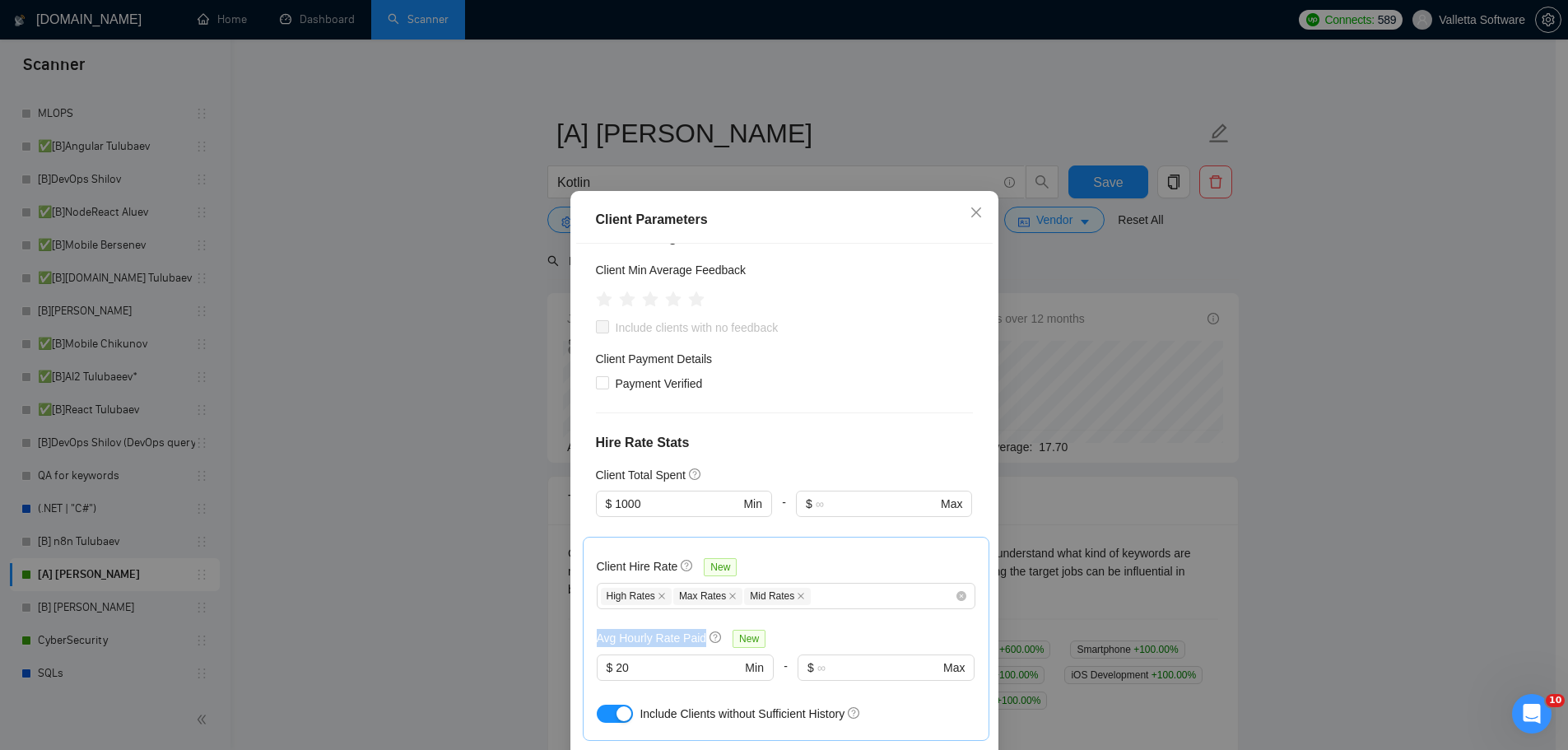
drag, startPoint x: 619, startPoint y: 621, endPoint x: 722, endPoint y: 619, distance: 103.0
click at [722, 619] on div "Client Hire Rate New High Rates Max Rates Mid Rates Avg Hourly Rate Paid New $ …" at bounding box center [786, 639] width 407 height 204
copy div "Avg Hourly Rate Paid"
drag, startPoint x: 587, startPoint y: 453, endPoint x: 686, endPoint y: 460, distance: 99.2
click at [686, 460] on div "Client Location Include Client Countries Select Exclude Client Countries [GEOGR…" at bounding box center [784, 506] width 416 height 526
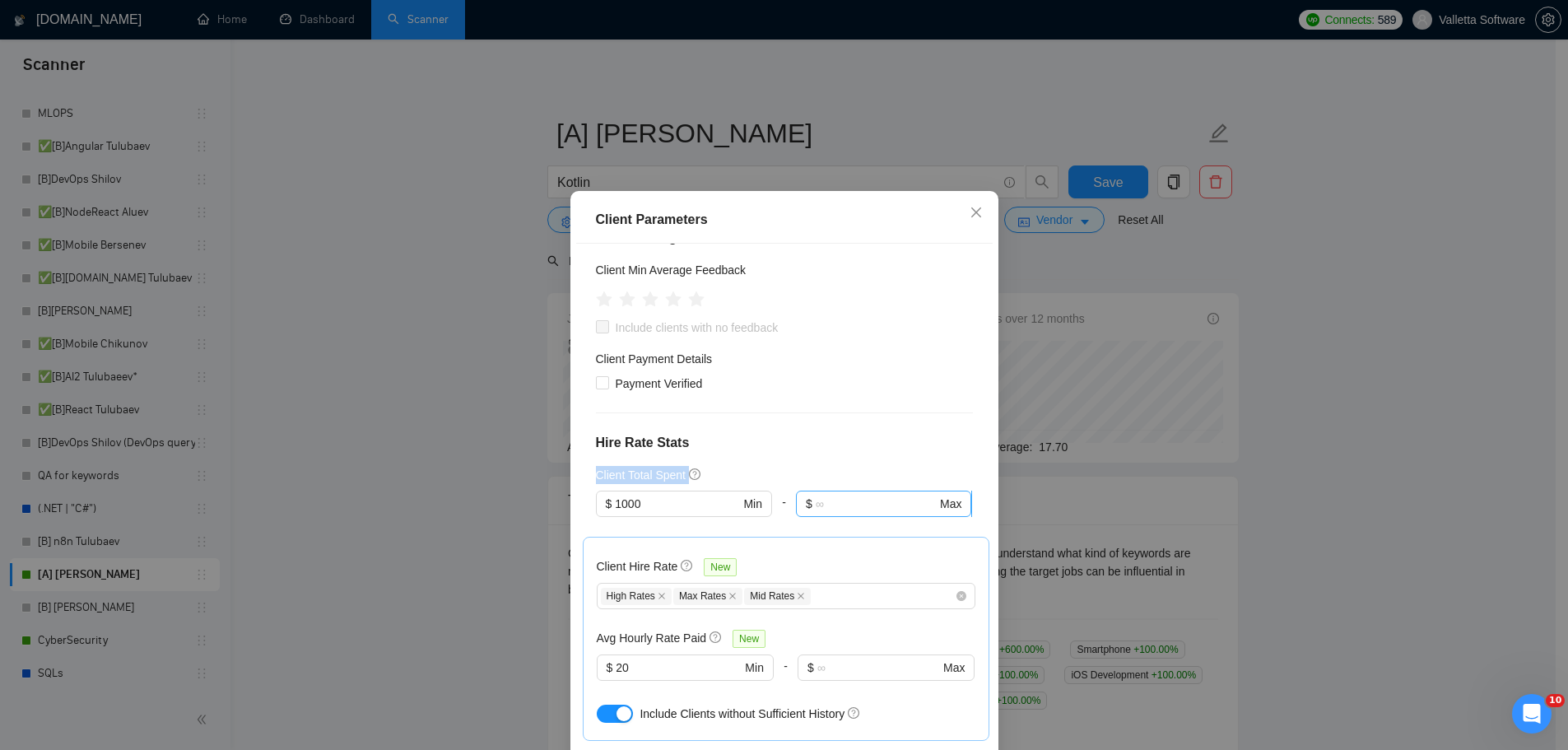
copy div "Client Total Spent"
click at [1161, 475] on div "Client Parameters Client Location Include Client Countries Select Exclude Clien…" at bounding box center [784, 375] width 1568 height 750
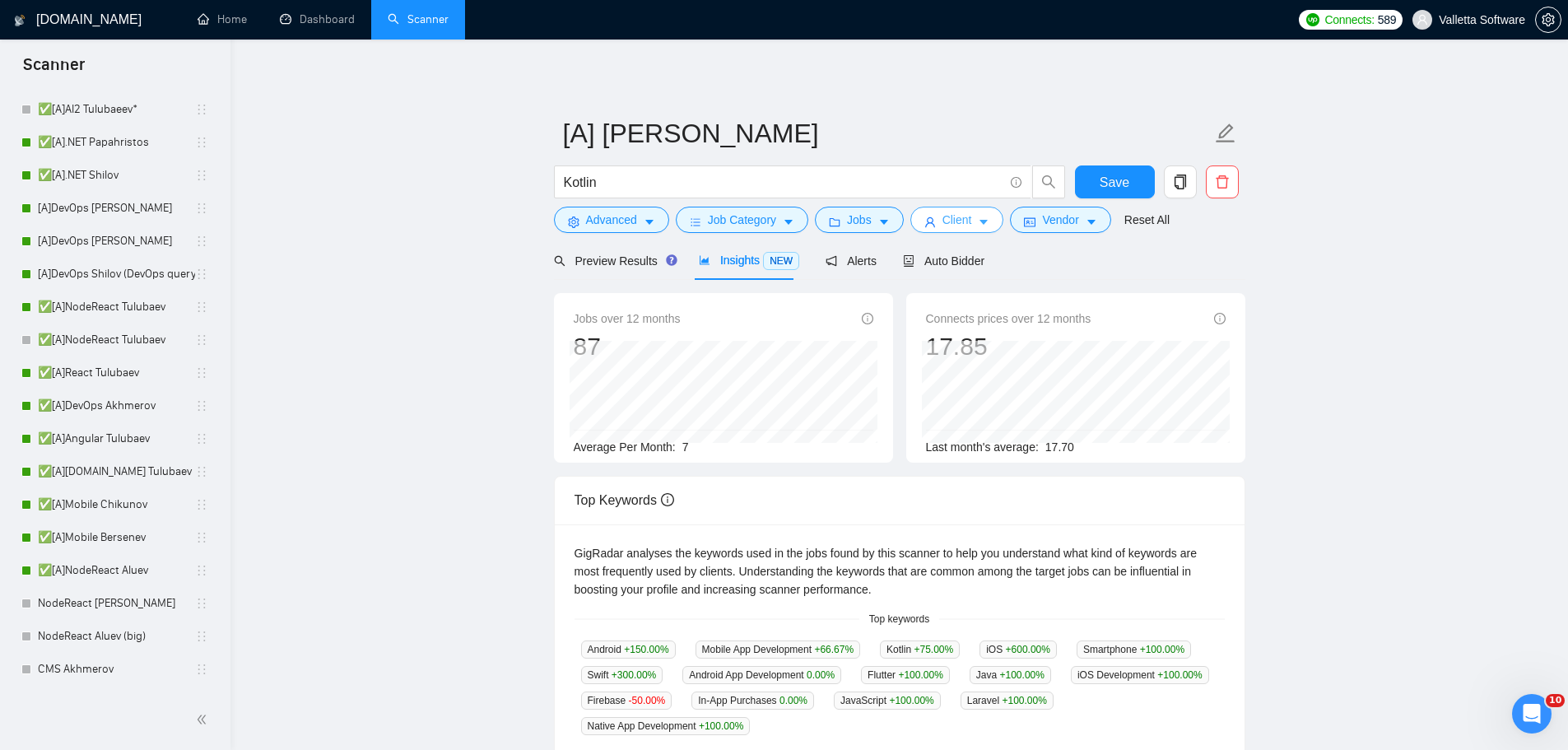
scroll to position [0, 0]
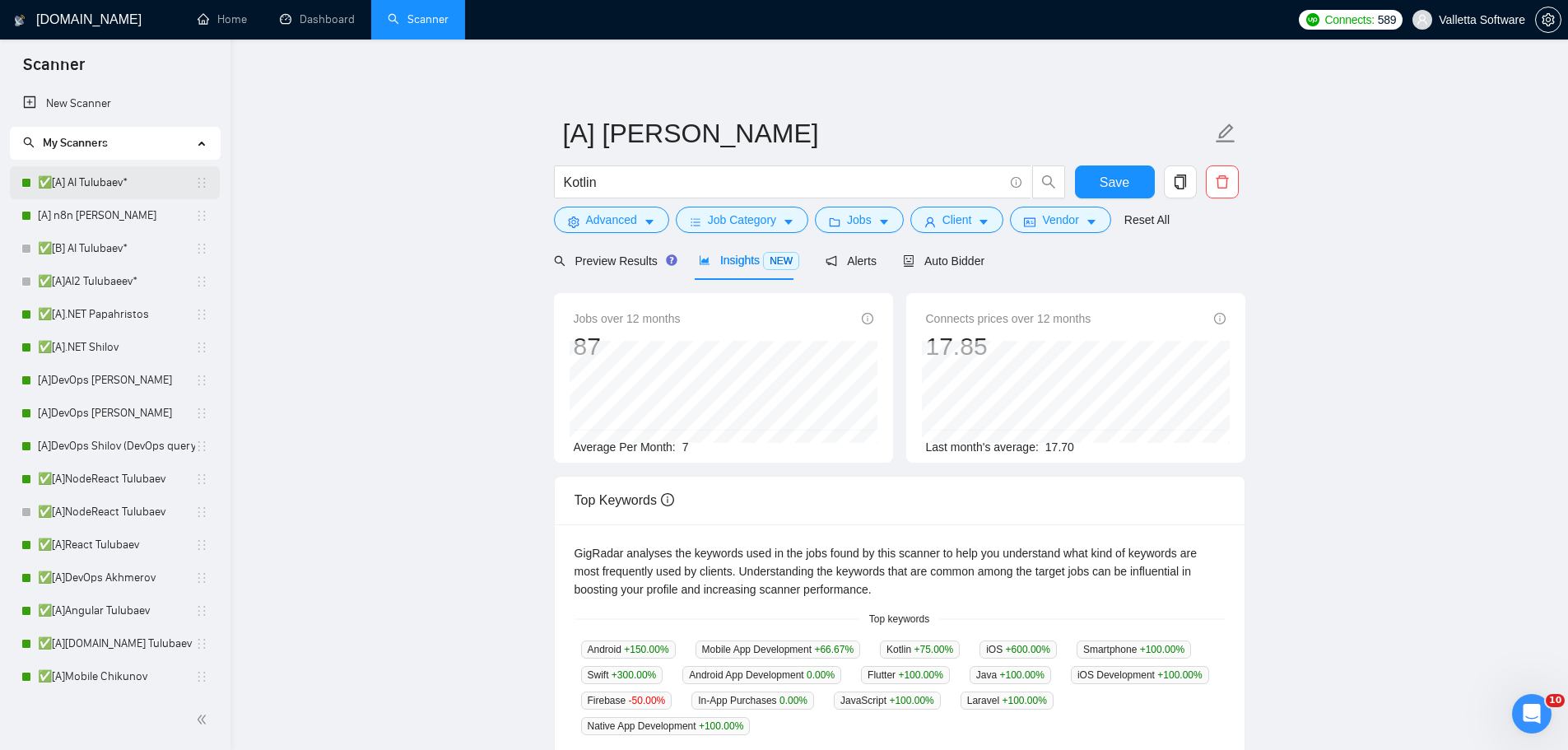
click at [97, 188] on link "✅[A] AI Tulubaev*" at bounding box center [116, 182] width 158 height 33
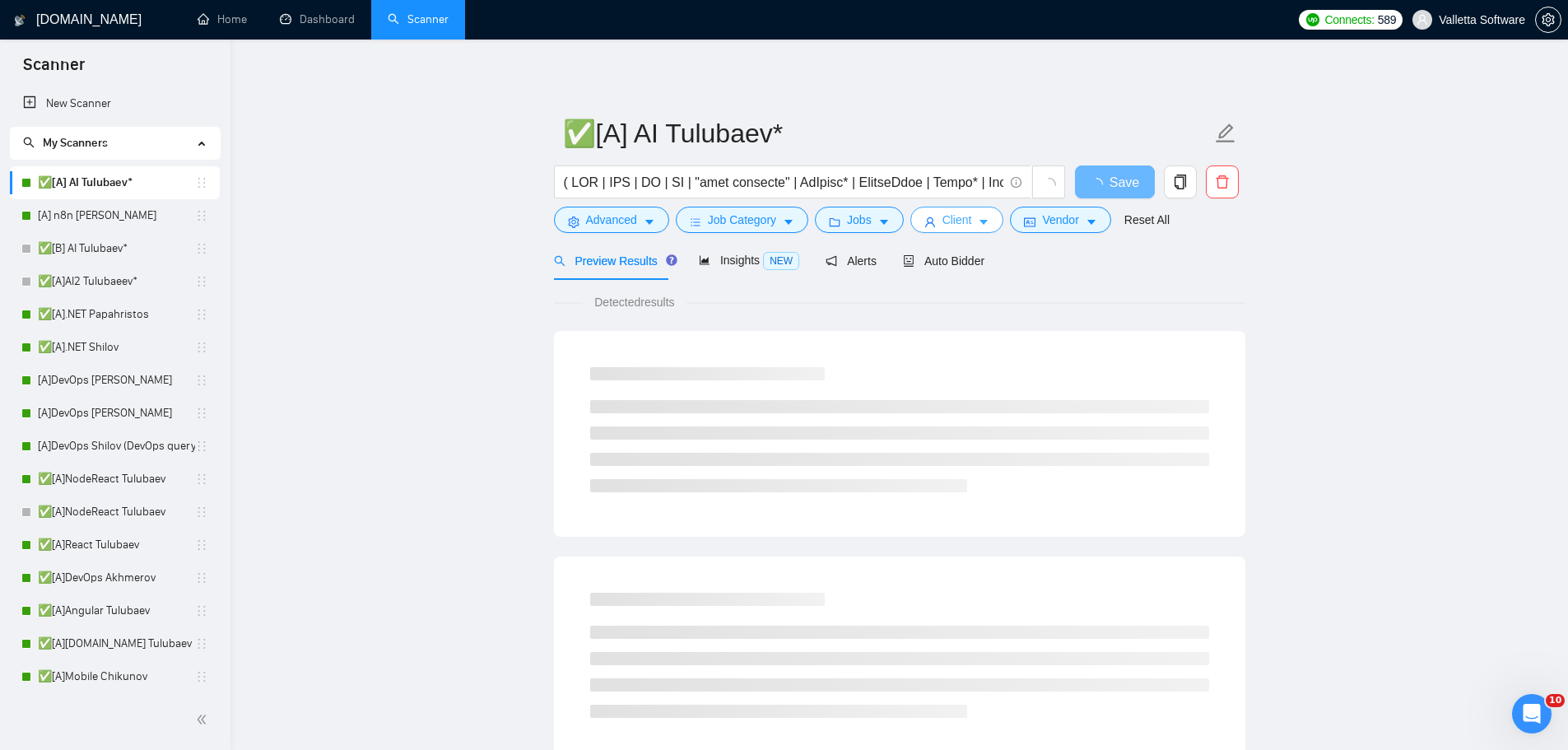
click at [944, 218] on span "Client" at bounding box center [957, 219] width 30 height 18
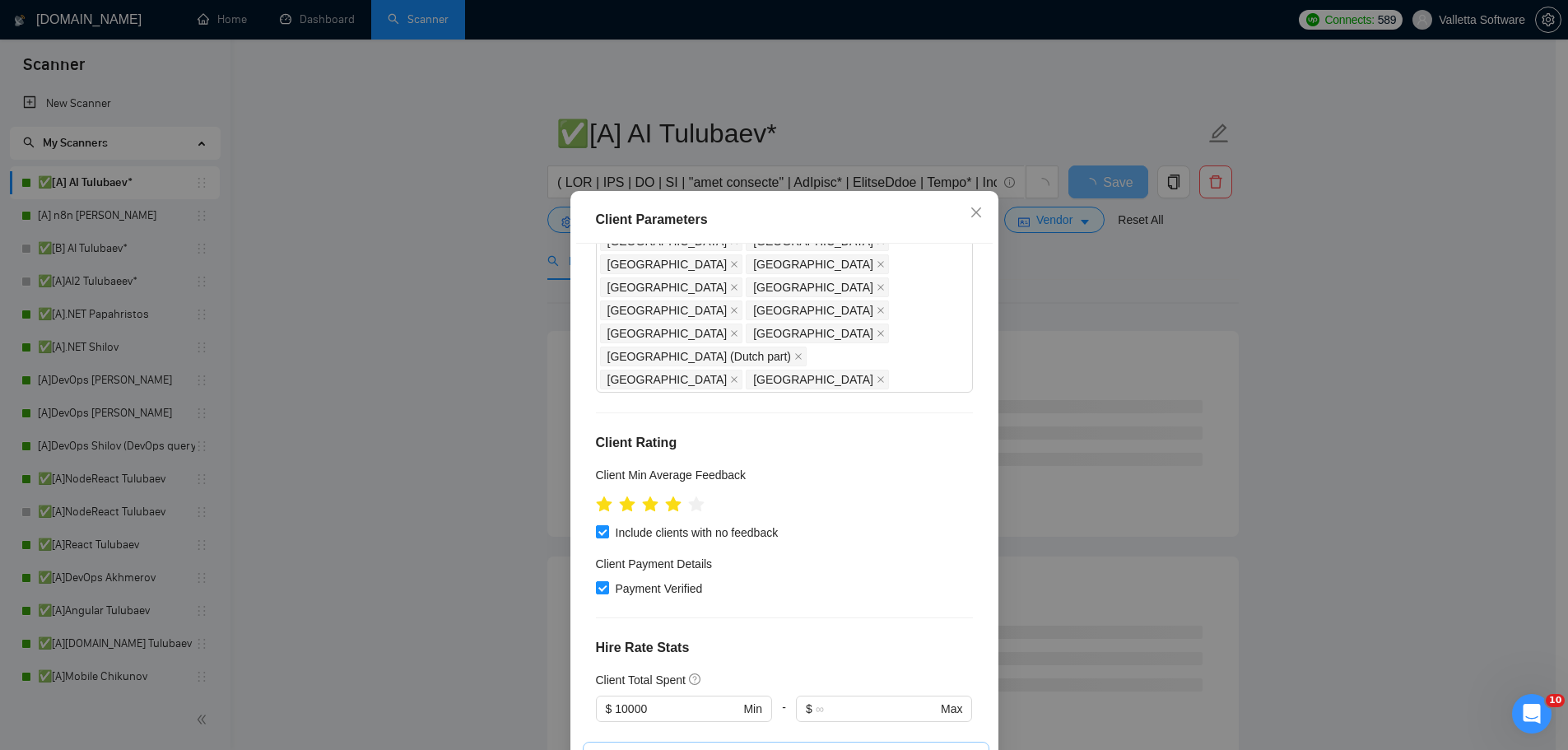
scroll to position [988, 0]
click at [1166, 390] on div "Client Parameters Client Location Include Client Countries Select Exclude Clien…" at bounding box center [784, 375] width 1568 height 750
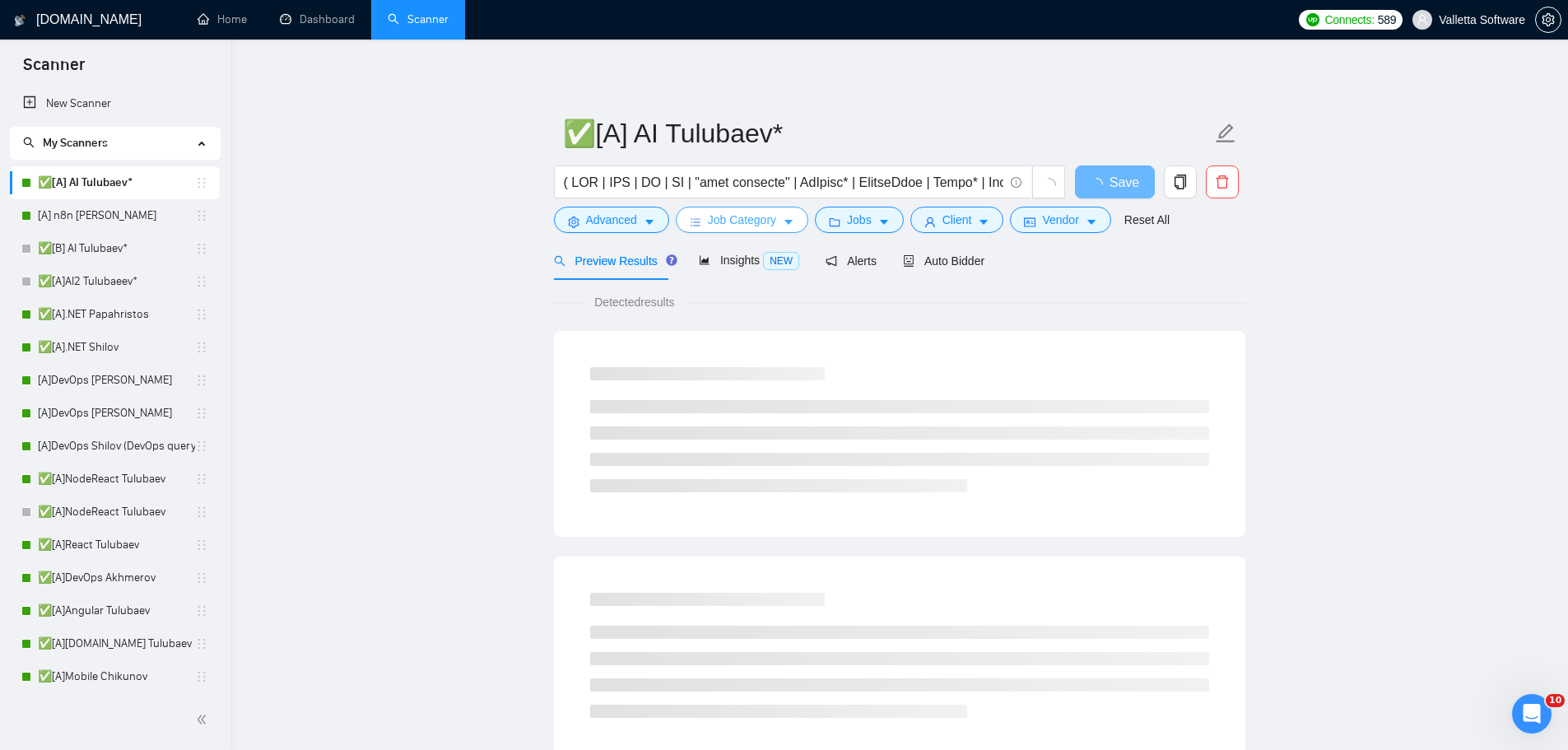
click at [716, 224] on span "Job Category" at bounding box center [742, 219] width 69 height 18
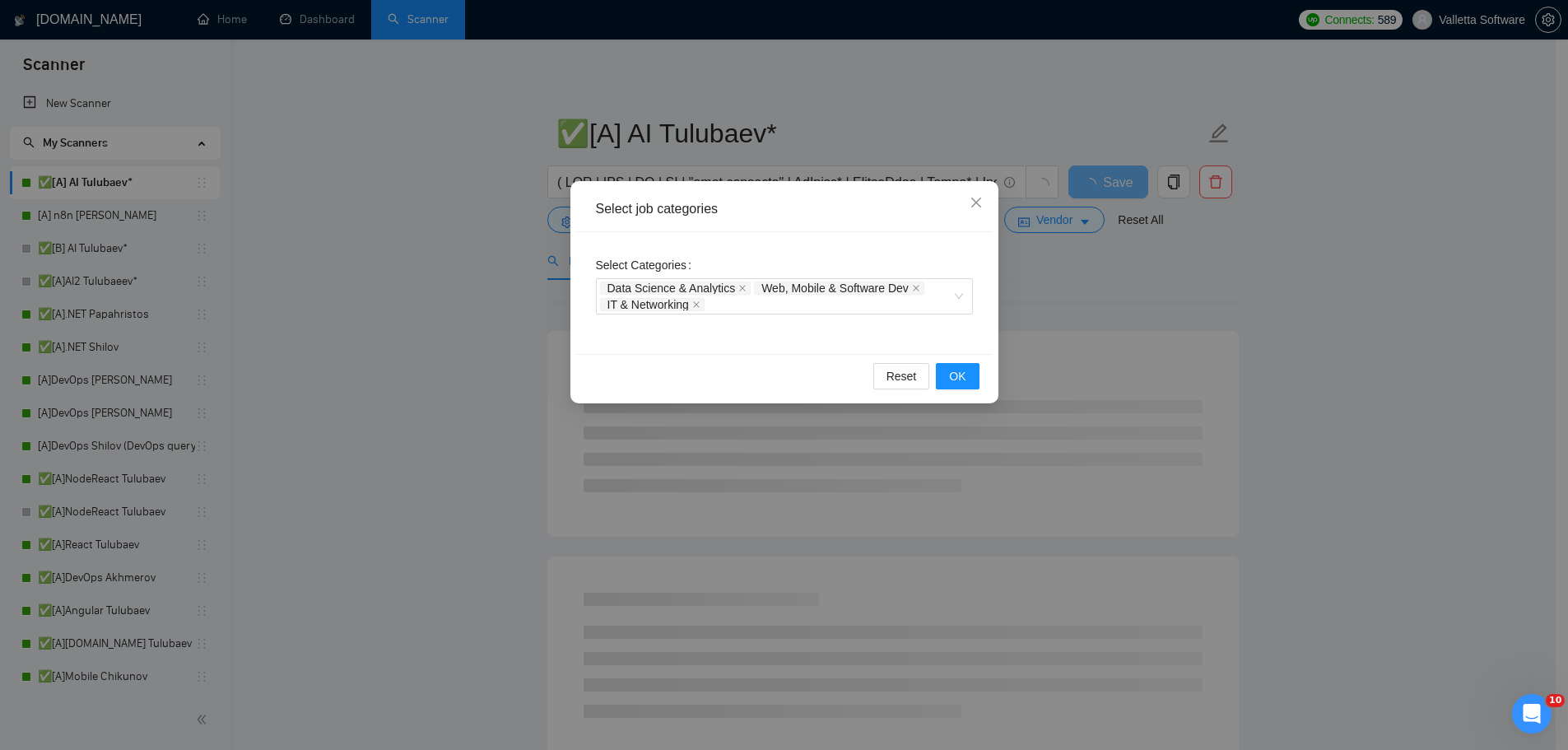
drag, startPoint x: 1200, startPoint y: 378, endPoint x: 1012, endPoint y: 312, distance: 199.2
click at [1201, 377] on div "Select job categories Select Categories Data Science & Analytics Web, Mobile & …" at bounding box center [784, 375] width 1568 height 750
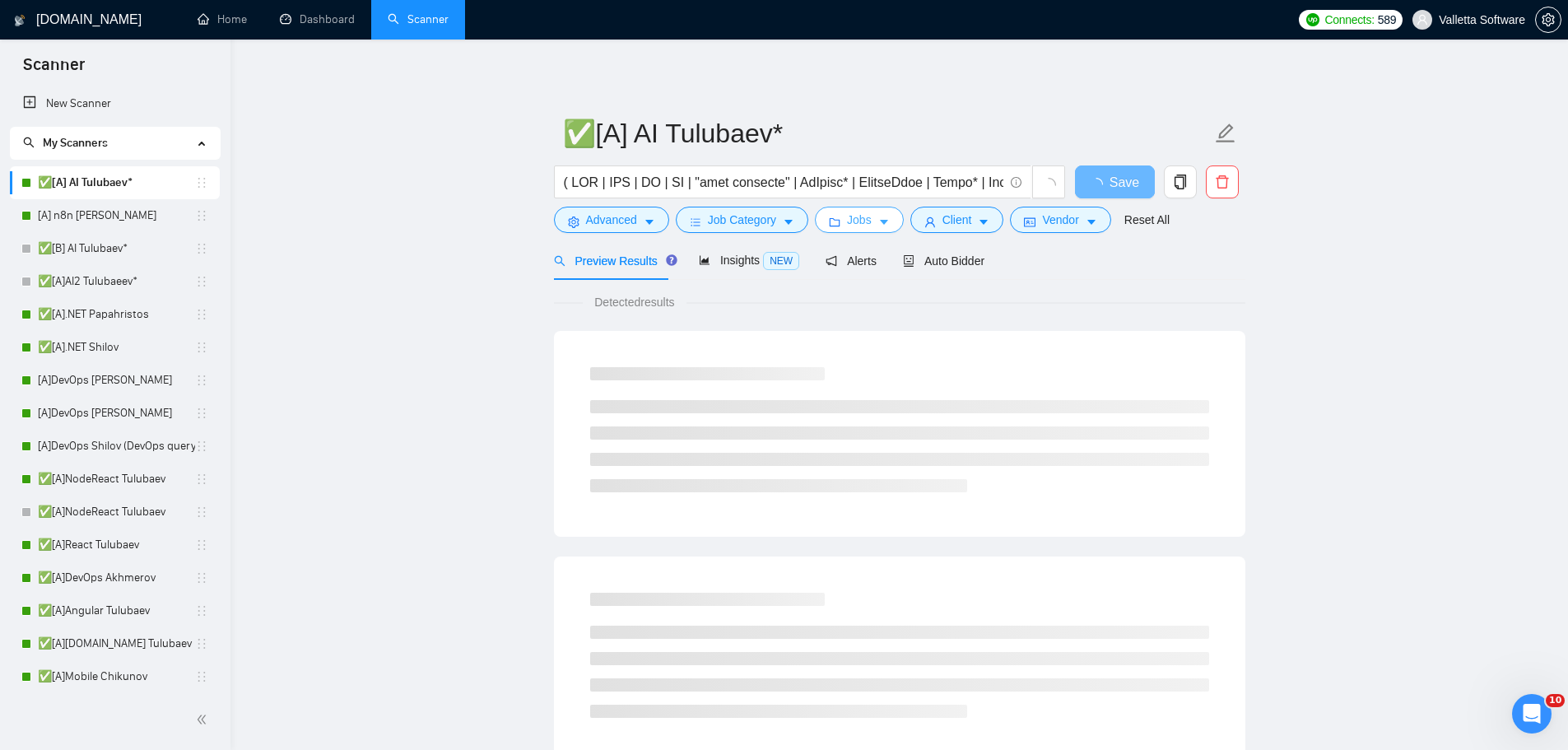
click at [839, 217] on button "Jobs" at bounding box center [859, 220] width 89 height 26
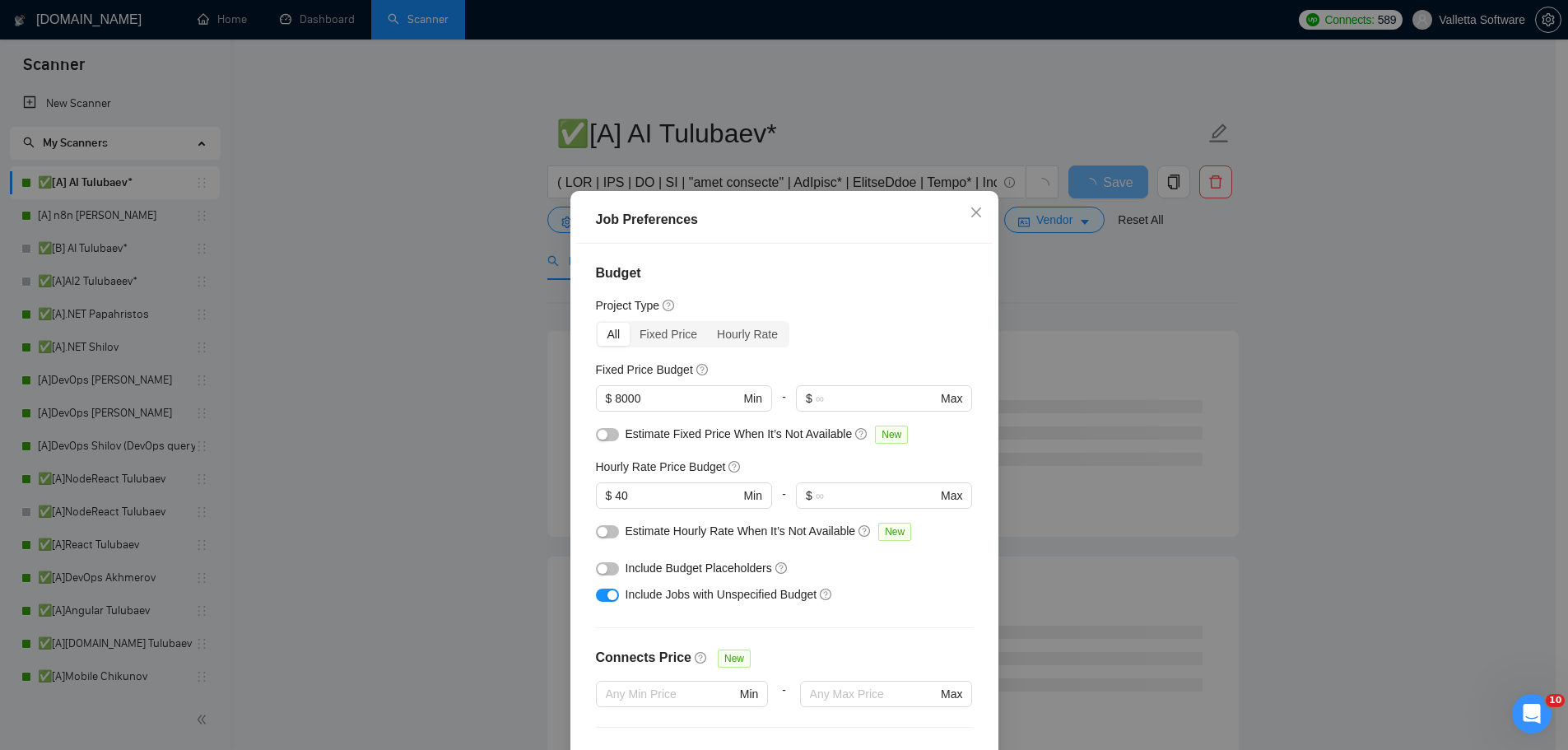
click at [1146, 378] on div "Job Preferences Budget Project Type All Fixed Price Hourly Rate Fixed Price Bud…" at bounding box center [784, 375] width 1568 height 750
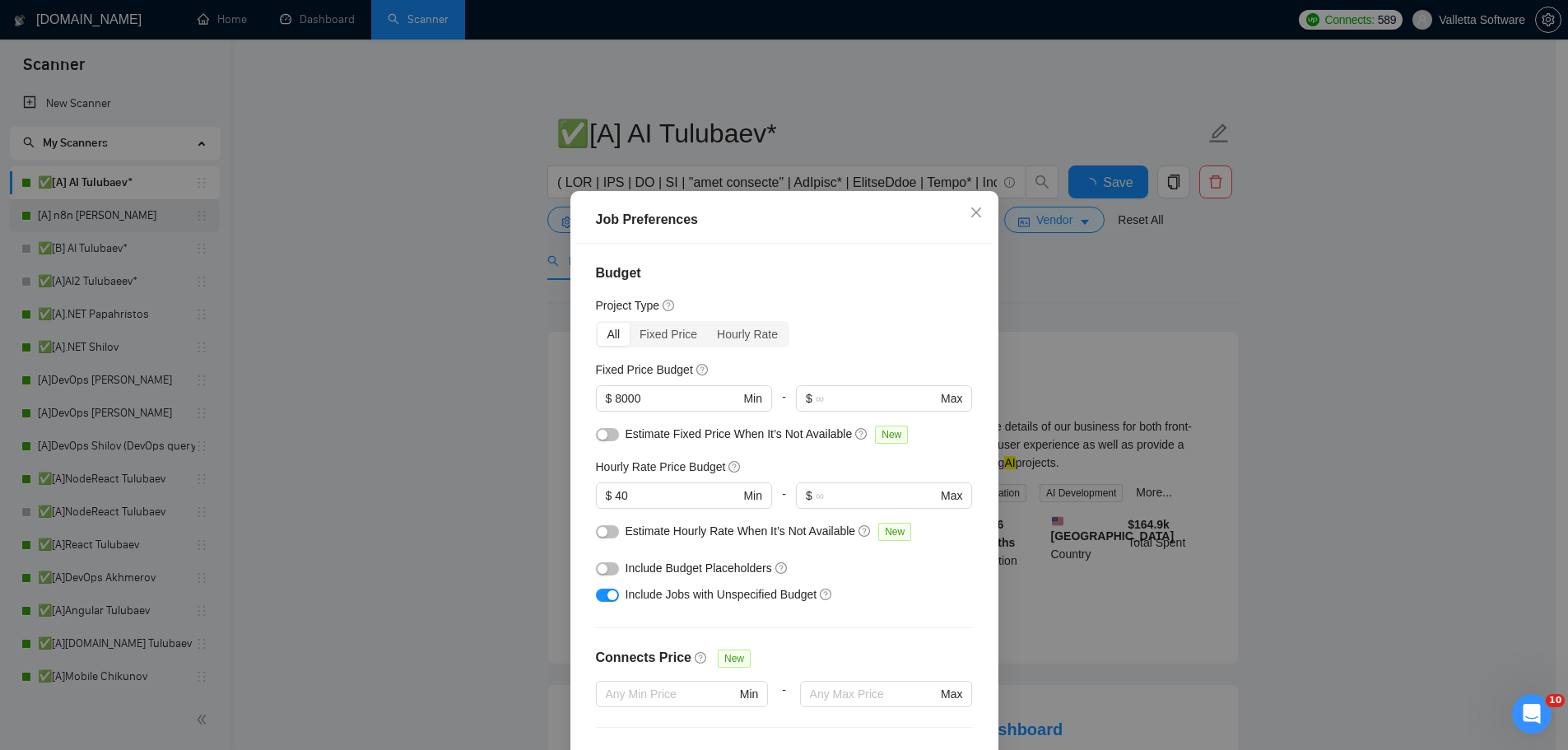
click at [109, 224] on link "[A] n8n [PERSON_NAME]" at bounding box center [116, 215] width 158 height 33
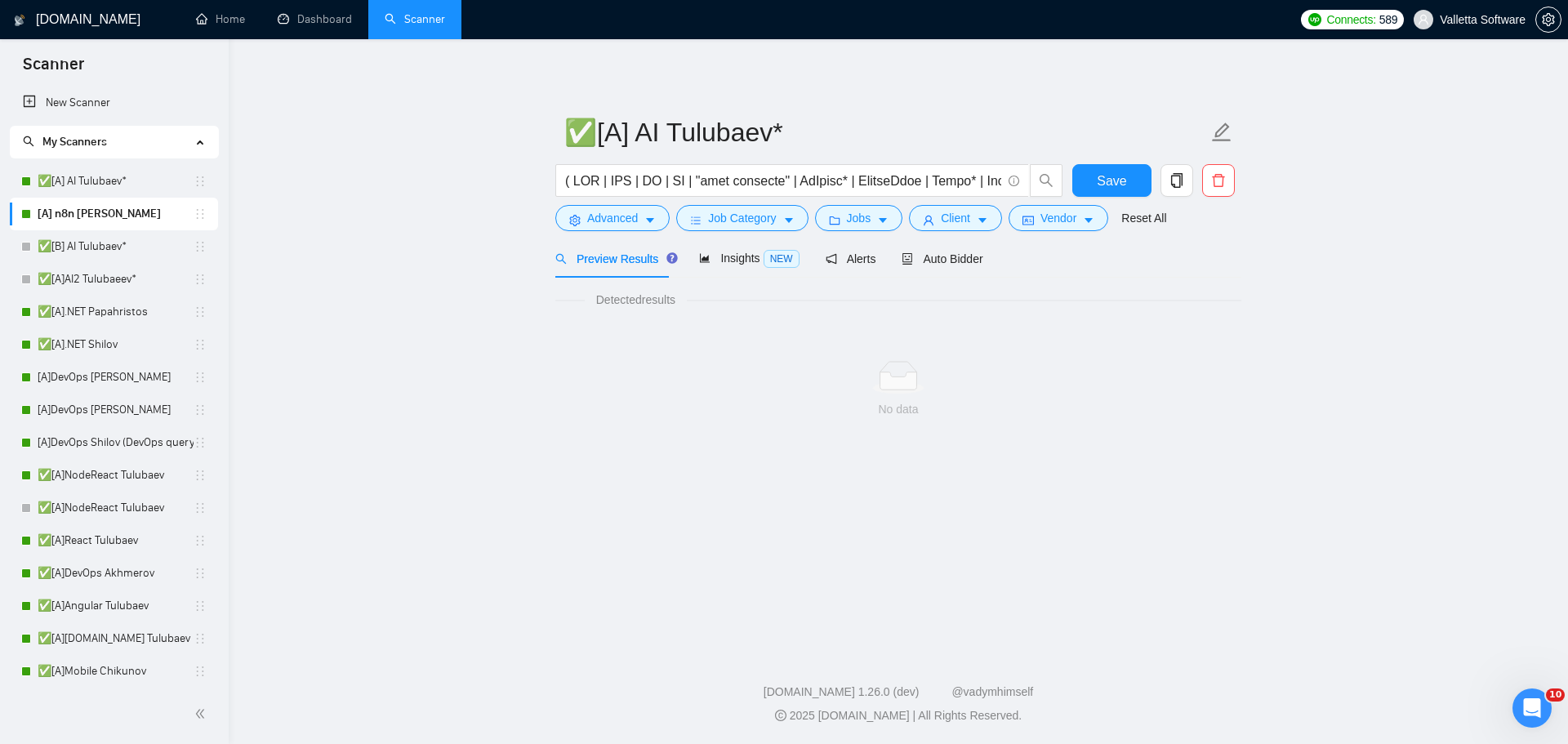
click at [107, 212] on link "[A] n8n [PERSON_NAME]" at bounding box center [115, 213] width 156 height 32
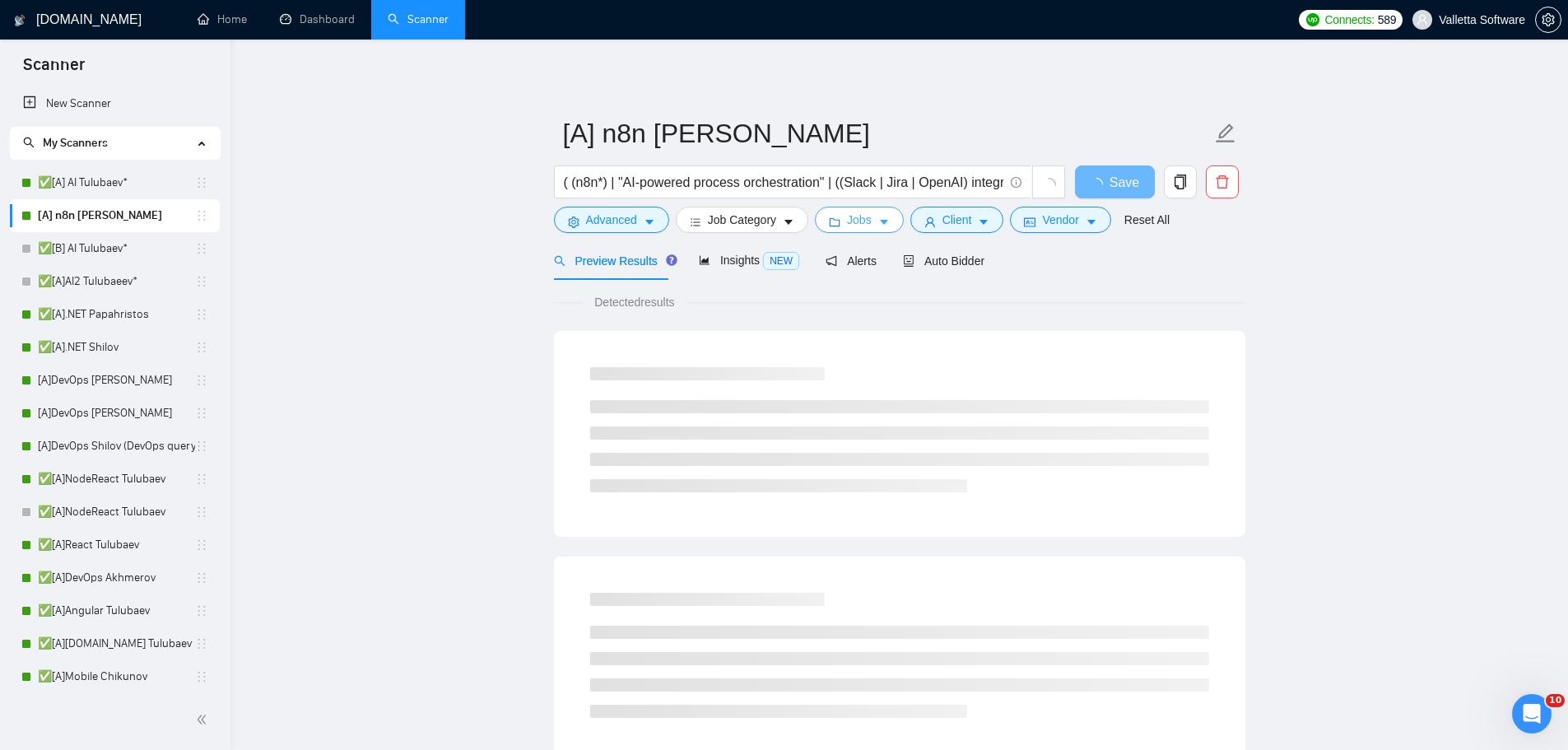
click at [859, 225] on span "Jobs" at bounding box center [859, 219] width 25 height 18
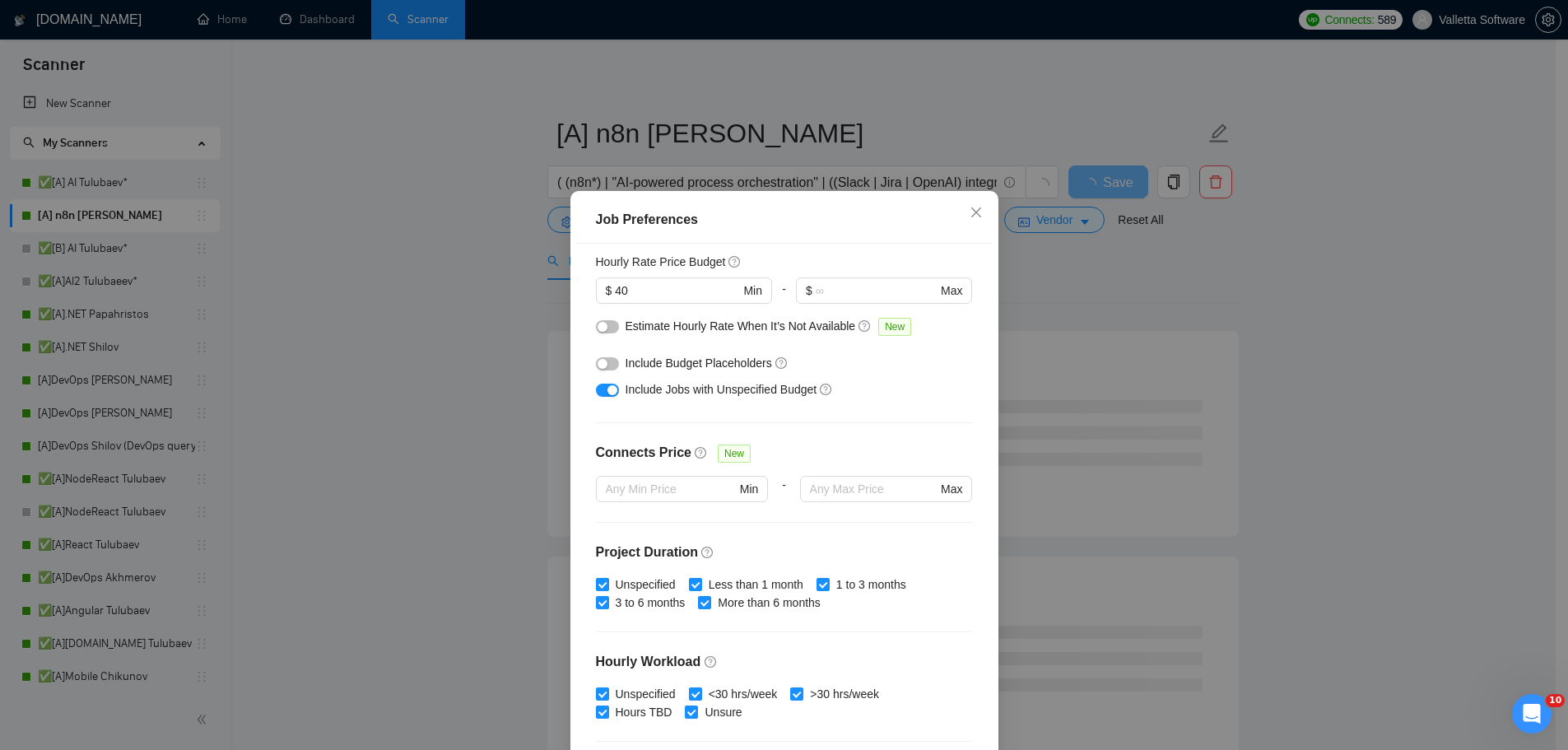
scroll to position [247, 0]
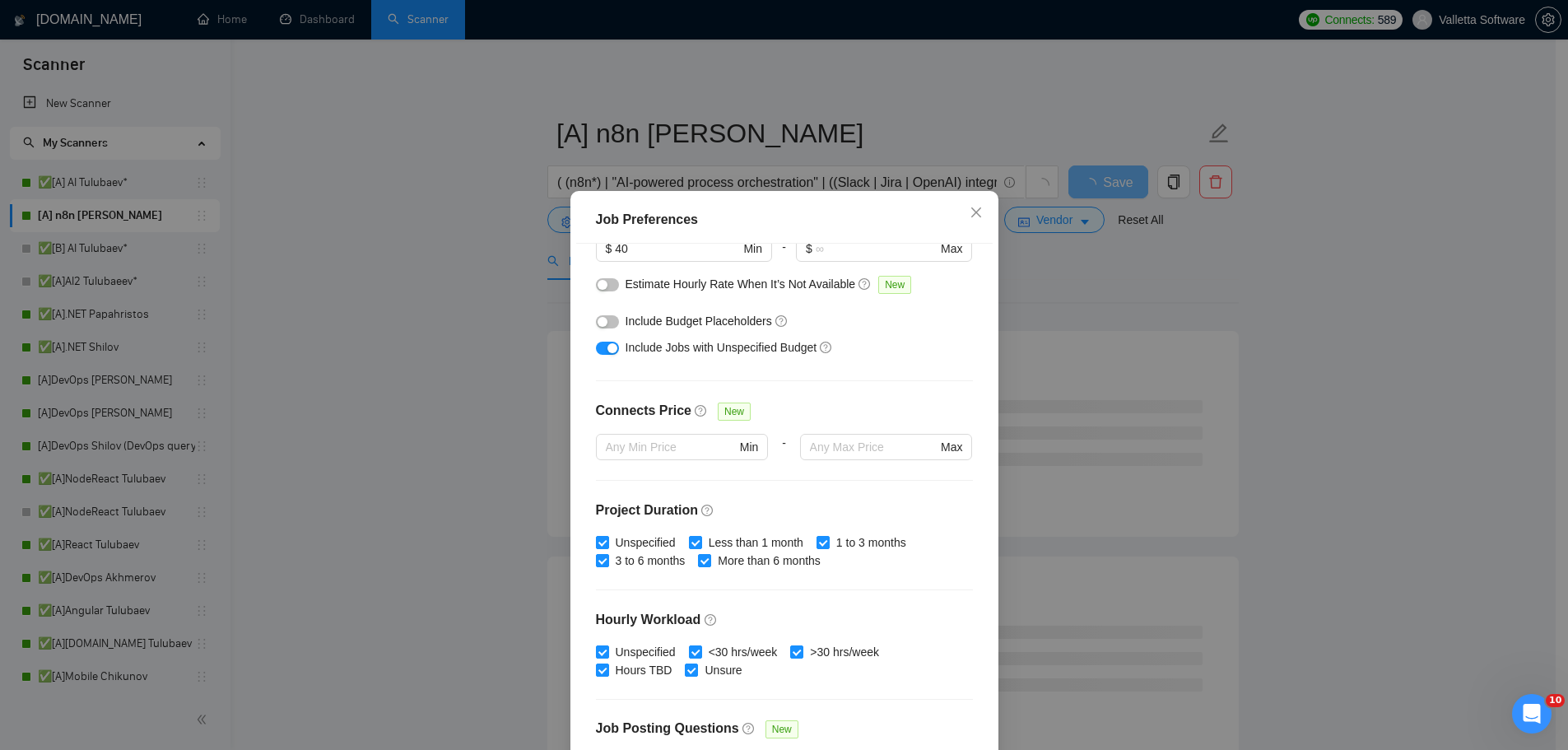
click at [1113, 406] on div "Job Preferences Budget Project Type All Fixed Price Hourly Rate Fixed Price Bud…" at bounding box center [784, 375] width 1568 height 750
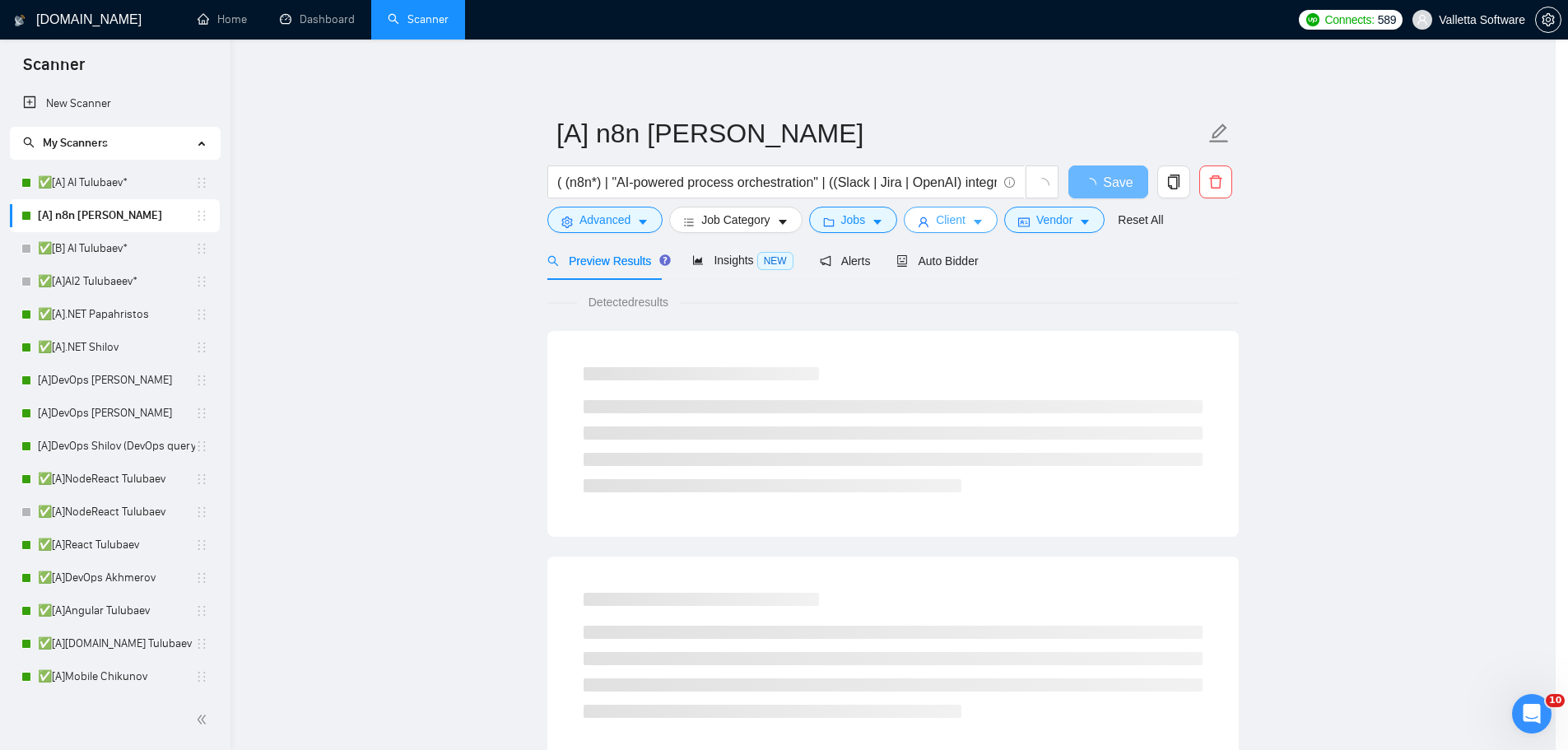
click at [985, 231] on button "Client" at bounding box center [950, 220] width 94 height 26
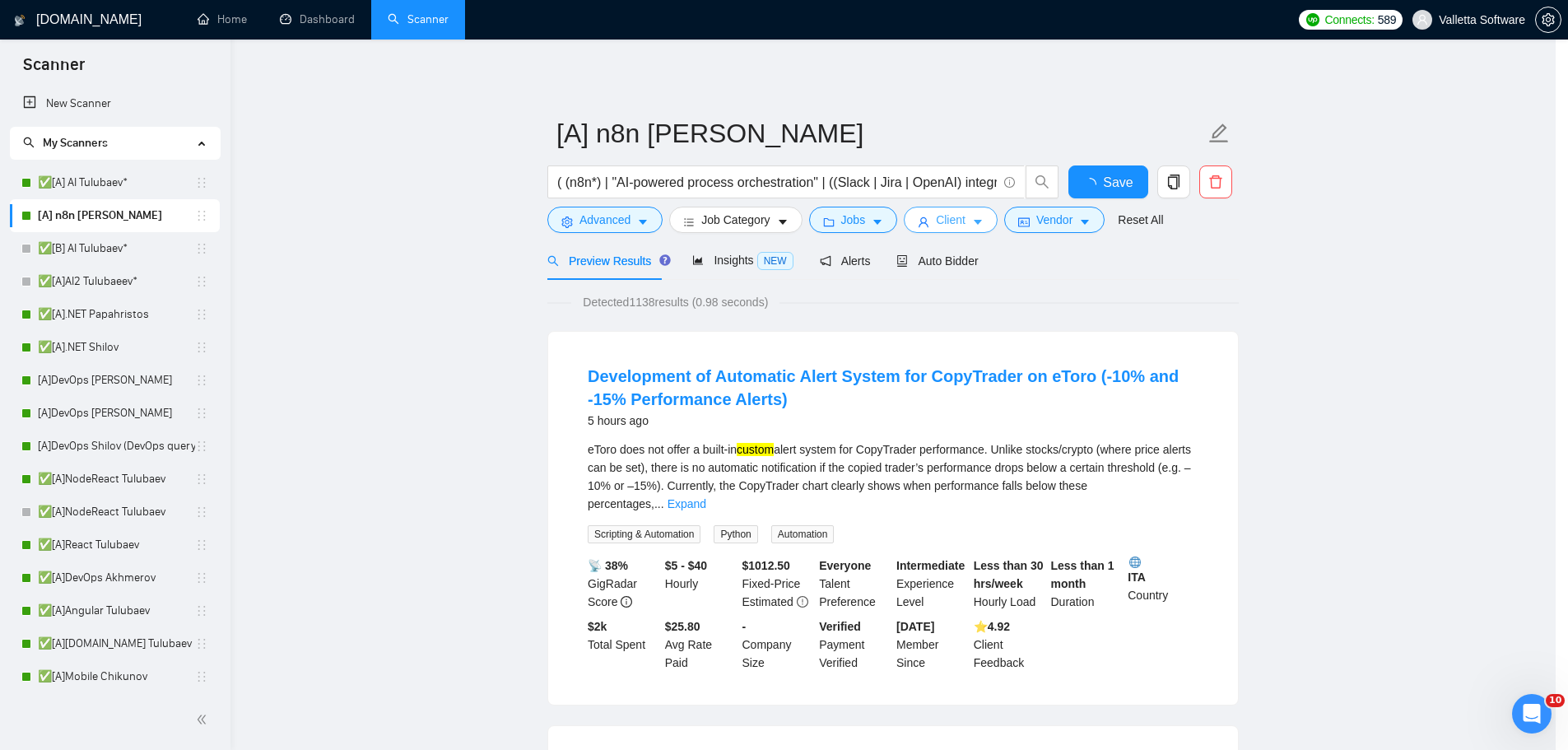
scroll to position [499, 0]
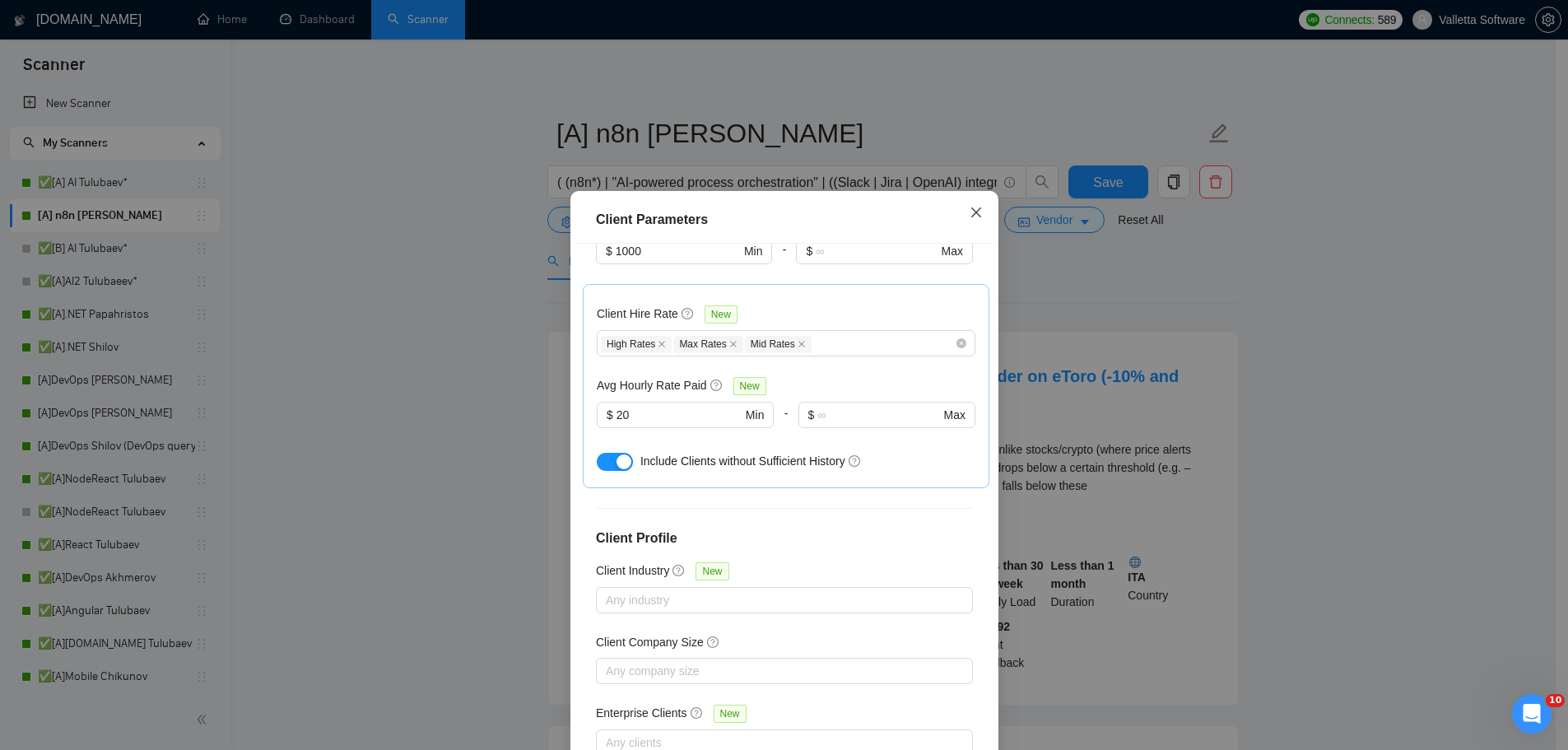
click at [983, 230] on span "Close" at bounding box center [976, 213] width 45 height 45
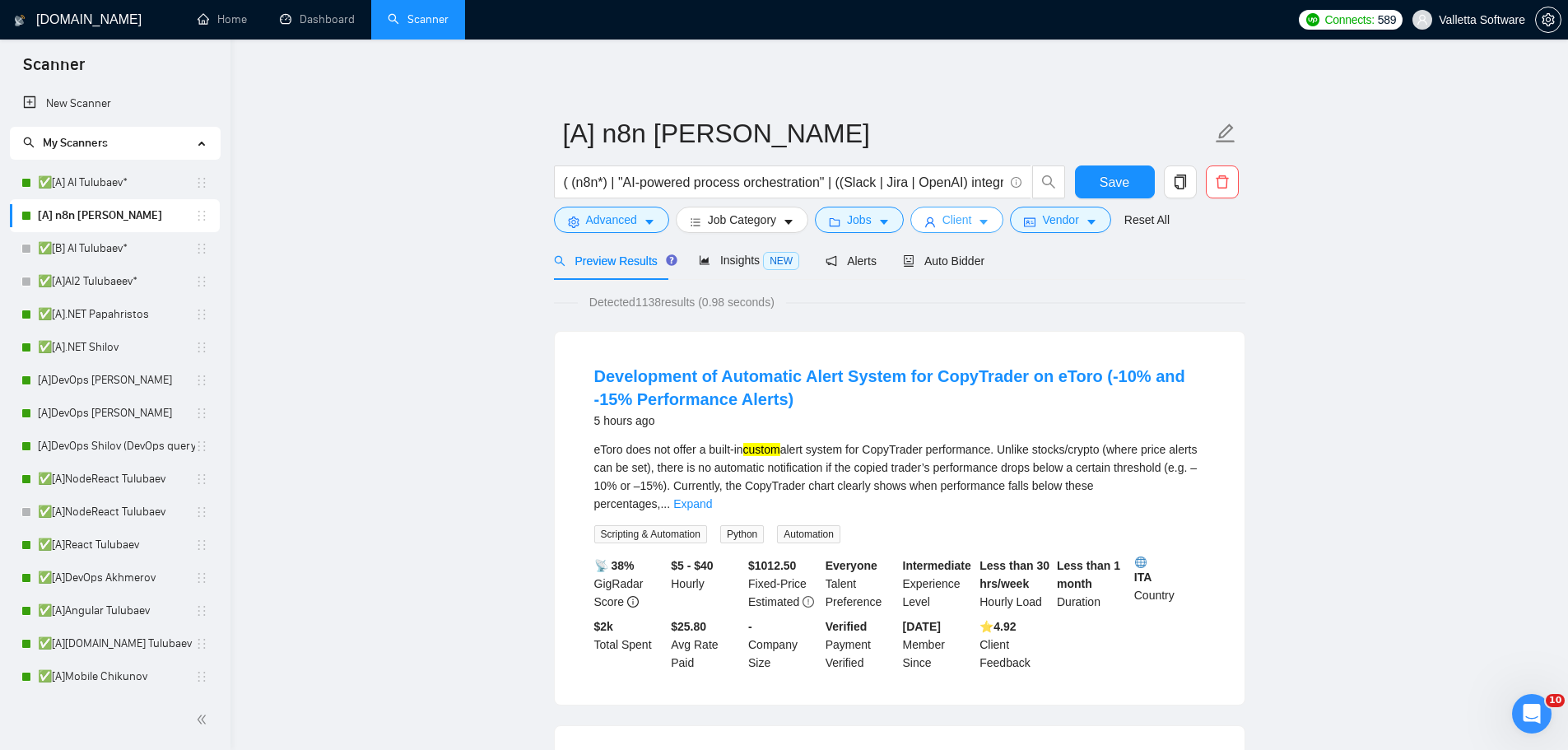
click at [965, 214] on span "Client" at bounding box center [957, 219] width 30 height 18
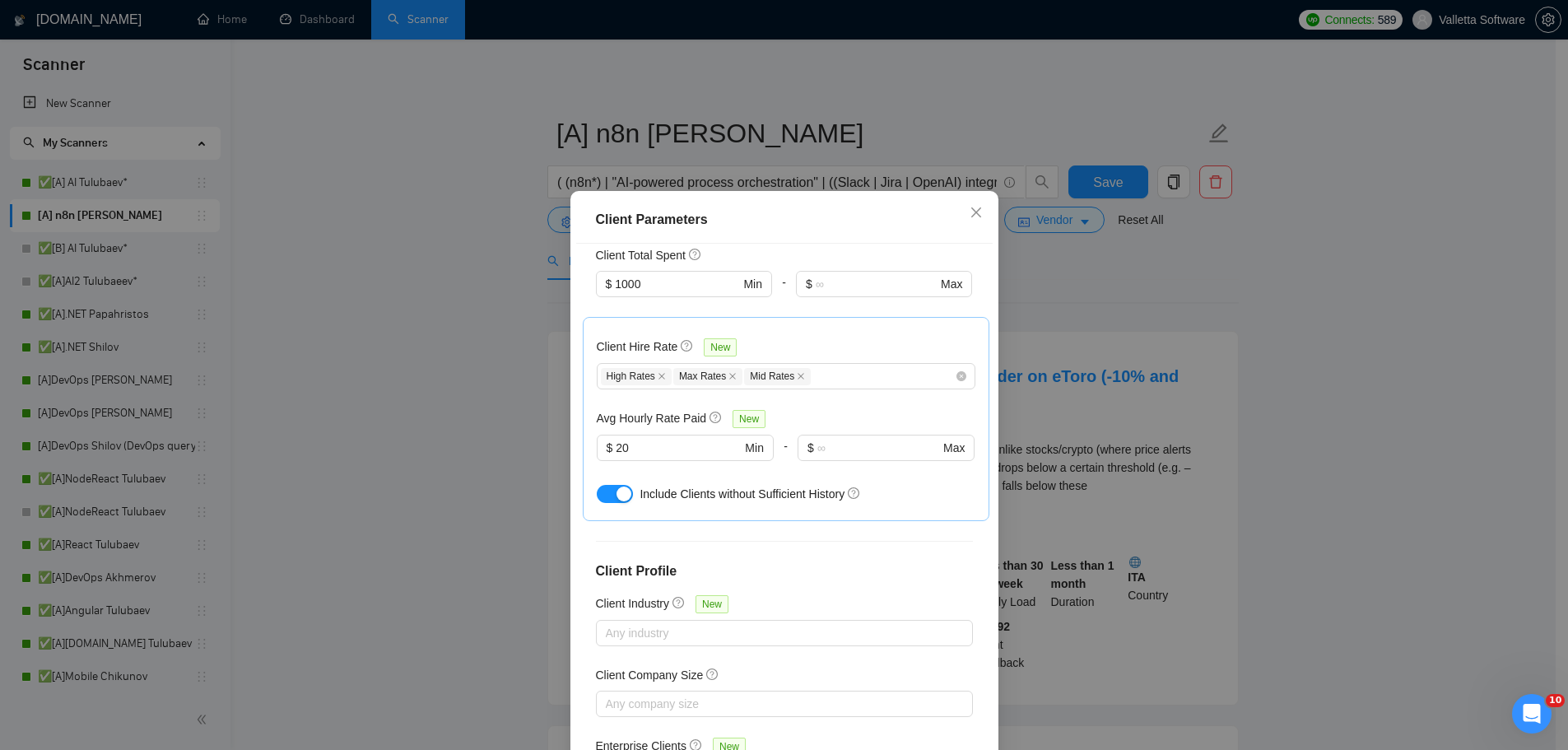
scroll to position [335, 0]
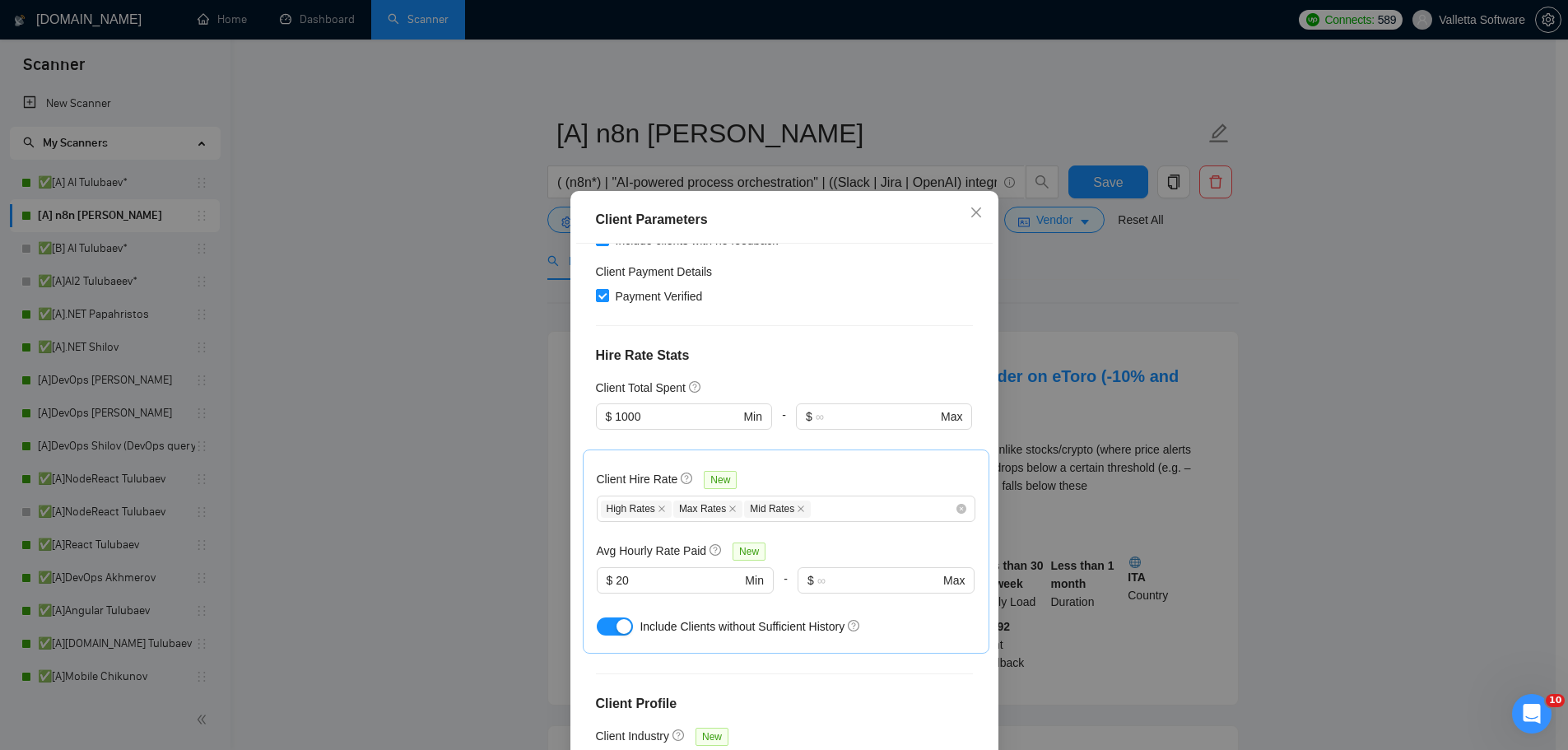
drag, startPoint x: 1129, startPoint y: 400, endPoint x: 1058, endPoint y: 393, distance: 71.3
click at [1128, 400] on div "Client Parameters Client Location Include Client Countries Select Exclude Clien…" at bounding box center [784, 375] width 1568 height 750
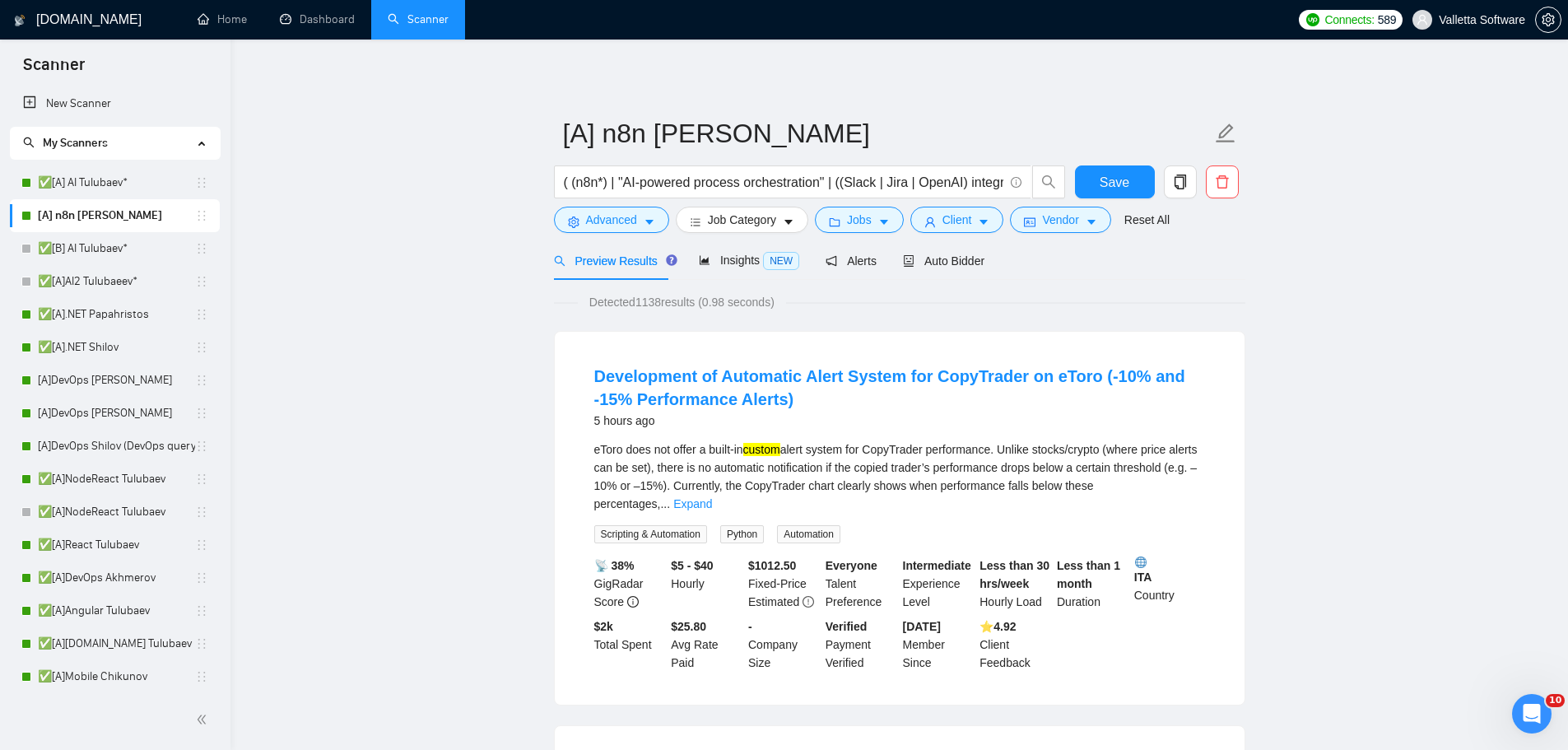
click at [76, 306] on link "✅[A].NET Papahristos" at bounding box center [116, 314] width 158 height 33
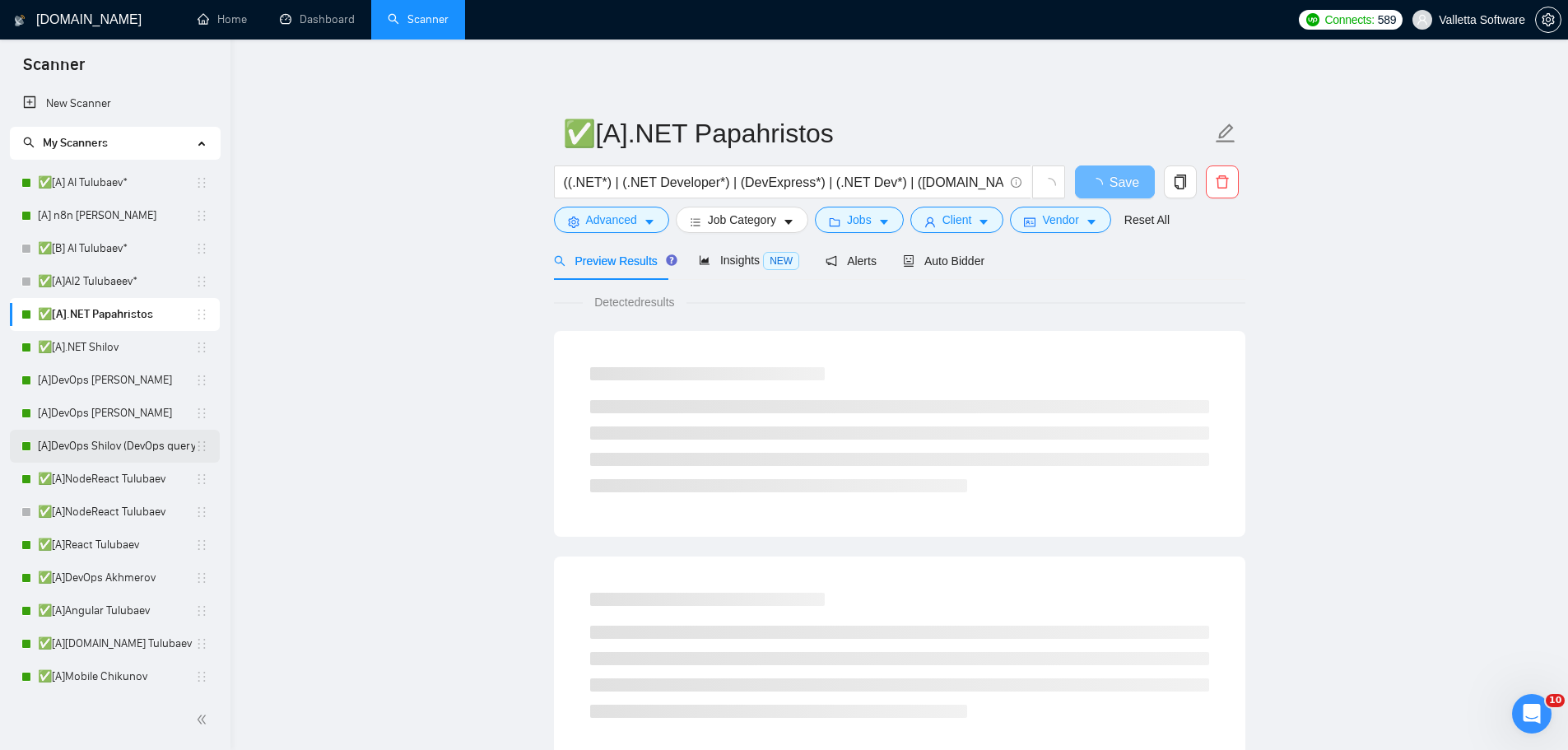
drag, startPoint x: 102, startPoint y: 439, endPoint x: 111, endPoint y: 438, distance: 9.1
click at [103, 439] on link "[A]DevOps Shilov (DevOps query)" at bounding box center [116, 445] width 158 height 33
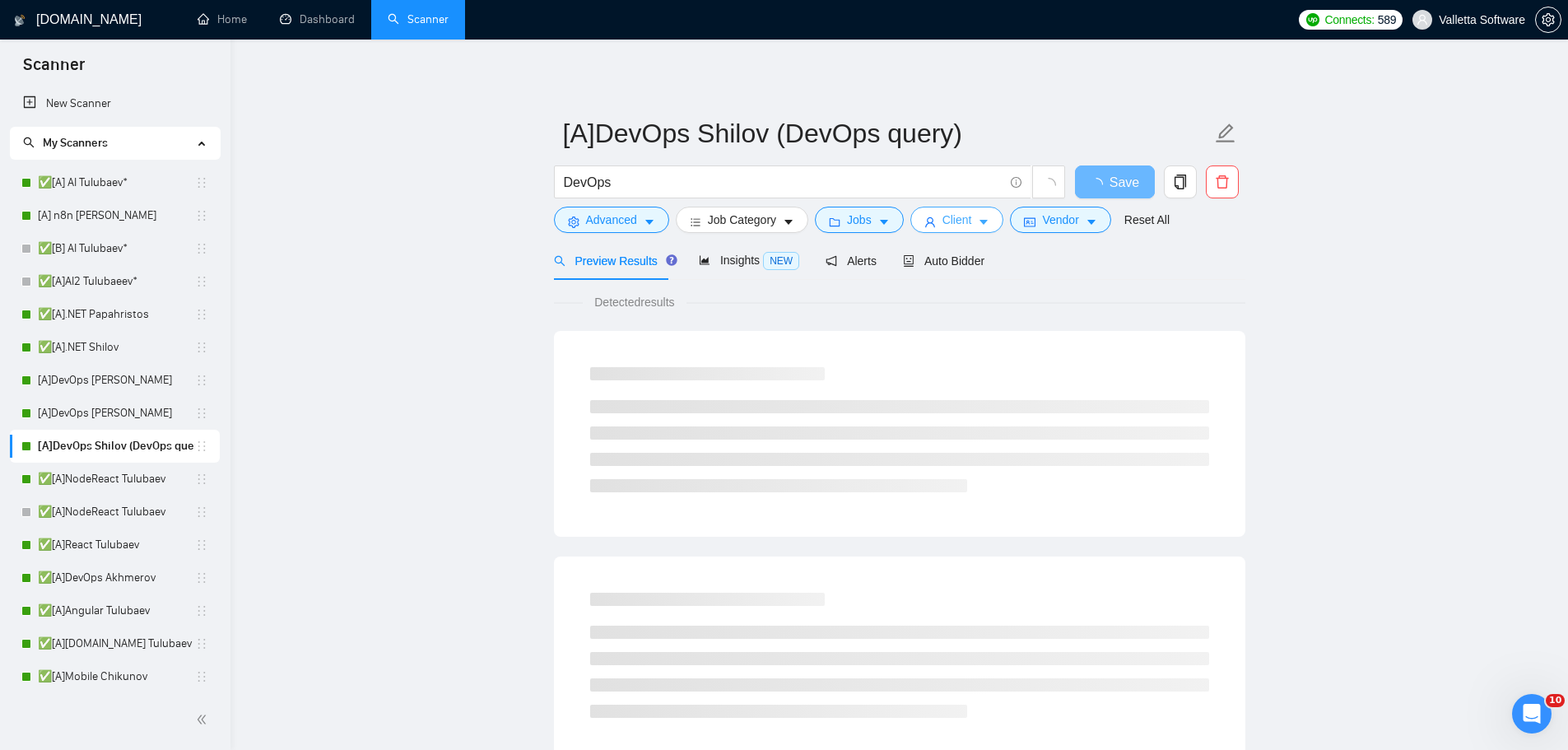
click at [959, 210] on button "Client" at bounding box center [956, 220] width 94 height 26
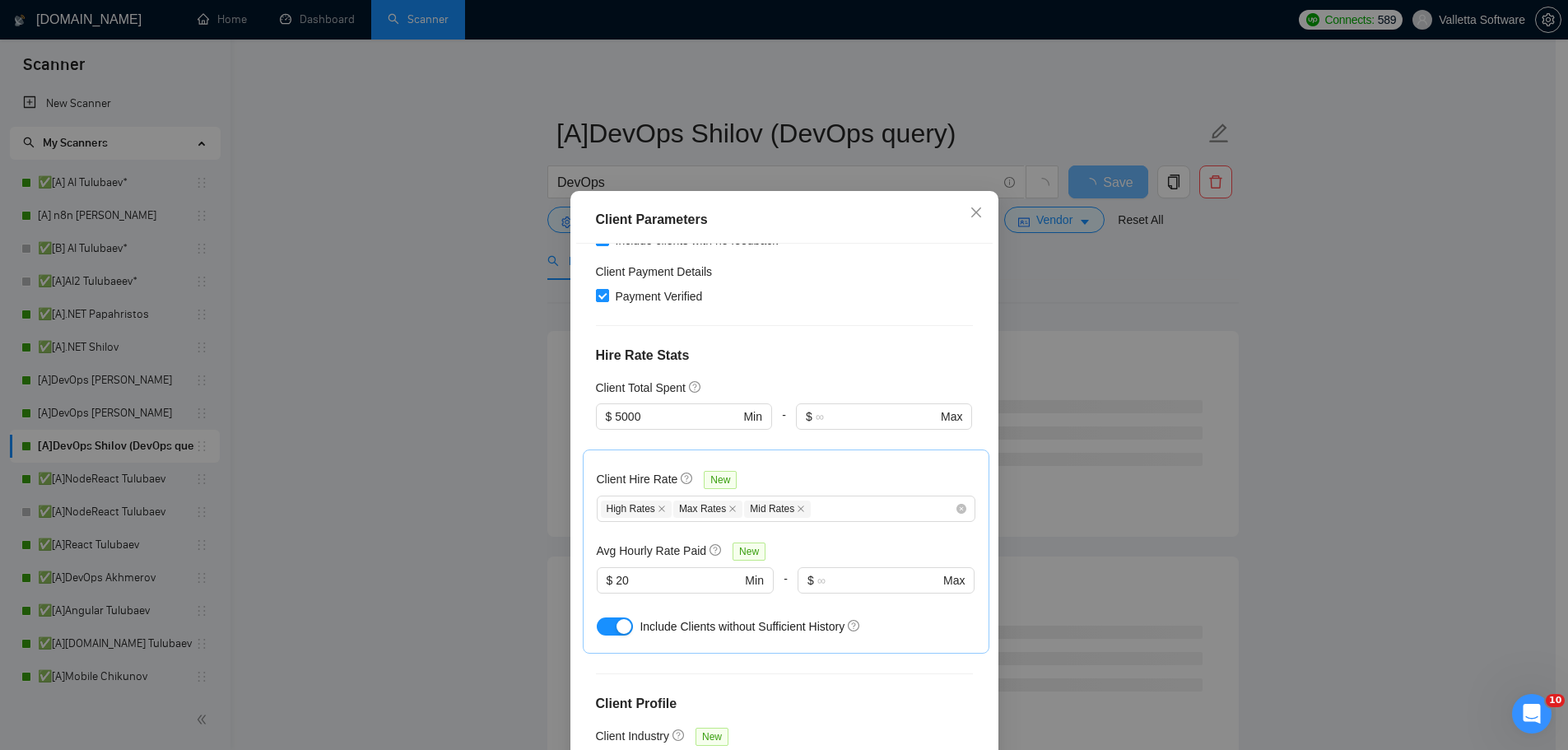
click at [1159, 387] on div "Client Parameters Client Location Include Client Countries Select Exclude Clien…" at bounding box center [784, 375] width 1568 height 750
